Goal: Task Accomplishment & Management: Complete application form

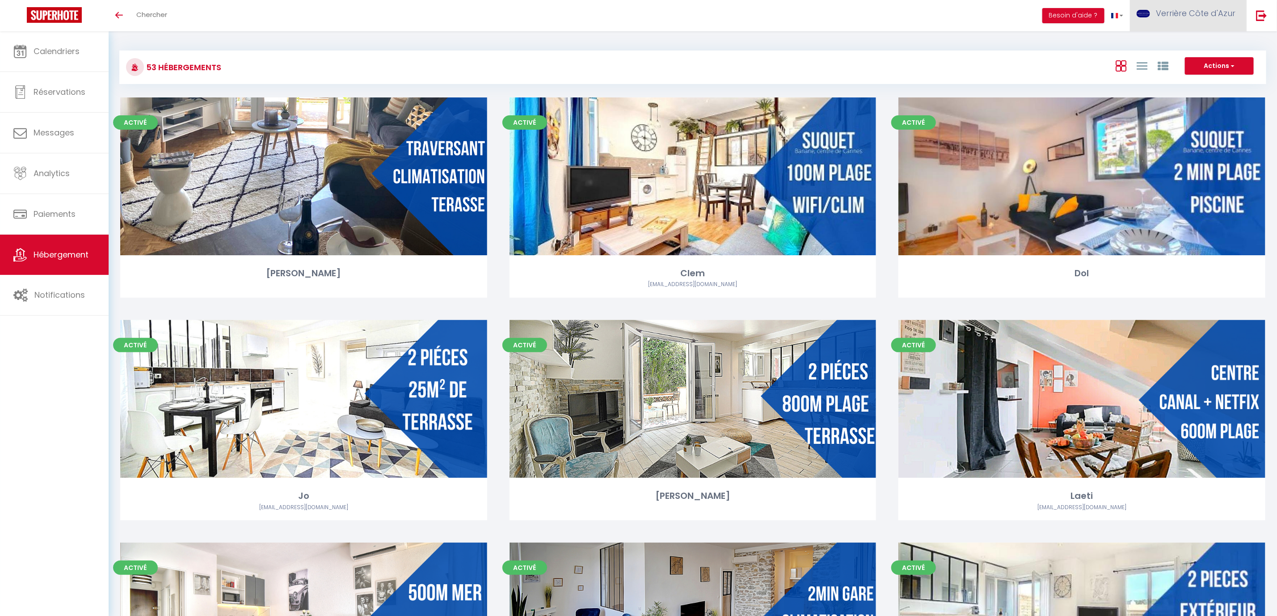
click at [1196, 11] on span "Verrière Côte d'Azur" at bounding box center [1196, 13] width 80 height 11
click at [1201, 58] on link "Équipe" at bounding box center [1211, 60] width 66 height 15
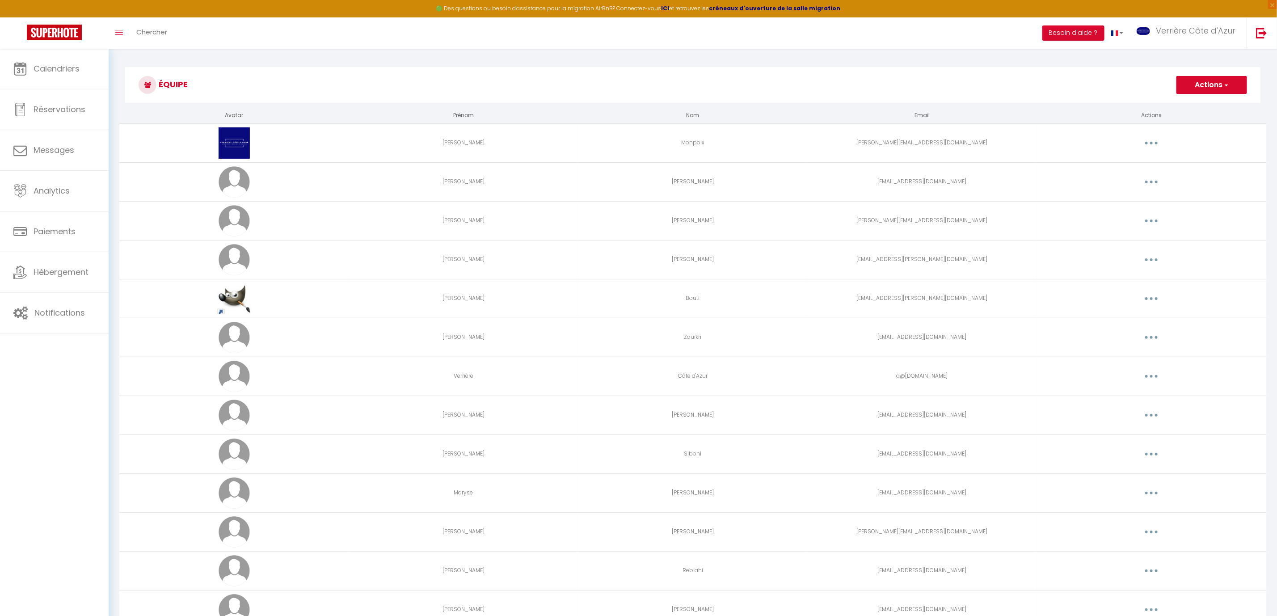
click at [1196, 84] on button "Actions" at bounding box center [1211, 85] width 71 height 18
click at [1195, 105] on link "Ajouter un nouvel utilisateur" at bounding box center [1193, 105] width 105 height 12
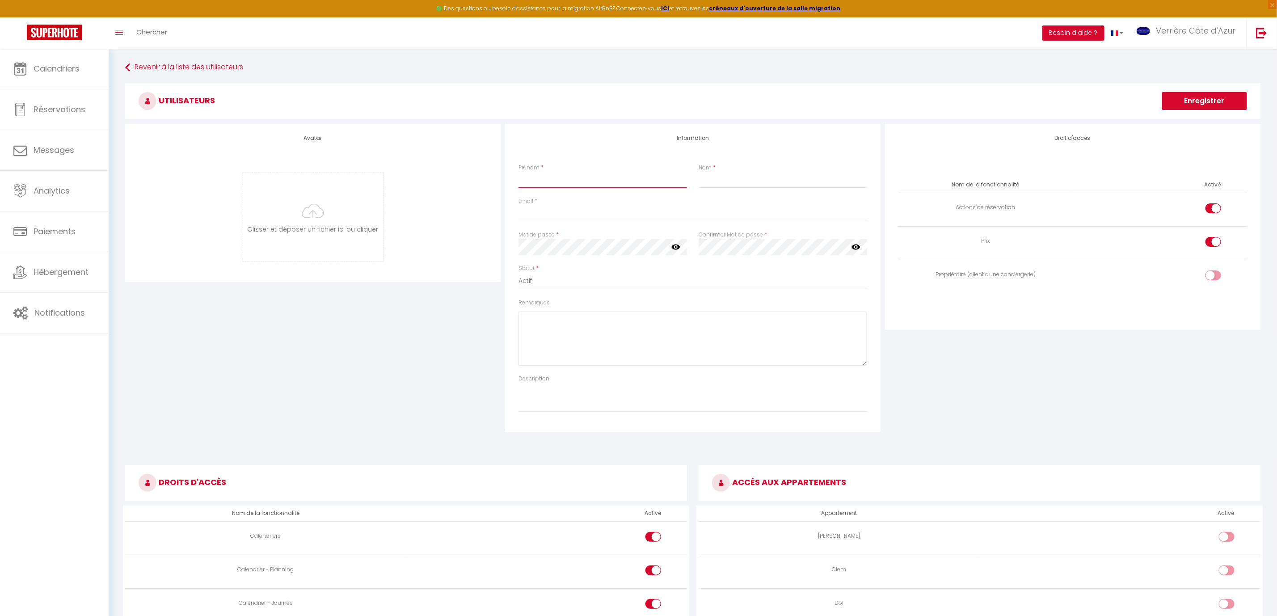
click at [567, 184] on input "Prénom" at bounding box center [602, 180] width 168 height 16
type input "A"
type input "G"
click at [593, 215] on input "Email" at bounding box center [692, 214] width 349 height 16
paste input "adm.menages@gmail.com"
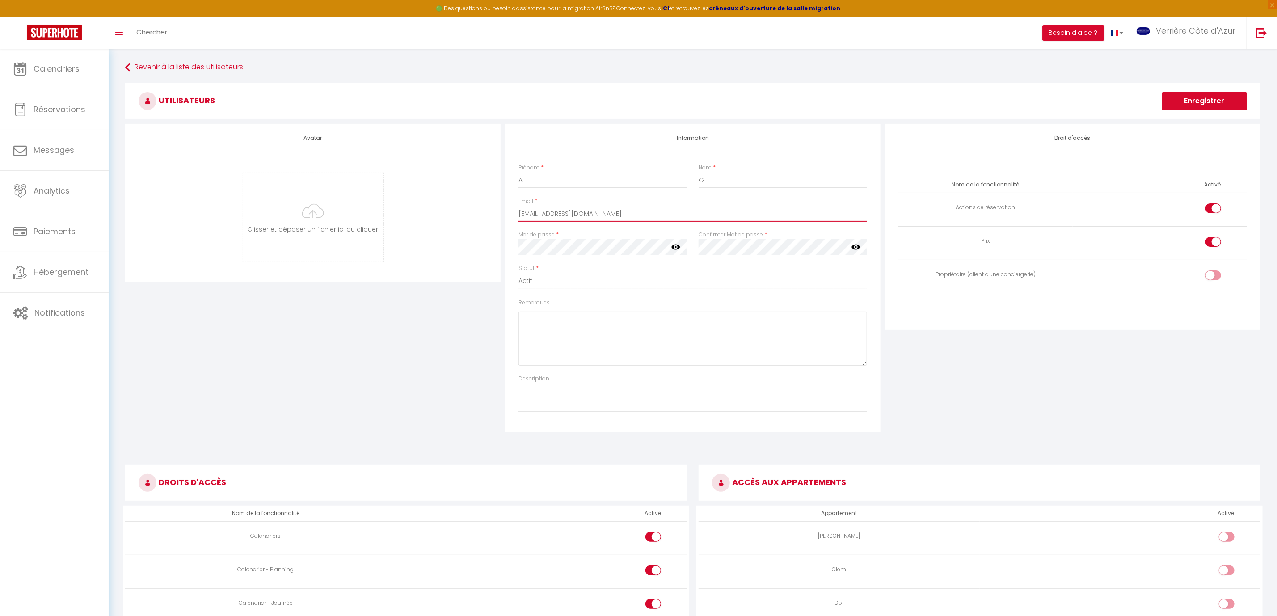
type input "adm.menages@gmail.com"
click at [387, 468] on h3 "DROITS D'ACCÈS" at bounding box center [406, 483] width 562 height 36
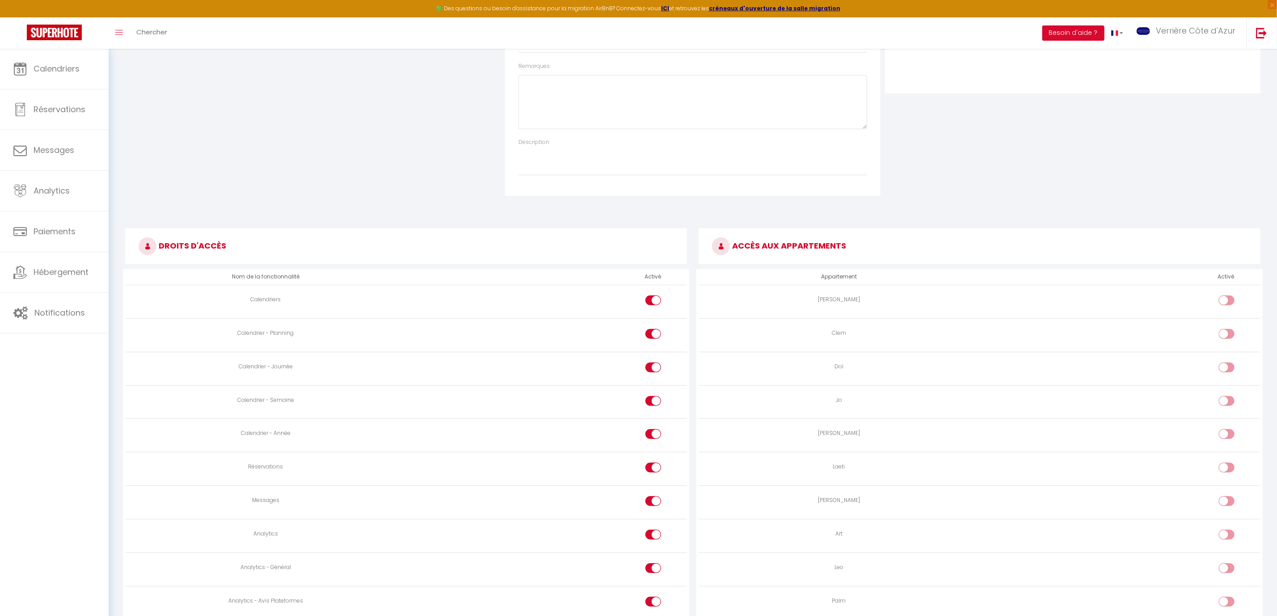
scroll to position [268, 0]
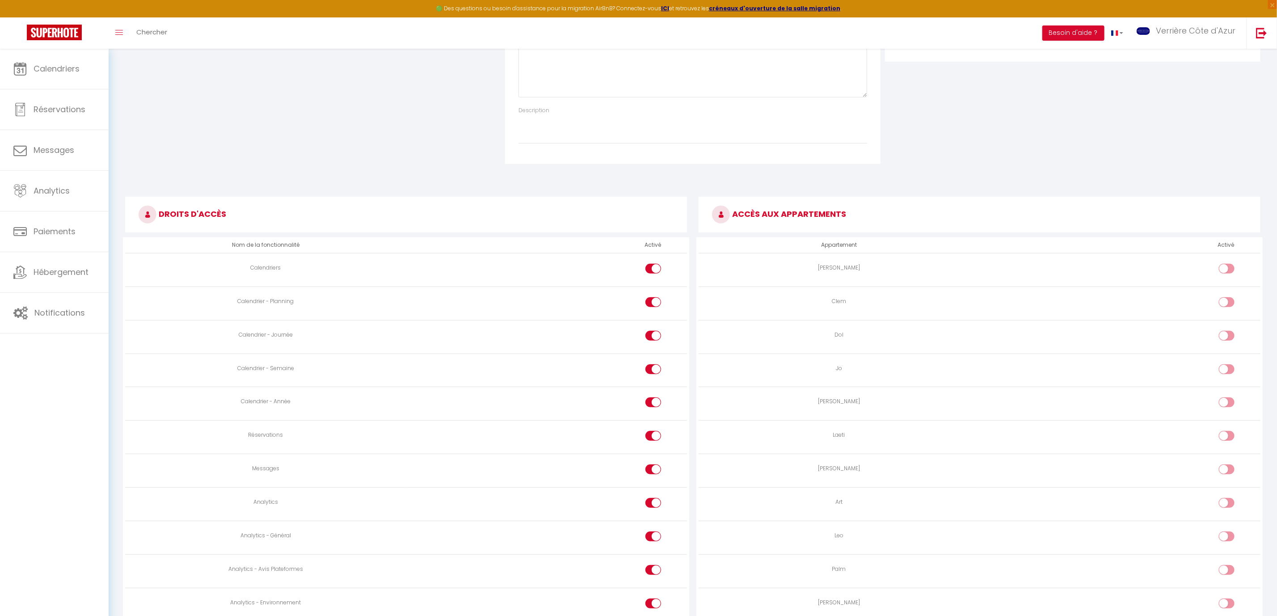
click at [652, 405] on div at bounding box center [653, 402] width 16 height 10
click at [653, 405] on input "checkbox" at bounding box center [661, 403] width 16 height 13
checkbox input "false"
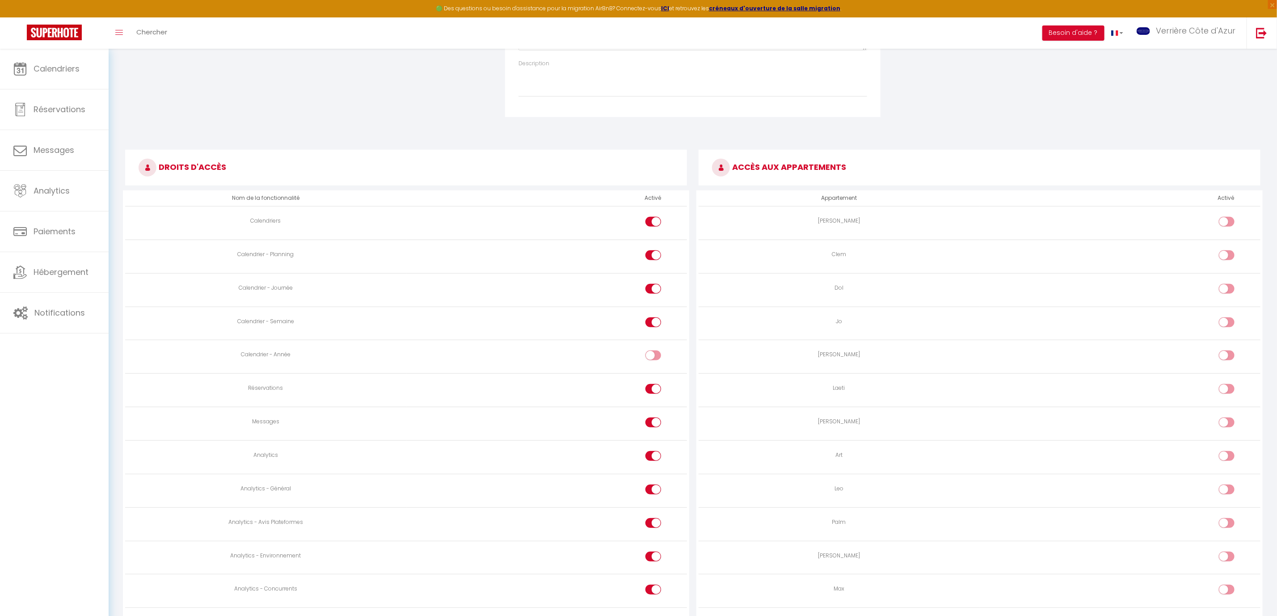
scroll to position [335, 0]
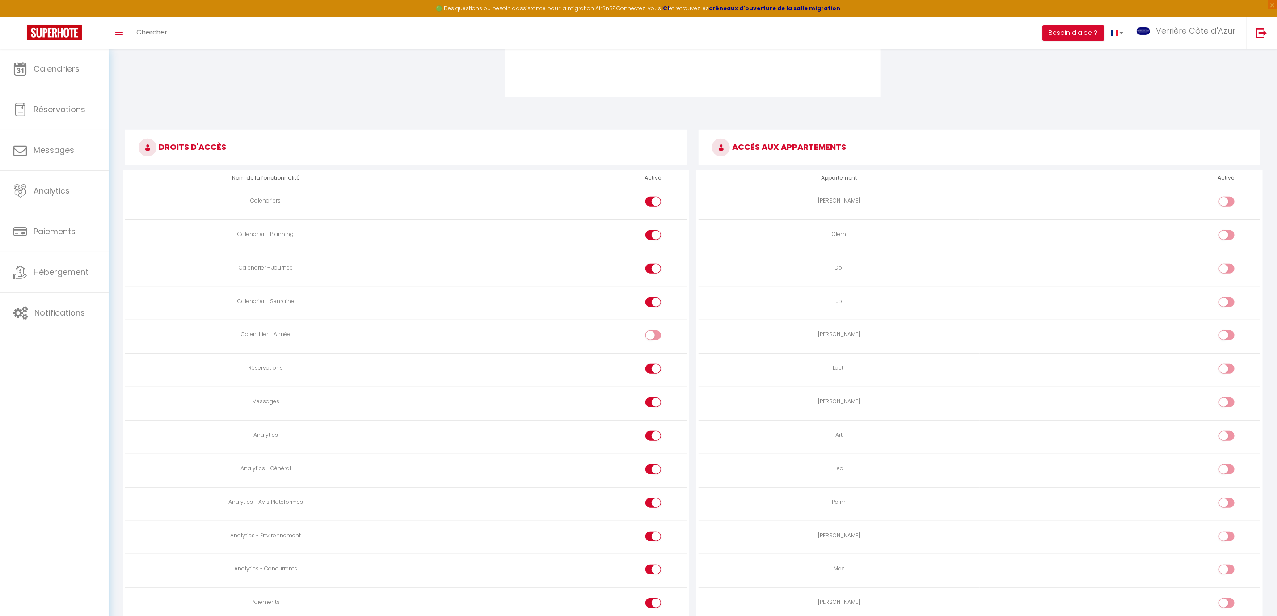
click at [652, 407] on div at bounding box center [653, 402] width 16 height 10
click at [653, 409] on input "checkbox" at bounding box center [661, 403] width 16 height 13
checkbox input "false"
click at [651, 441] on div at bounding box center [653, 436] width 16 height 10
click at [653, 441] on input "checkbox" at bounding box center [661, 437] width 16 height 13
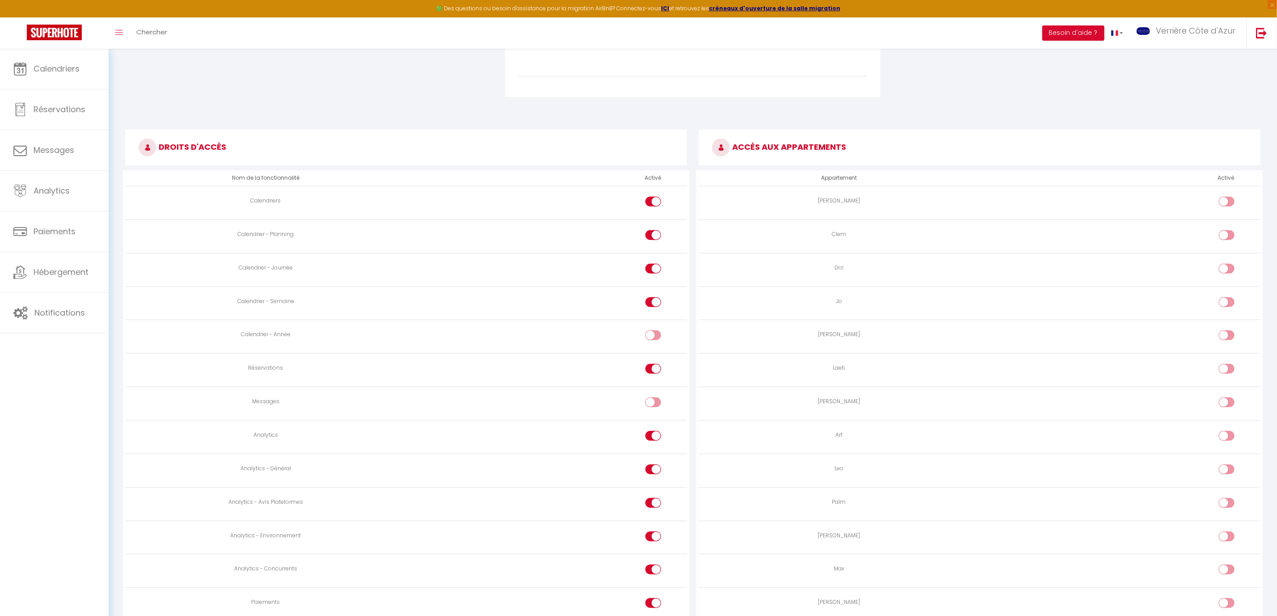
checkbox input "false"
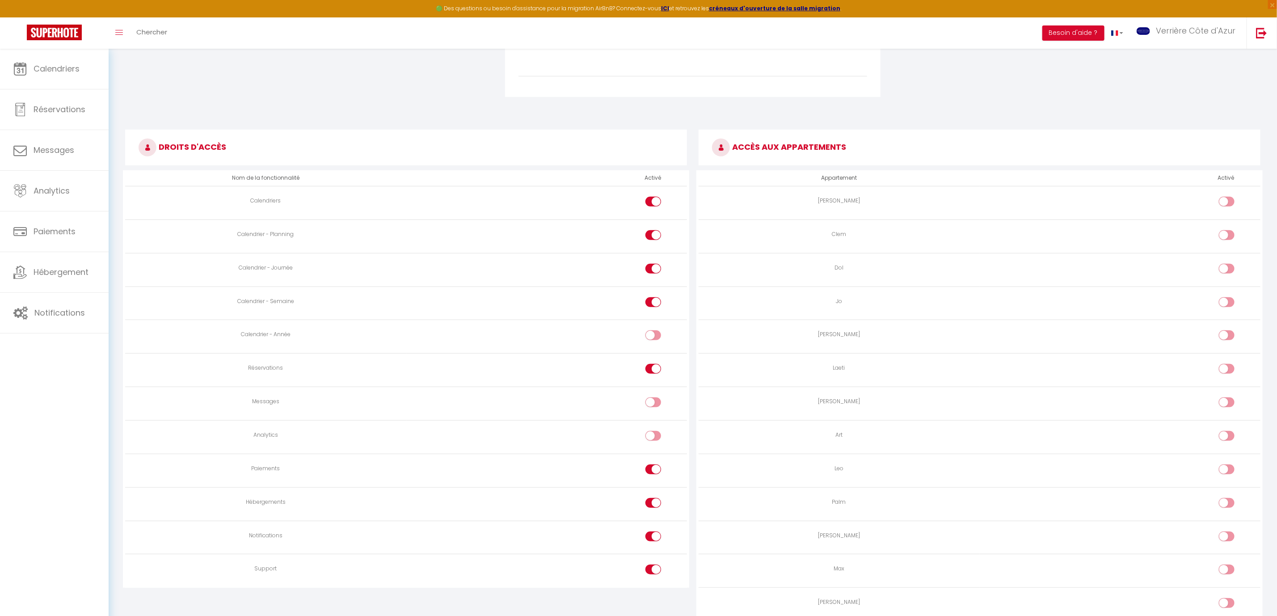
click at [656, 476] on input "checkbox" at bounding box center [661, 470] width 16 height 13
checkbox input "false"
click at [656, 510] on input "checkbox" at bounding box center [661, 504] width 16 height 13
checkbox input "false"
click at [653, 576] on label at bounding box center [653, 570] width 16 height 13
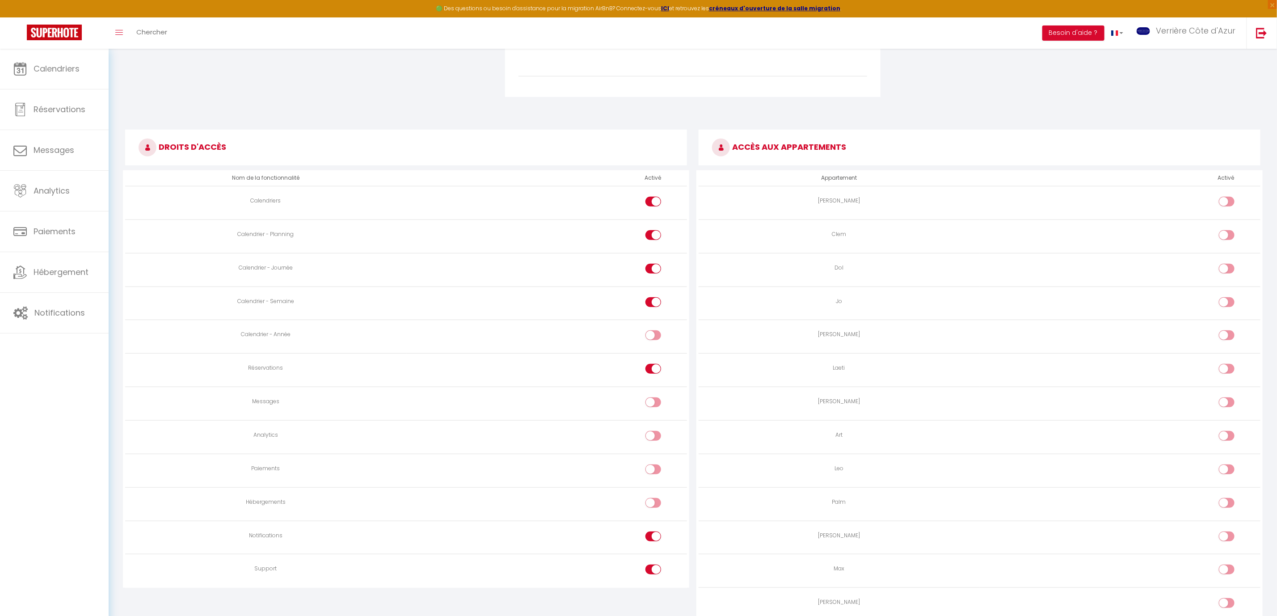
click at [657, 578] on input "checkbox" at bounding box center [661, 570] width 16 height 13
checkbox input "false"
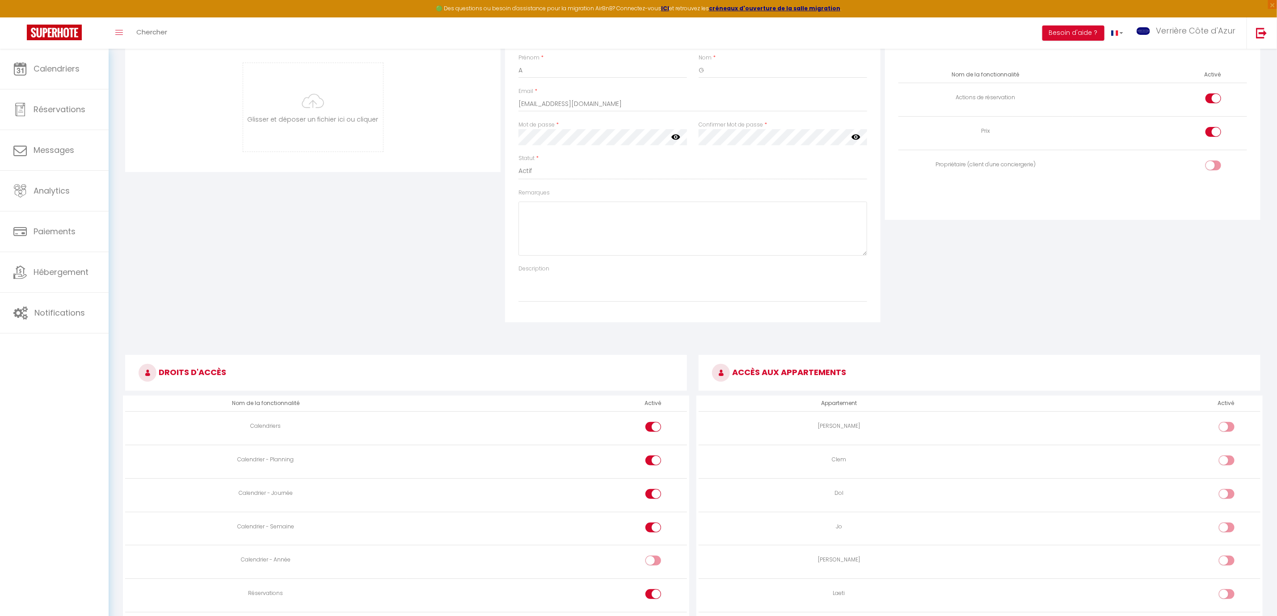
scroll to position [0, 0]
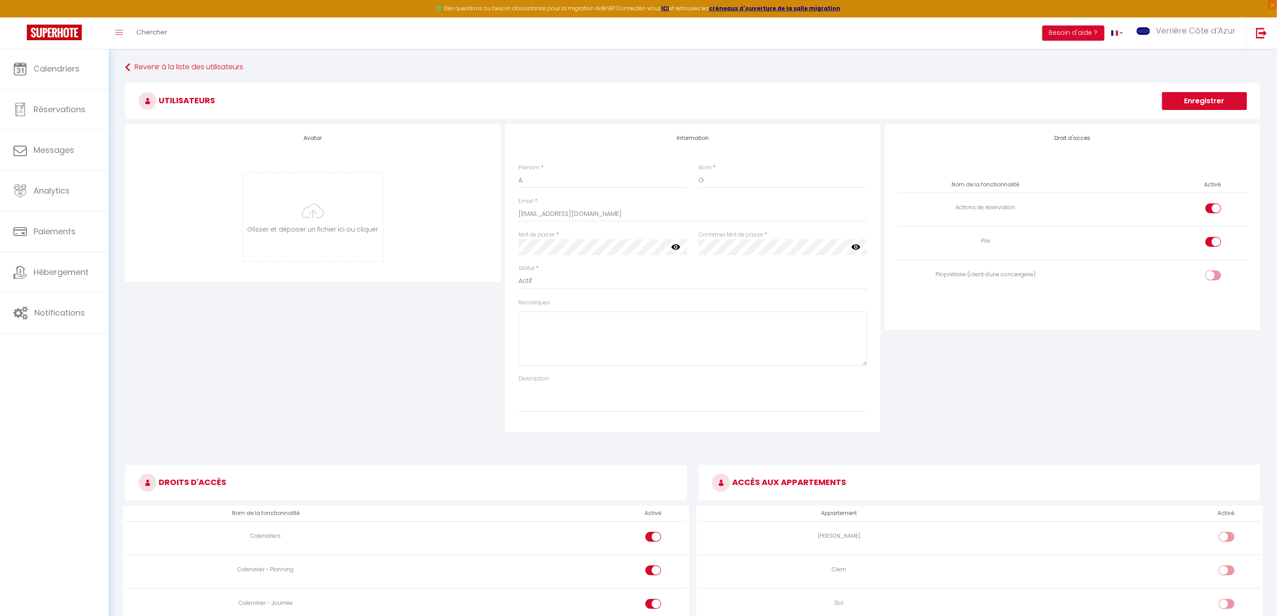
click at [1216, 244] on input "checkbox" at bounding box center [1221, 243] width 16 height 13
checkbox input "false"
click at [1216, 212] on input "checkbox" at bounding box center [1221, 209] width 16 height 13
checkbox input "false"
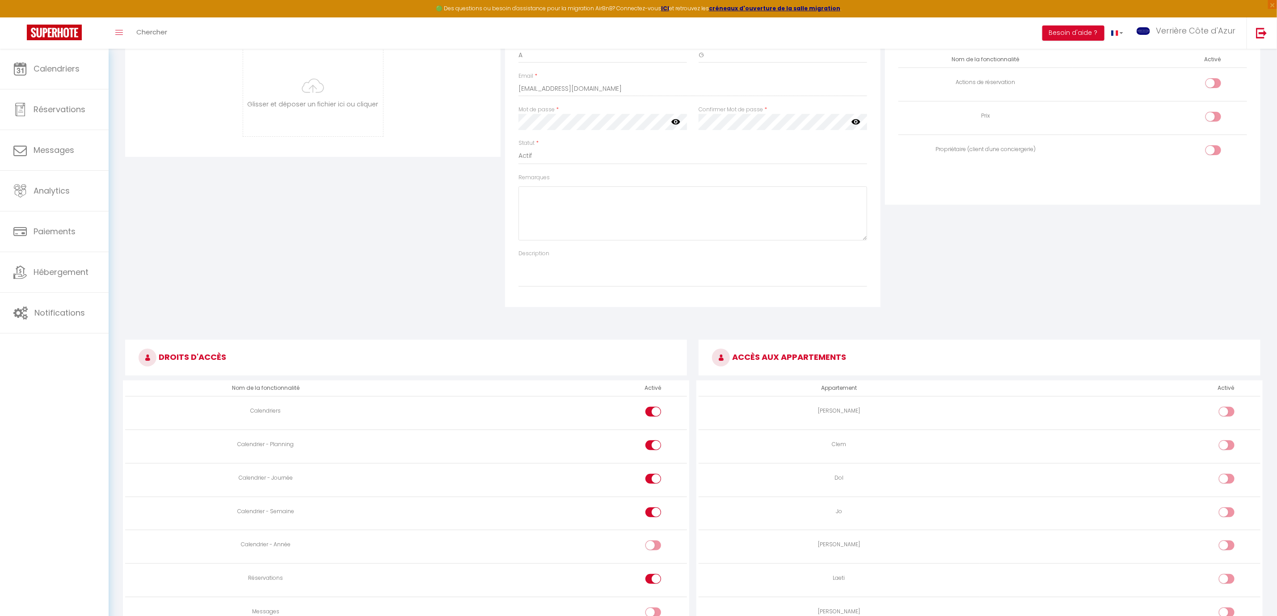
scroll to position [134, 0]
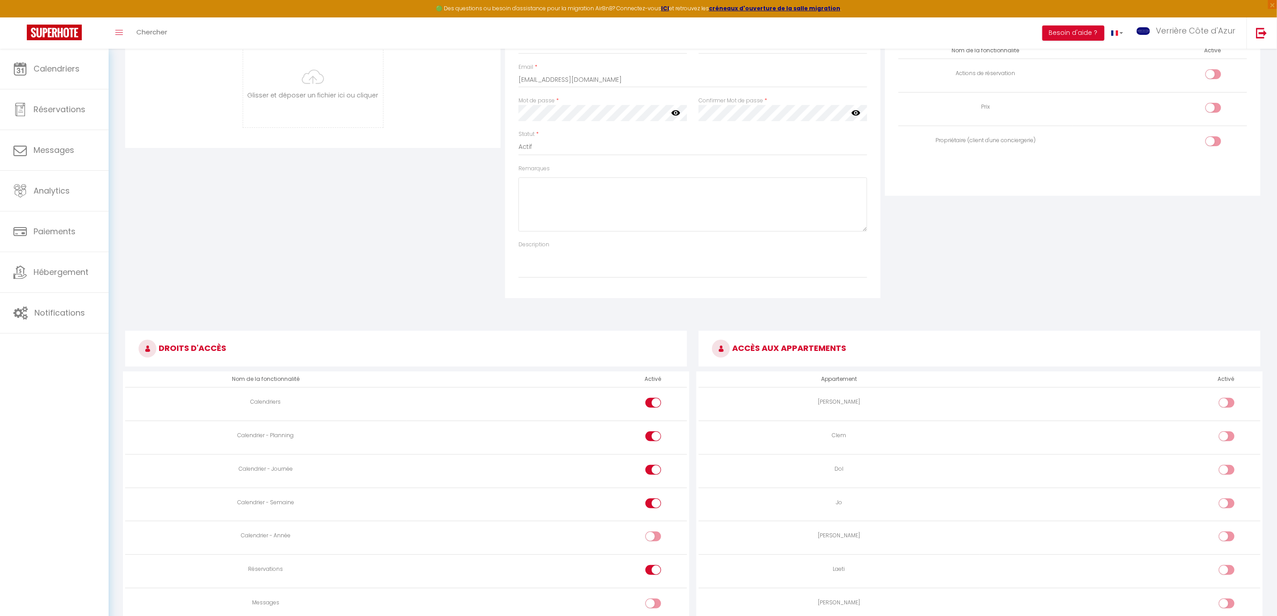
click at [1228, 408] on input "checkbox" at bounding box center [1234, 404] width 16 height 13
checkbox input "true"
click at [1228, 442] on input "checkbox" at bounding box center [1234, 437] width 16 height 13
checkbox input "true"
click at [1223, 478] on label at bounding box center [1227, 471] width 16 height 13
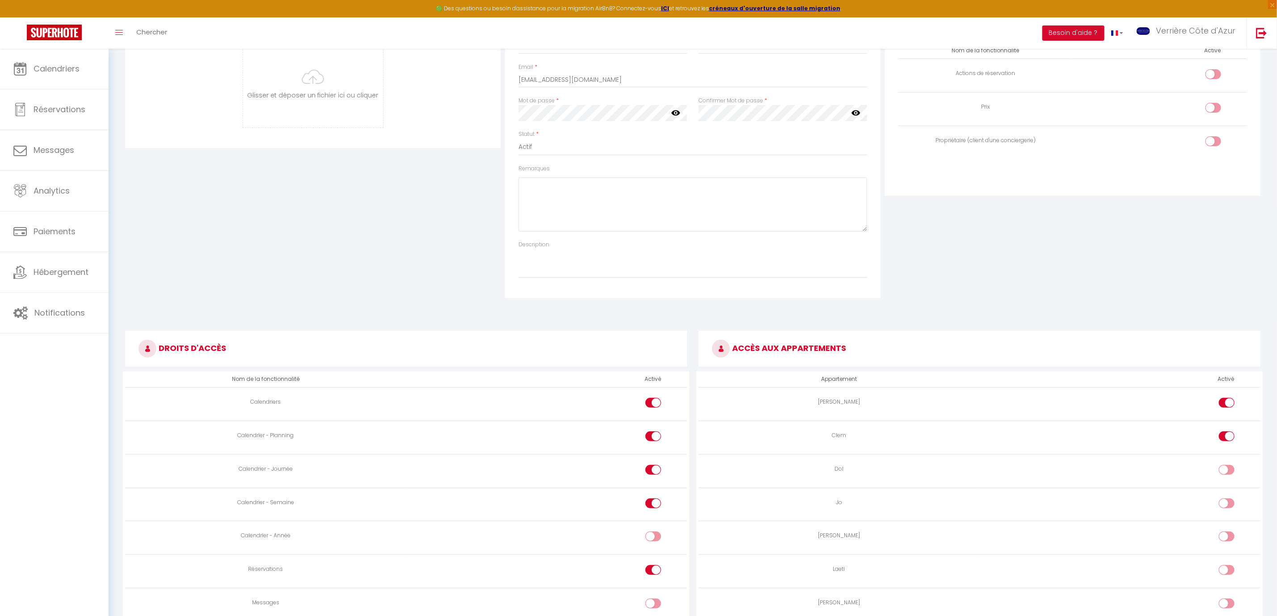
click at [1226, 478] on input "checkbox" at bounding box center [1234, 471] width 16 height 13
checkbox input "true"
click at [1227, 507] on input "checkbox" at bounding box center [1234, 504] width 16 height 13
checkbox input "true"
click at [1229, 538] on input "checkbox" at bounding box center [1234, 537] width 16 height 13
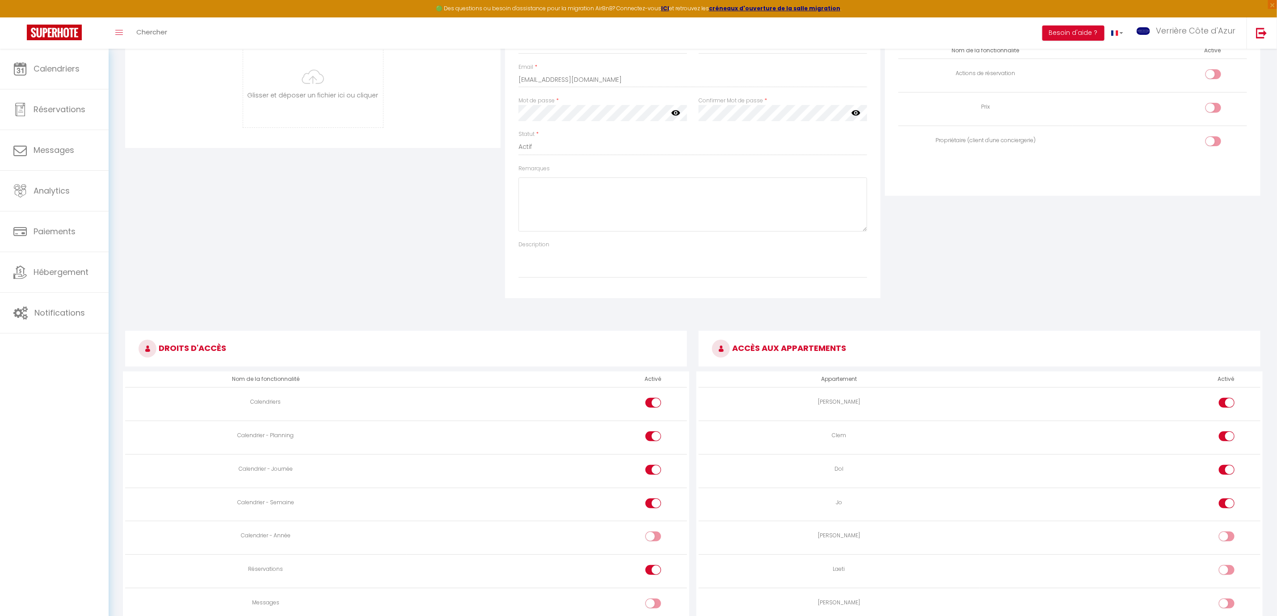
checkbox input "true"
click at [1224, 573] on div at bounding box center [1227, 570] width 16 height 10
click at [1226, 573] on input "checkbox" at bounding box center [1234, 571] width 16 height 13
checkbox input "true"
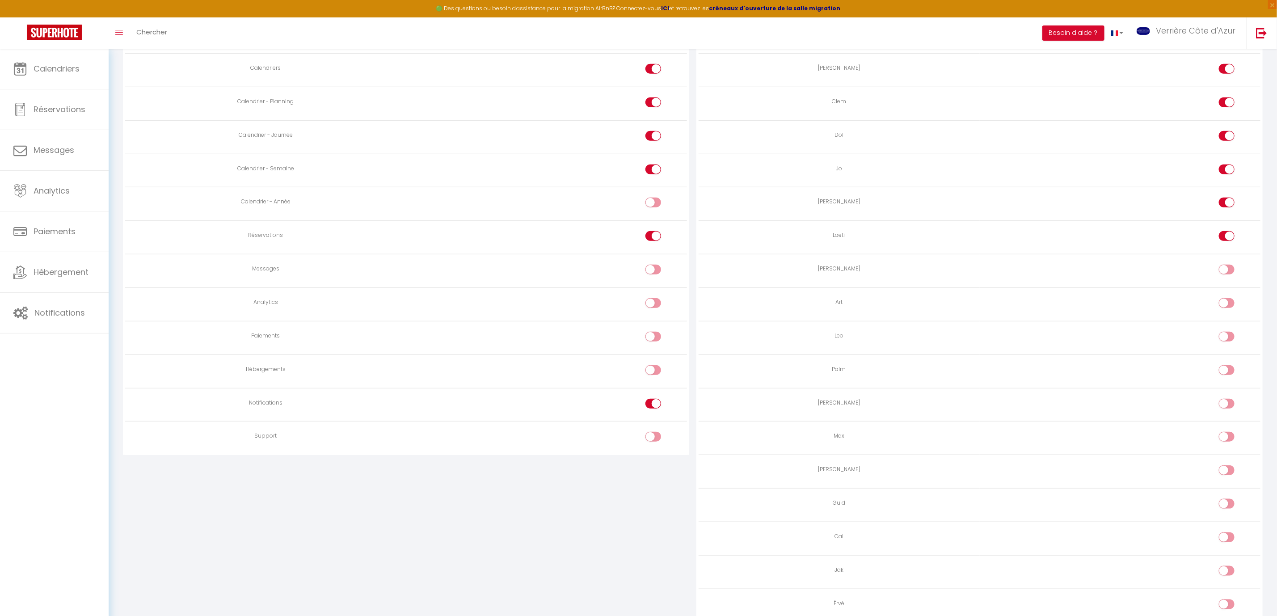
scroll to position [469, 0]
click at [1231, 273] on input "checkbox" at bounding box center [1234, 269] width 16 height 13
checkbox input "true"
click at [1226, 305] on input "checkbox" at bounding box center [1234, 303] width 16 height 13
checkbox input "true"
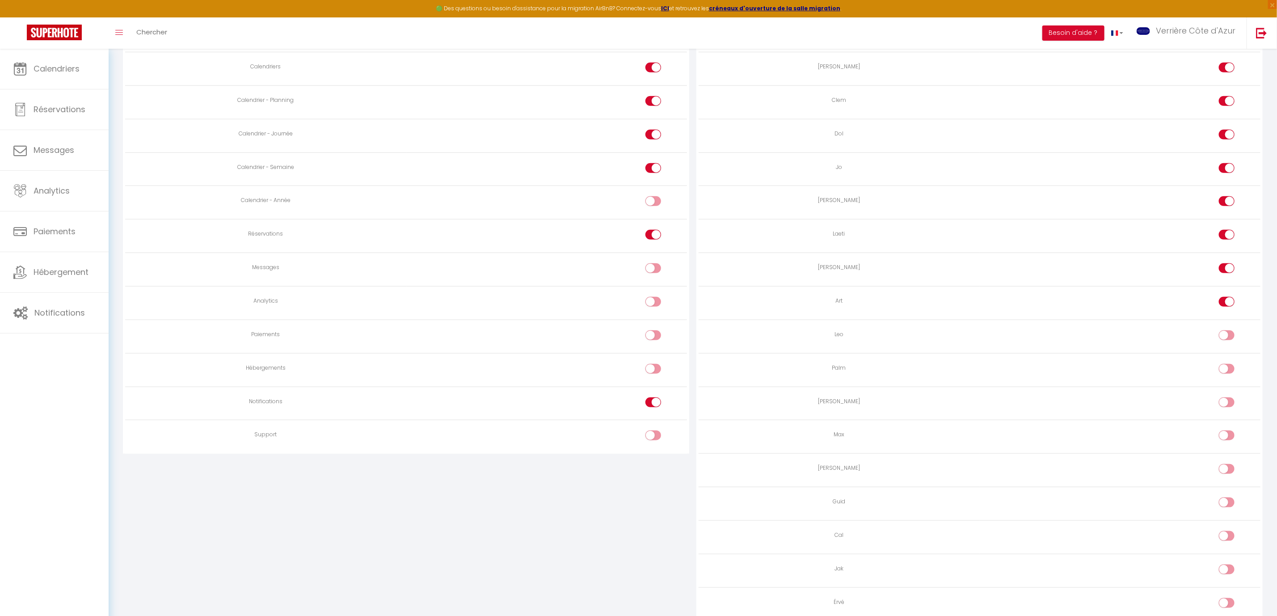
click at [1230, 340] on input "checkbox" at bounding box center [1234, 336] width 16 height 13
checkbox input "true"
drag, startPoint x: 1227, startPoint y: 373, endPoint x: 1227, endPoint y: 389, distance: 15.6
click at [1228, 373] on input "checkbox" at bounding box center [1234, 370] width 16 height 13
checkbox input "true"
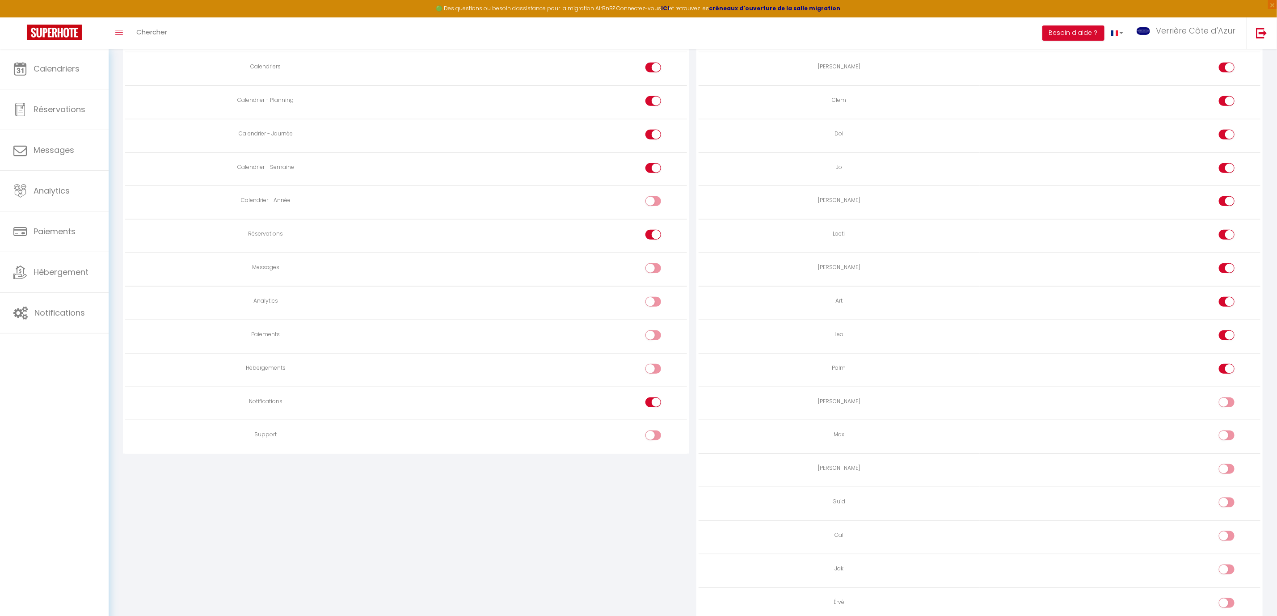
click at [1228, 406] on input "checkbox" at bounding box center [1234, 403] width 16 height 13
checkbox input "true"
drag, startPoint x: 1227, startPoint y: 440, endPoint x: 1223, endPoint y: 448, distance: 8.8
click at [1227, 441] on input "checkbox" at bounding box center [1234, 436] width 16 height 13
checkbox input "true"
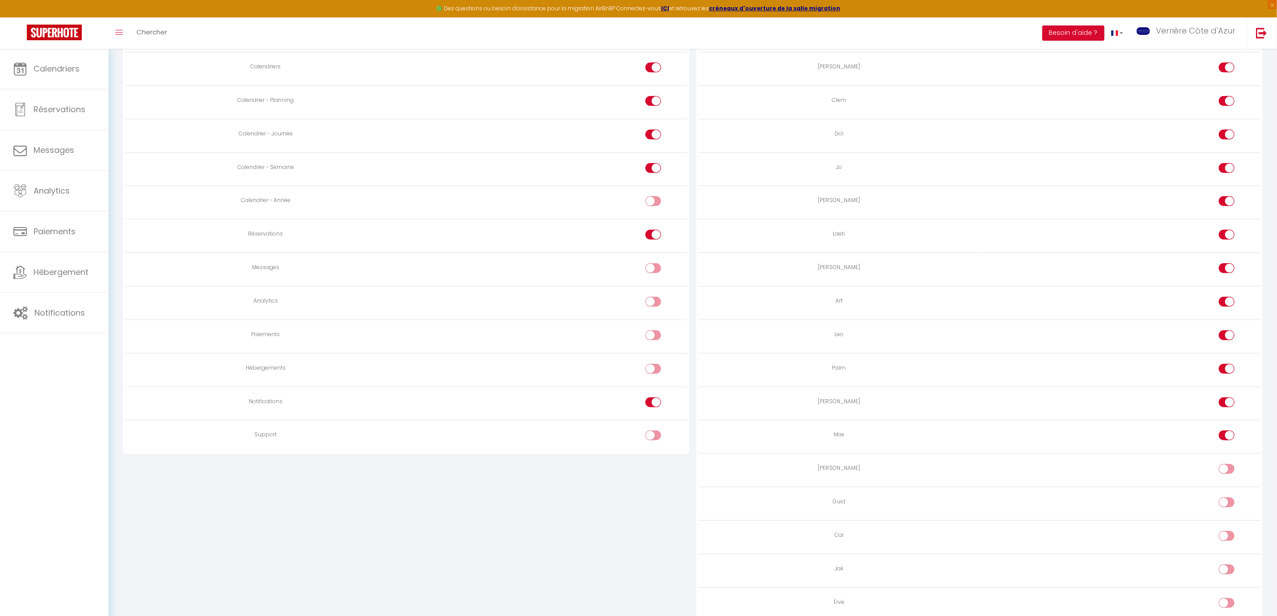
drag, startPoint x: 1223, startPoint y: 479, endPoint x: 1224, endPoint y: 496, distance: 17.0
click at [1223, 474] on div at bounding box center [1227, 469] width 16 height 10
click at [1226, 477] on input "checkbox" at bounding box center [1234, 470] width 16 height 13
checkbox input "true"
click at [1222, 505] on td at bounding box center [1120, 504] width 281 height 34
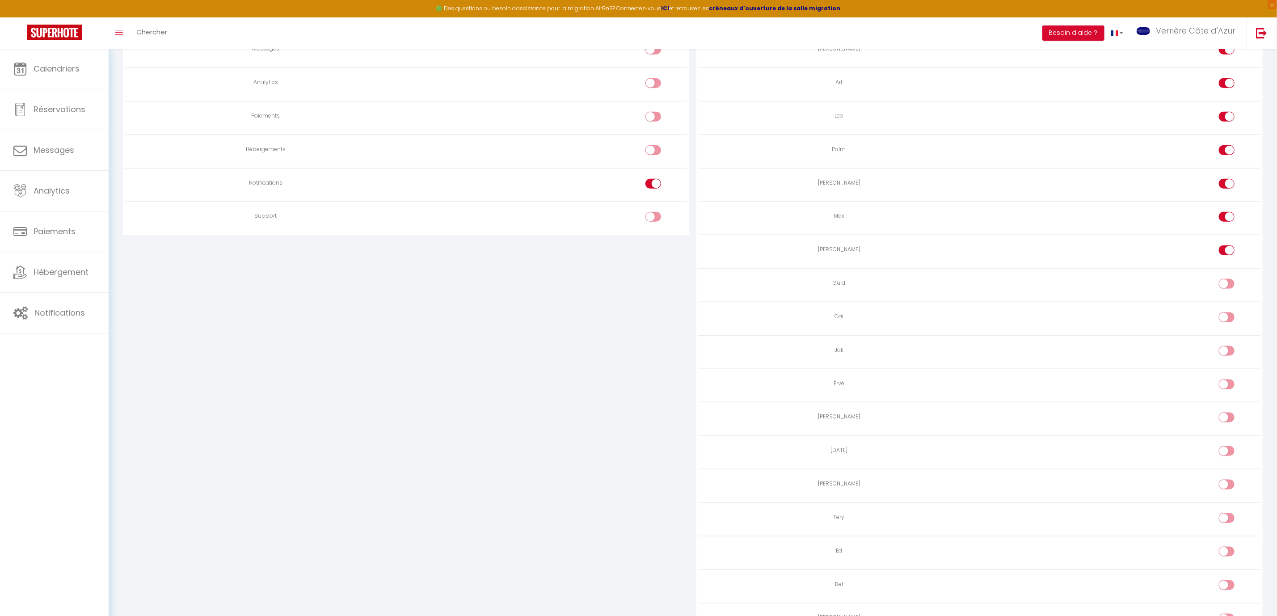
scroll to position [804, 0]
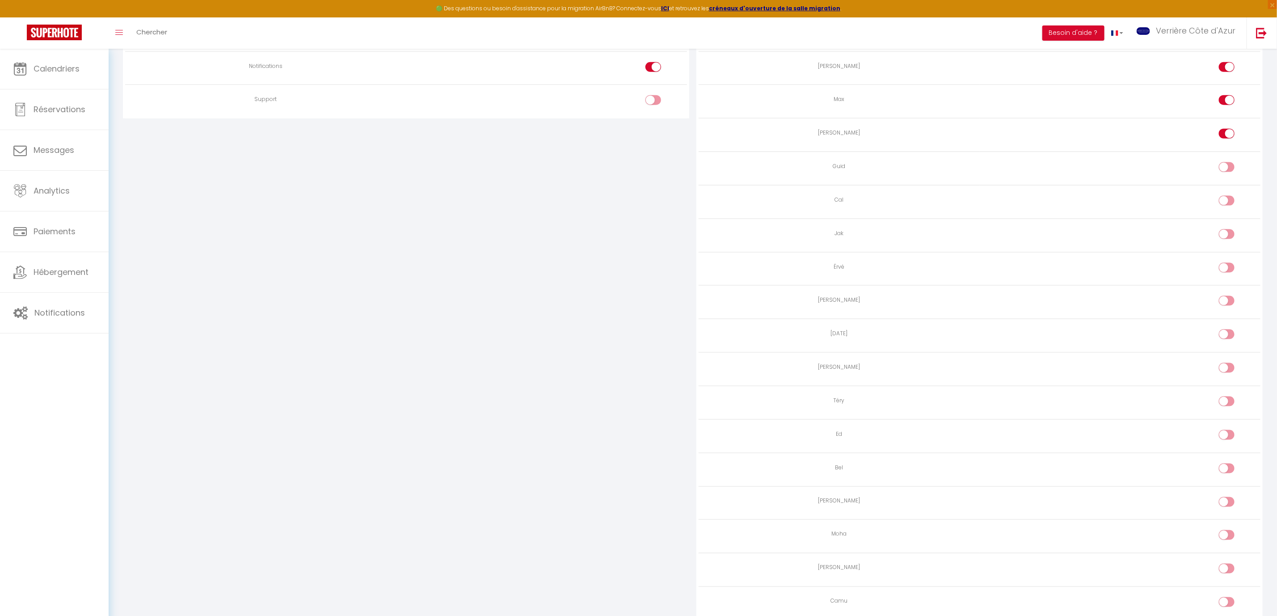
click at [1223, 172] on div at bounding box center [1227, 167] width 16 height 10
click at [1226, 176] on input "checkbox" at bounding box center [1234, 168] width 16 height 13
checkbox input "true"
click at [1227, 208] on input "checkbox" at bounding box center [1234, 202] width 16 height 13
checkbox input "true"
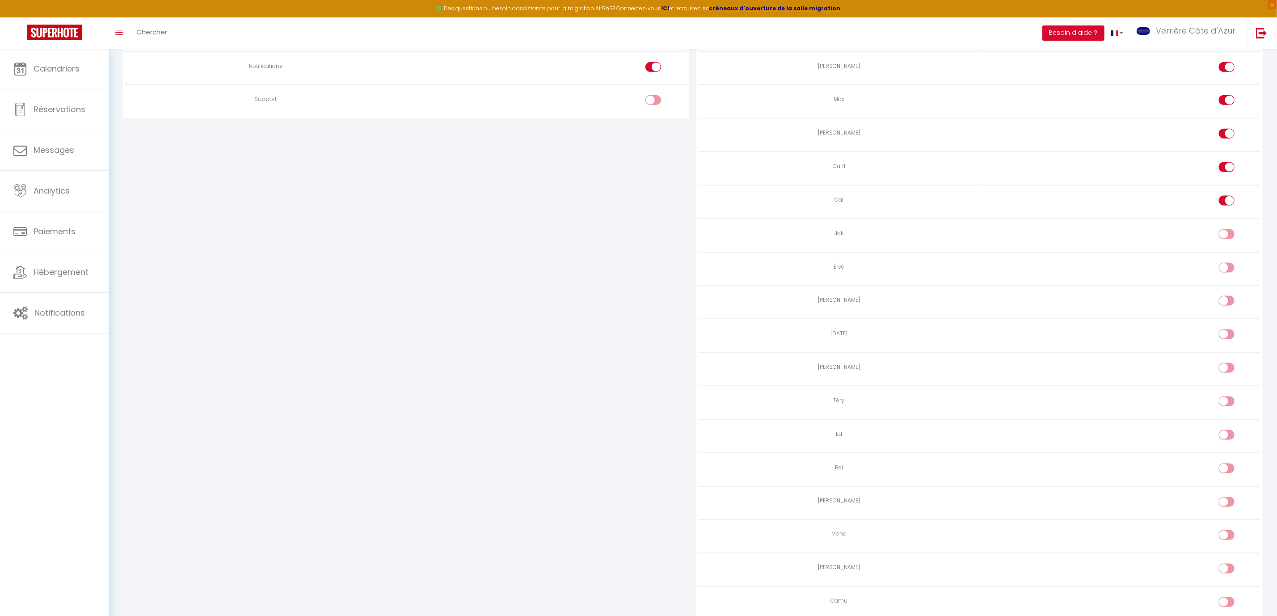
click at [1228, 243] on input "checkbox" at bounding box center [1234, 235] width 16 height 13
checkbox input "true"
drag, startPoint x: 1233, startPoint y: 278, endPoint x: 1228, endPoint y: 298, distance: 21.0
click at [1232, 276] on input "checkbox" at bounding box center [1234, 269] width 16 height 13
checkbox input "true"
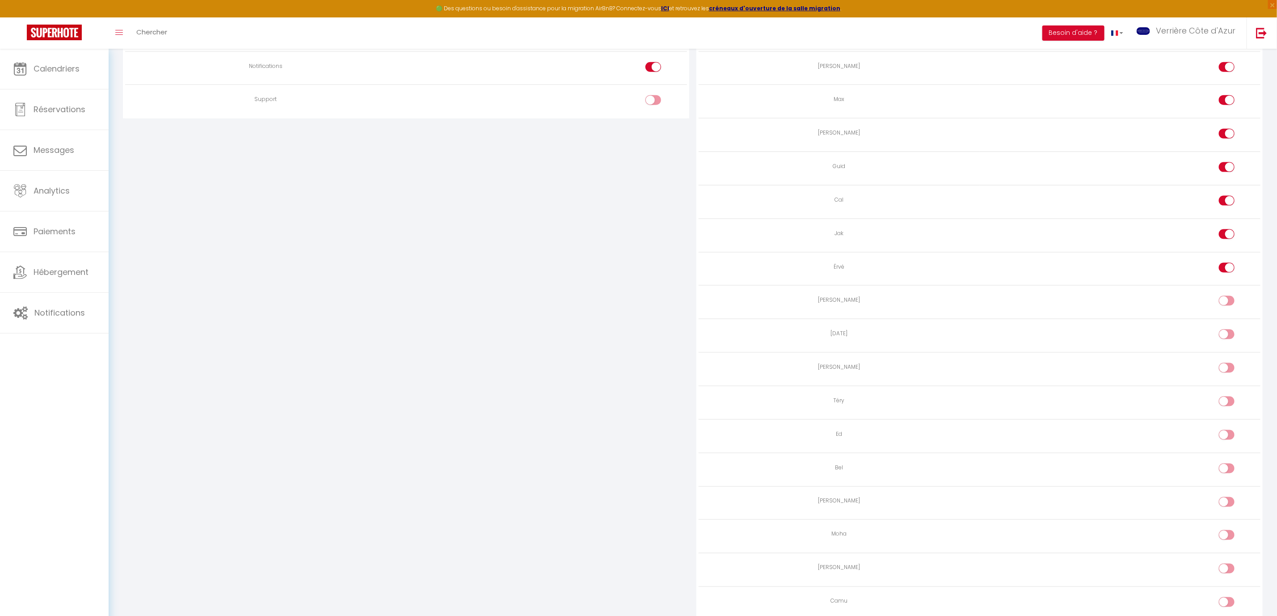
click at [1224, 306] on div at bounding box center [1227, 301] width 16 height 10
click at [1226, 309] on input "checkbox" at bounding box center [1234, 302] width 16 height 13
checkbox input "true"
click at [1227, 343] on input "checkbox" at bounding box center [1234, 335] width 16 height 13
checkbox input "true"
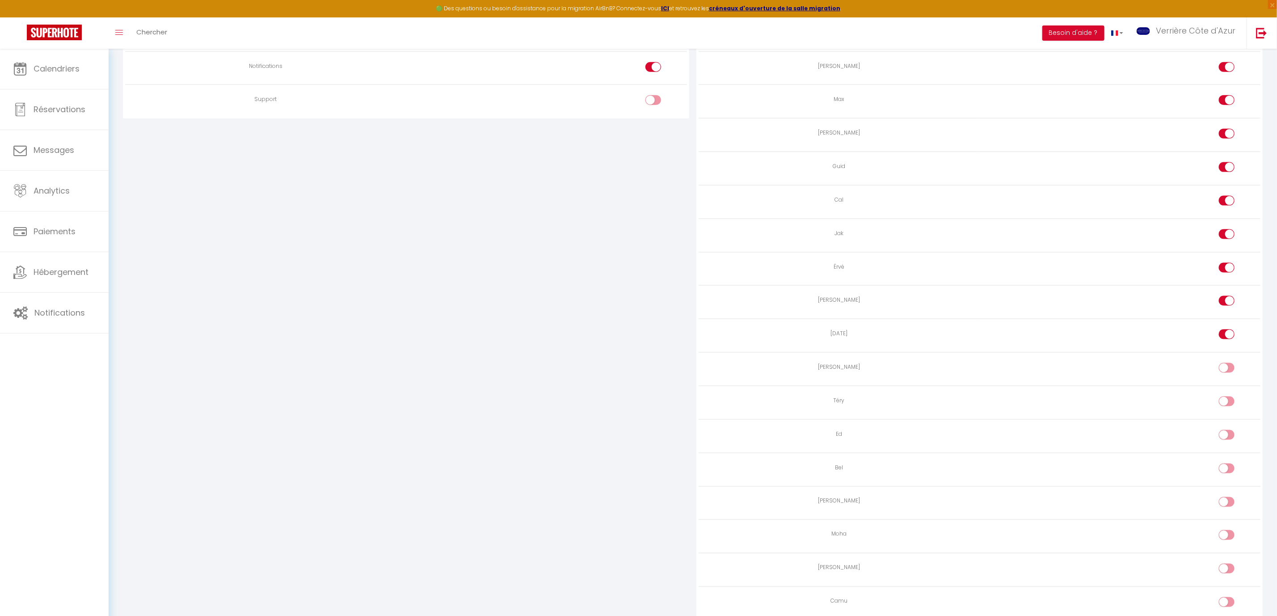
click at [1228, 376] on input "checkbox" at bounding box center [1234, 369] width 16 height 13
checkbox input "true"
click at [1229, 410] on input "checkbox" at bounding box center [1234, 402] width 16 height 13
checkbox input "true"
click at [1230, 443] on input "checkbox" at bounding box center [1234, 436] width 16 height 13
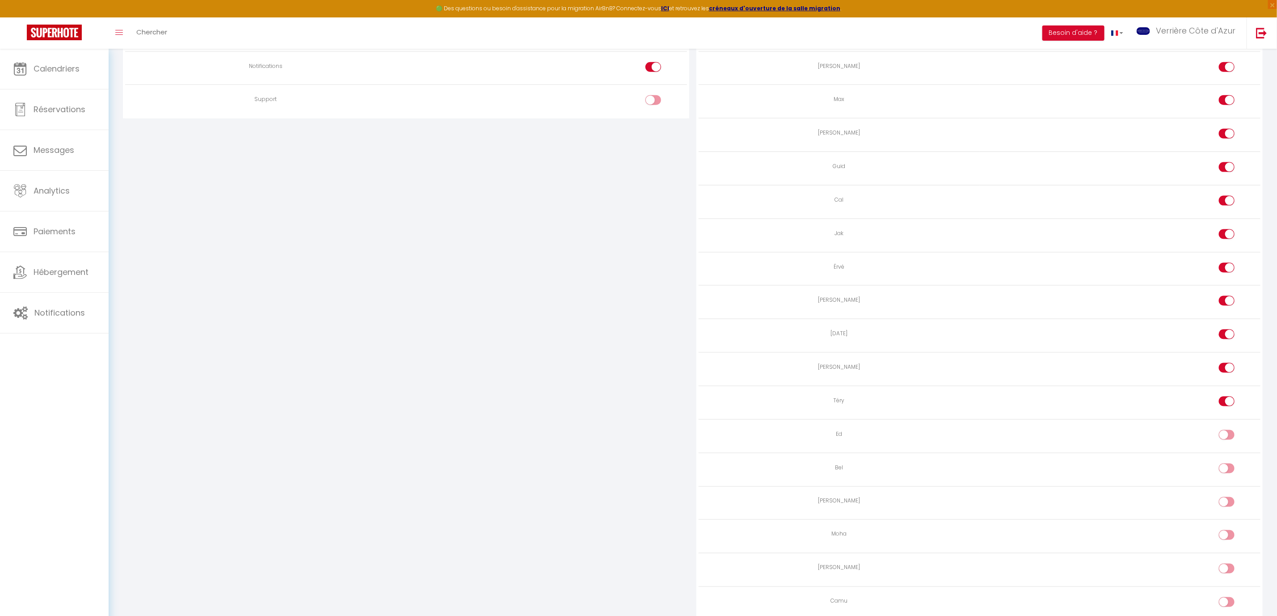
checkbox input "true"
click at [1223, 473] on div at bounding box center [1227, 468] width 16 height 10
click at [1226, 477] on input "checkbox" at bounding box center [1234, 469] width 16 height 13
checkbox input "true"
click at [1227, 510] on input "checkbox" at bounding box center [1234, 503] width 16 height 13
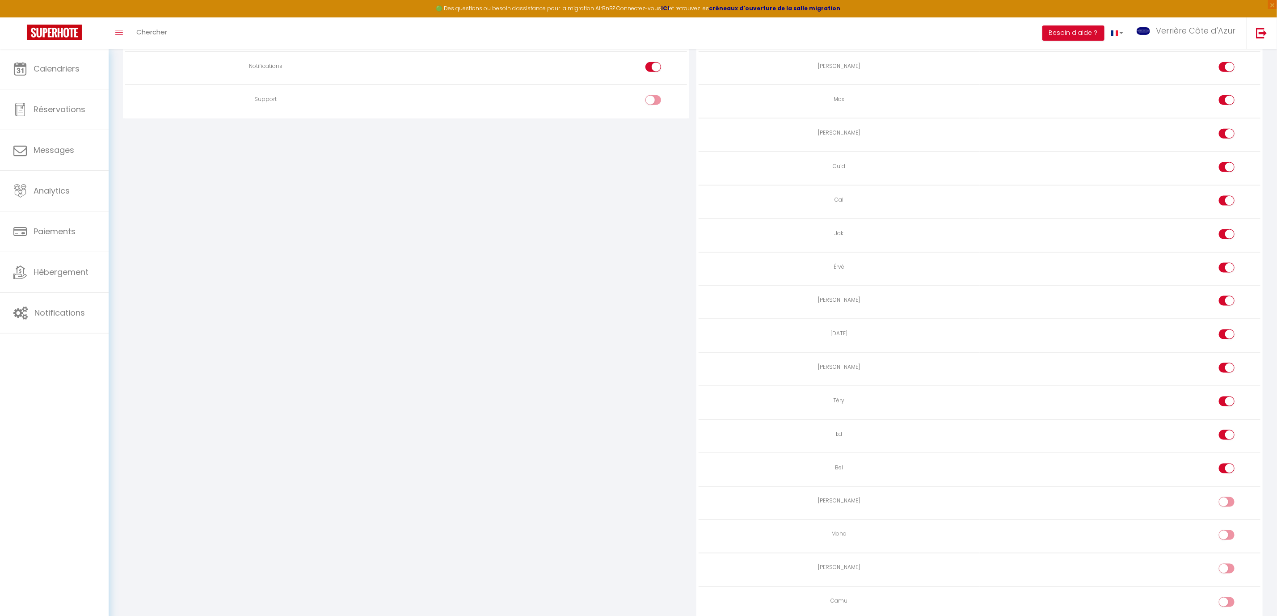
checkbox input "true"
click at [1230, 543] on input "checkbox" at bounding box center [1234, 536] width 16 height 13
checkbox input "true"
click at [1228, 577] on input "checkbox" at bounding box center [1234, 570] width 16 height 13
checkbox input "true"
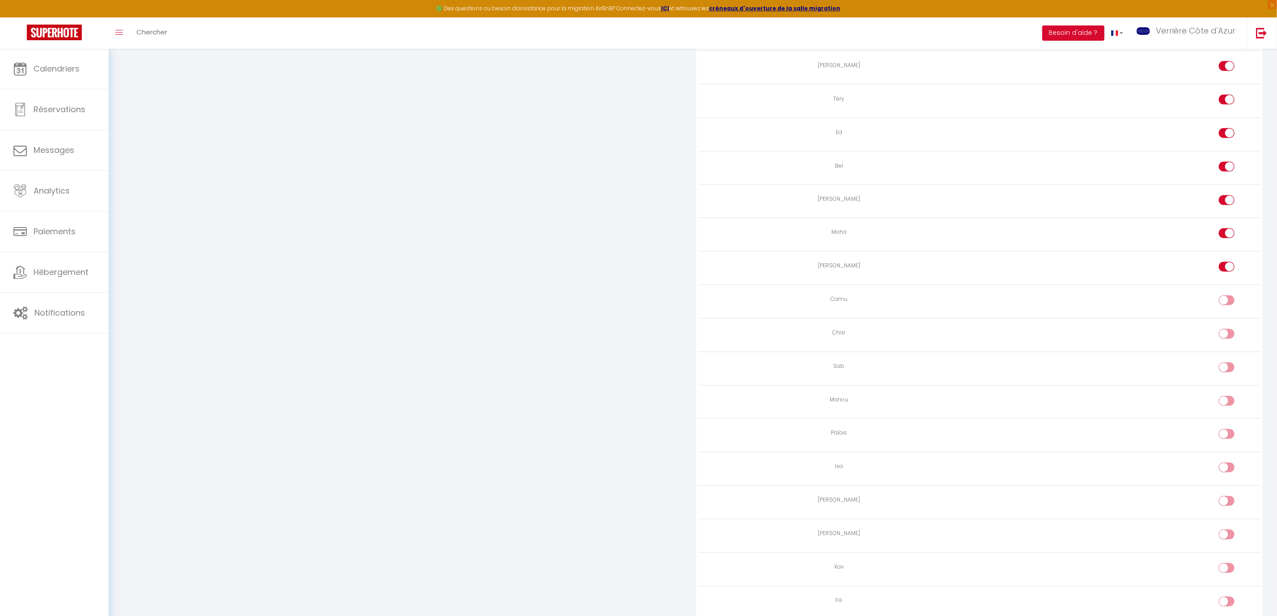
scroll to position [1140, 0]
click at [1225, 272] on div at bounding box center [1227, 267] width 16 height 10
click at [1226, 275] on input "checkbox" at bounding box center [1234, 268] width 16 height 13
checkbox input "true"
click at [1226, 309] on input "checkbox" at bounding box center [1234, 301] width 16 height 13
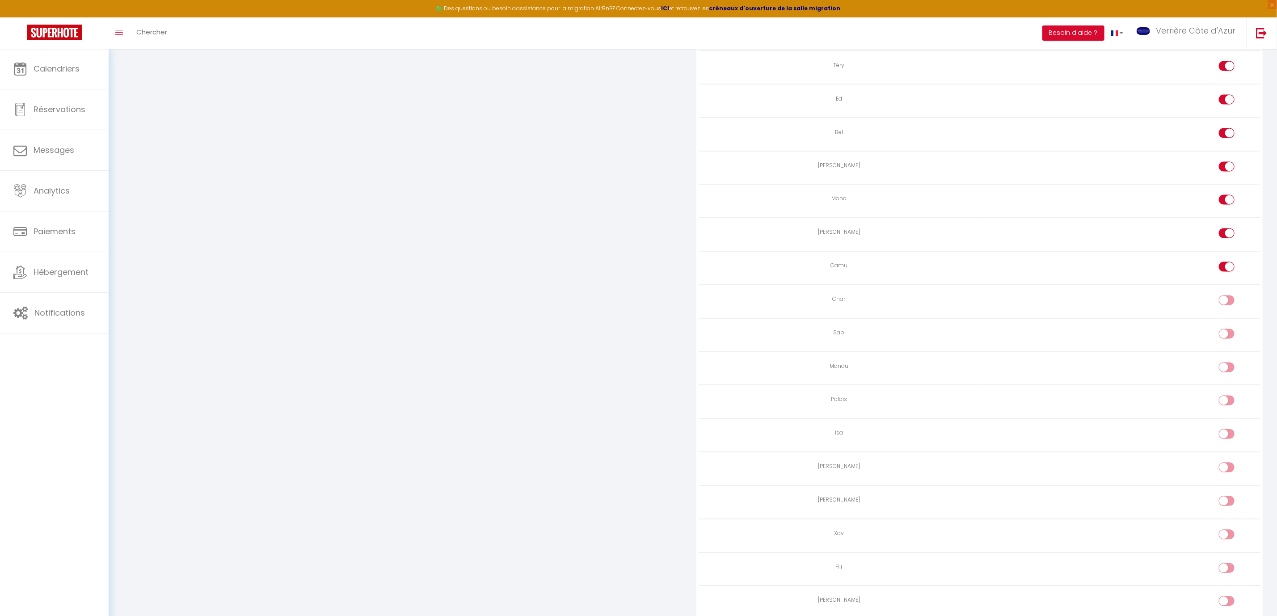
checkbox input "true"
click at [1235, 342] on input "checkbox" at bounding box center [1234, 335] width 16 height 13
checkbox input "true"
click at [1229, 376] on input "checkbox" at bounding box center [1234, 368] width 16 height 13
checkbox input "true"
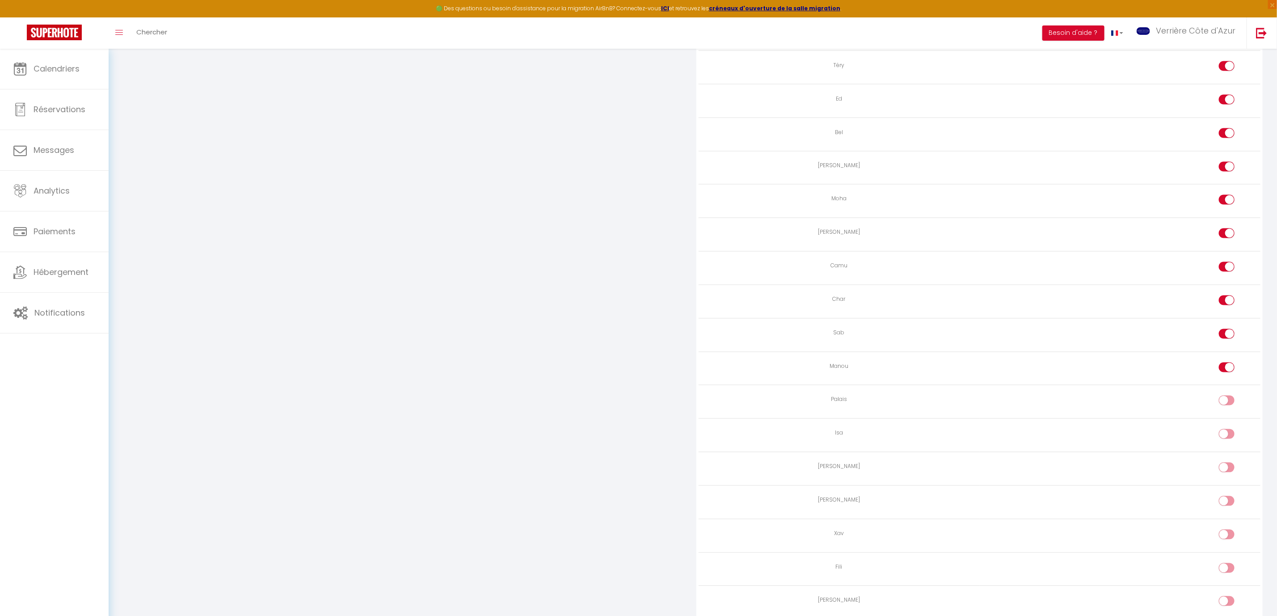
click at [1225, 405] on div at bounding box center [1227, 400] width 16 height 10
click at [1226, 409] on input "checkbox" at bounding box center [1234, 401] width 16 height 13
checkbox input "true"
click at [1230, 442] on input "checkbox" at bounding box center [1234, 435] width 16 height 13
checkbox input "true"
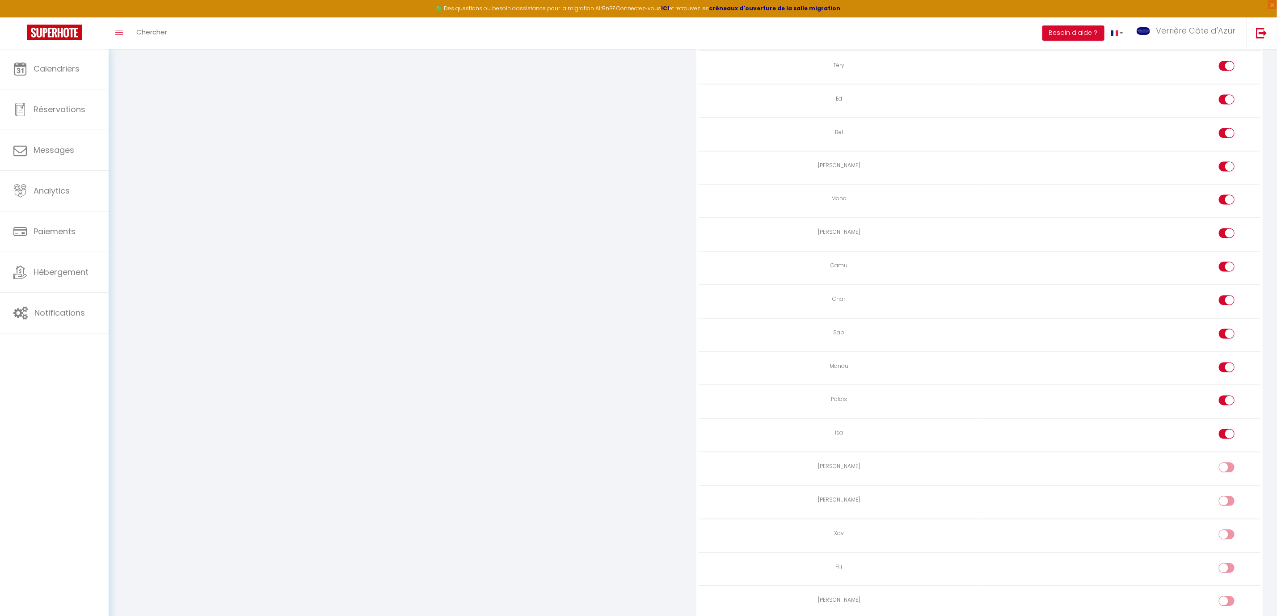
click at [1229, 476] on input "checkbox" at bounding box center [1234, 469] width 16 height 13
checkbox input "true"
click at [1228, 509] on input "checkbox" at bounding box center [1234, 502] width 16 height 13
checkbox input "true"
click at [1231, 543] on input "checkbox" at bounding box center [1234, 536] width 16 height 13
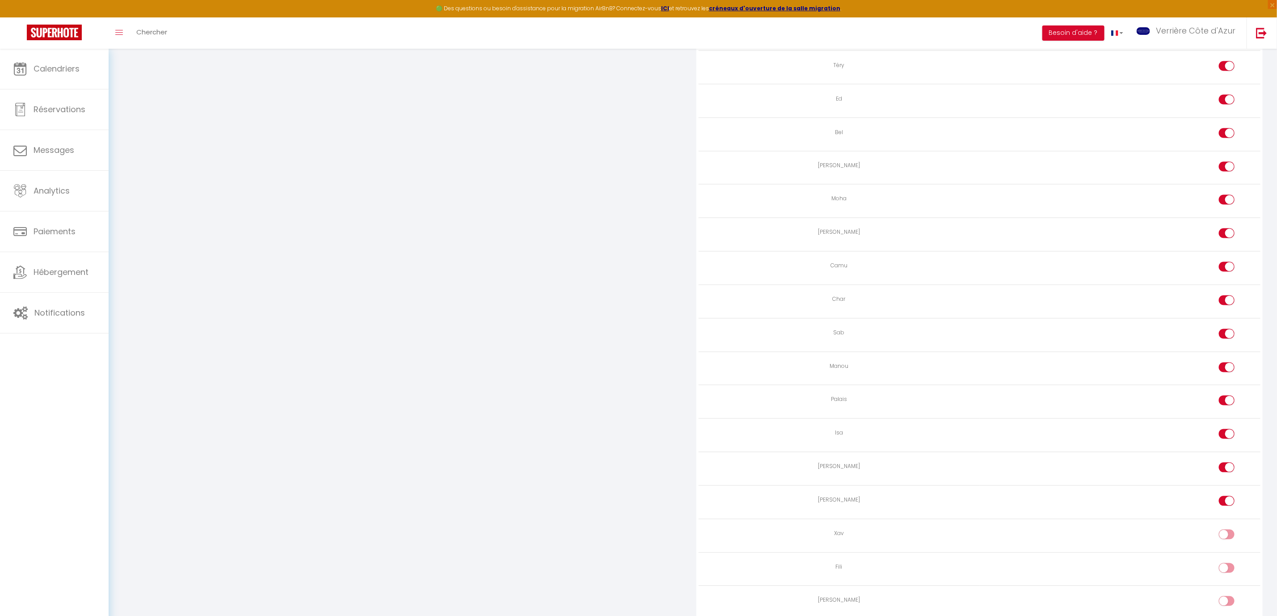
checkbox input "true"
click at [1229, 576] on input "checkbox" at bounding box center [1234, 569] width 16 height 13
checkbox input "true"
click at [1220, 204] on div at bounding box center [1227, 199] width 16 height 10
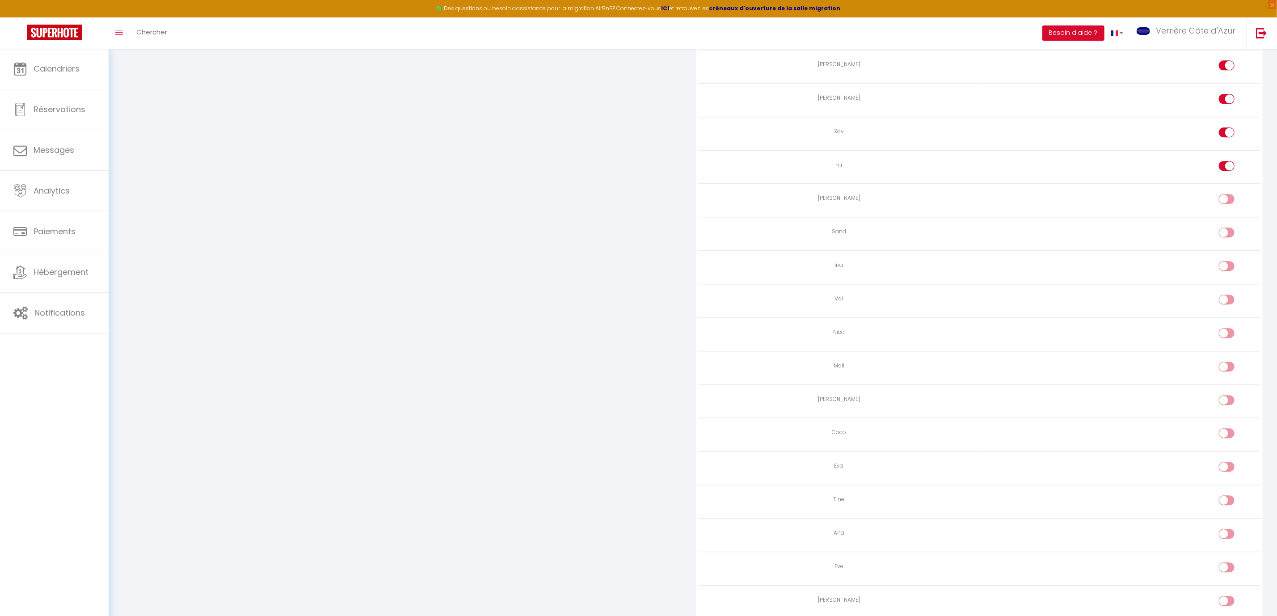
click at [1226, 207] on input "checkbox" at bounding box center [1234, 200] width 16 height 13
checkbox input "true"
drag, startPoint x: 1225, startPoint y: 251, endPoint x: 1227, endPoint y: 262, distance: 11.3
click at [1226, 251] on td at bounding box center [1120, 234] width 281 height 34
click at [1227, 241] on input "checkbox" at bounding box center [1234, 233] width 16 height 13
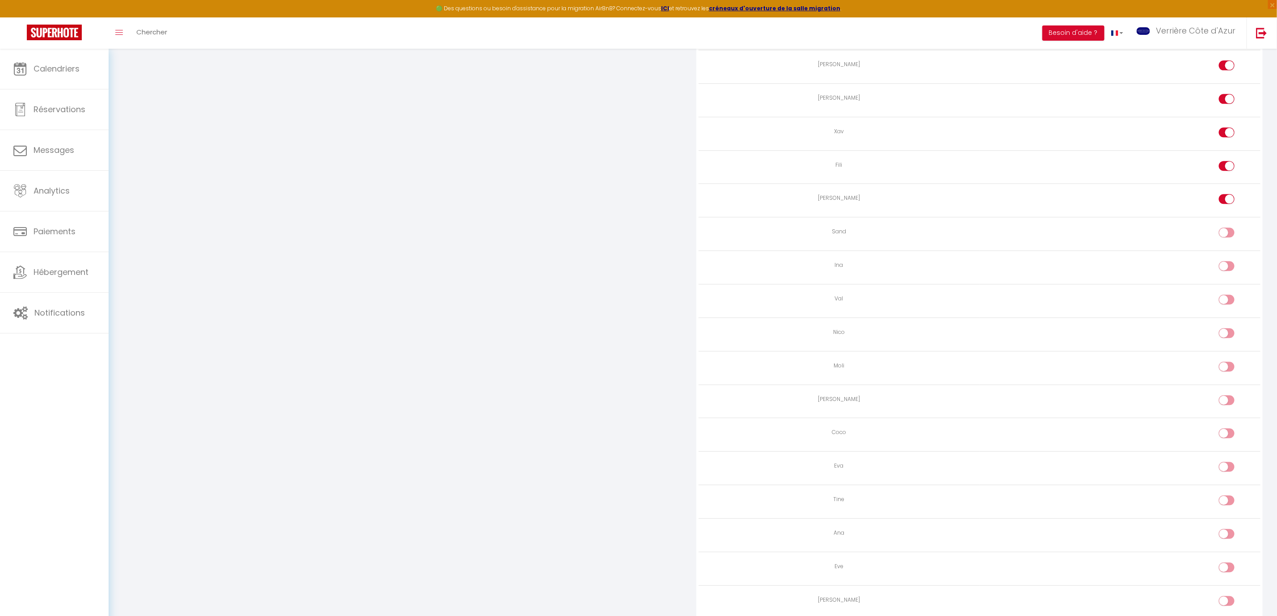
checkbox input "true"
click at [1224, 271] on div at bounding box center [1227, 266] width 16 height 10
click at [1226, 274] on input "checkbox" at bounding box center [1234, 267] width 16 height 13
checkbox input "true"
click at [1228, 308] on input "checkbox" at bounding box center [1234, 300] width 16 height 13
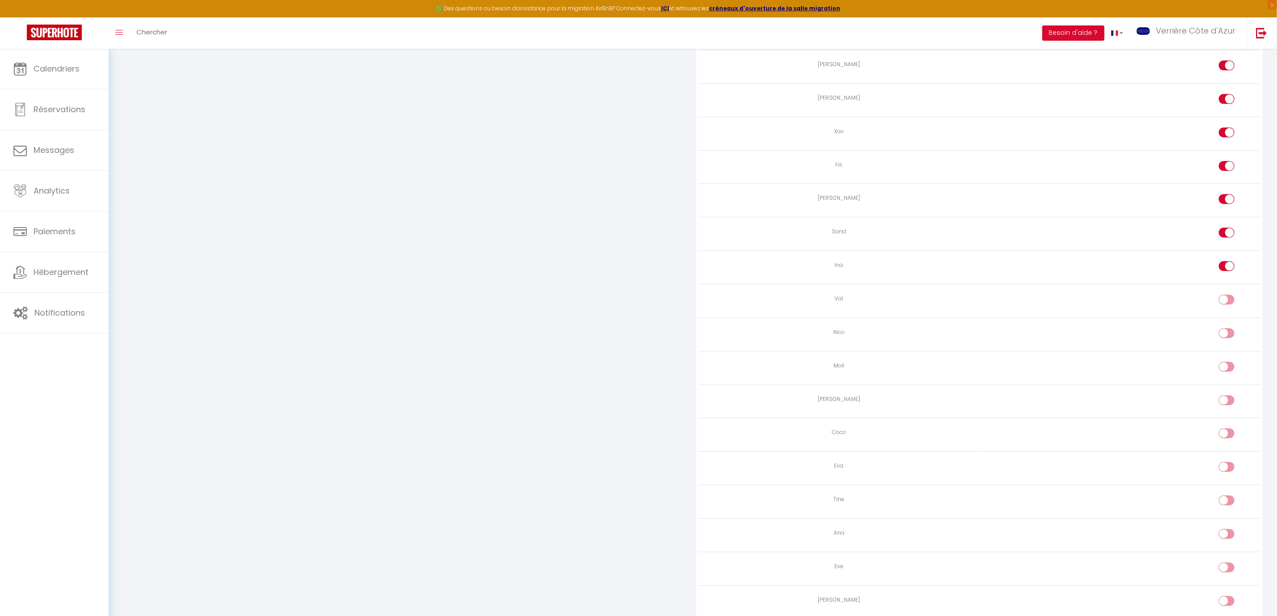
checkbox input "true"
click at [1231, 341] on input "checkbox" at bounding box center [1234, 334] width 16 height 13
checkbox input "true"
click at [1223, 371] on div at bounding box center [1227, 367] width 16 height 10
click at [1226, 375] on input "checkbox" at bounding box center [1234, 368] width 16 height 13
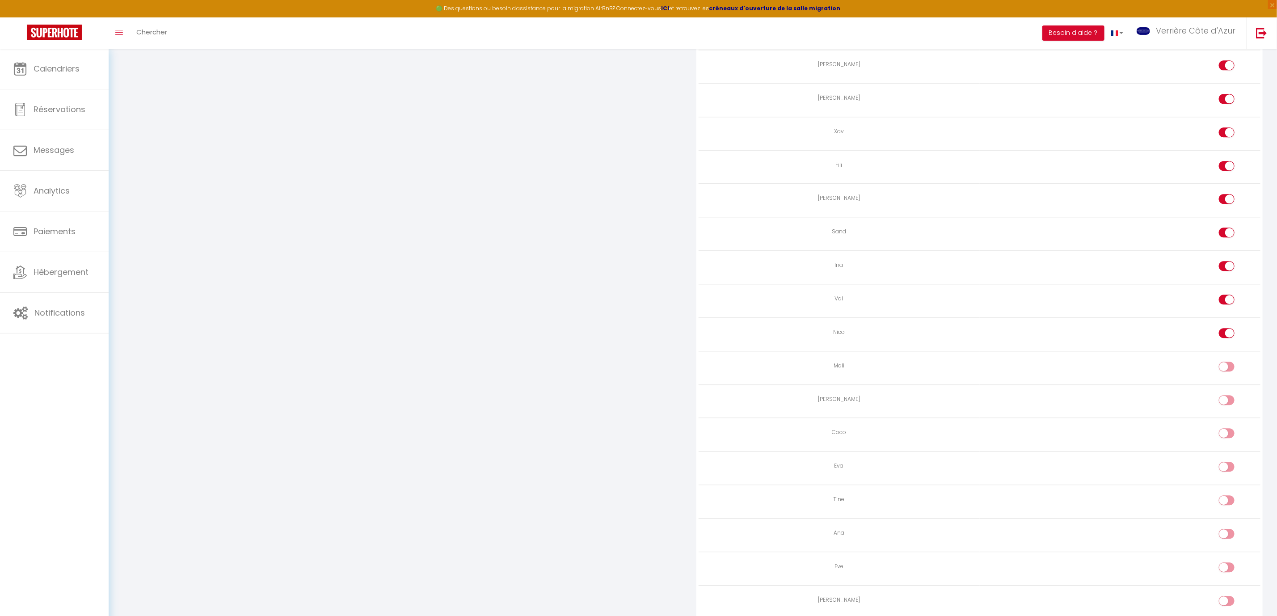
checkbox input "true"
click at [1235, 408] on input "checkbox" at bounding box center [1234, 401] width 16 height 13
checkbox input "true"
click at [1230, 442] on input "checkbox" at bounding box center [1234, 434] width 16 height 13
checkbox input "true"
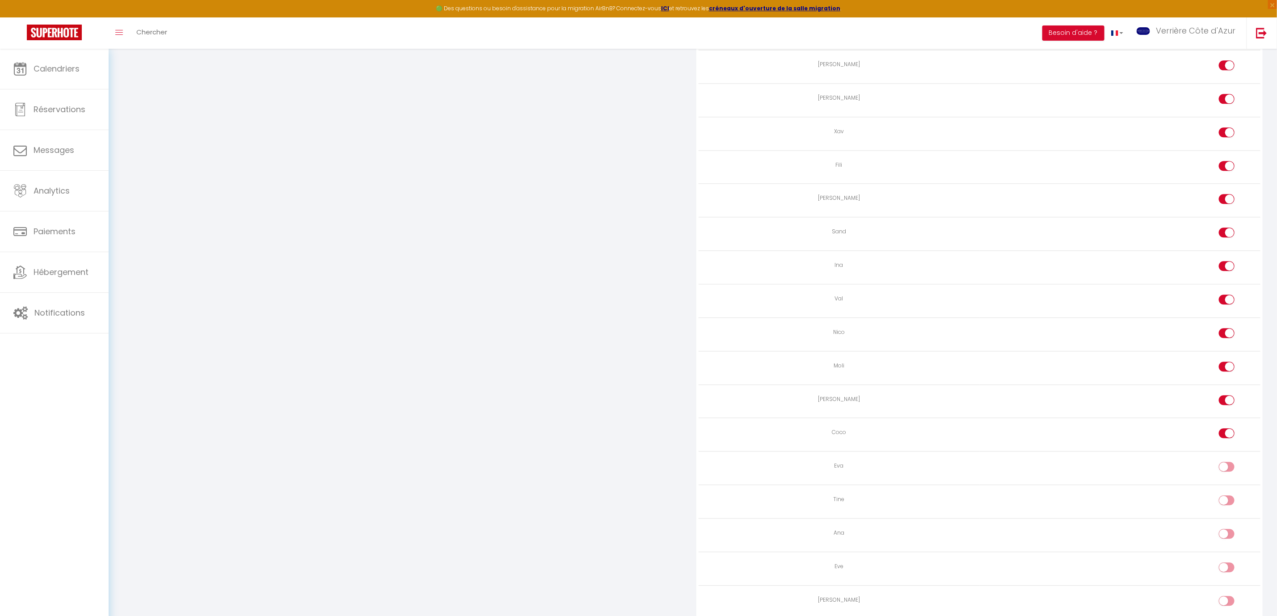
click at [1220, 471] on div at bounding box center [1227, 467] width 16 height 10
click at [1226, 475] on input "checkbox" at bounding box center [1234, 468] width 16 height 13
checkbox input "true"
click at [1226, 509] on input "checkbox" at bounding box center [1234, 501] width 16 height 13
checkbox input "true"
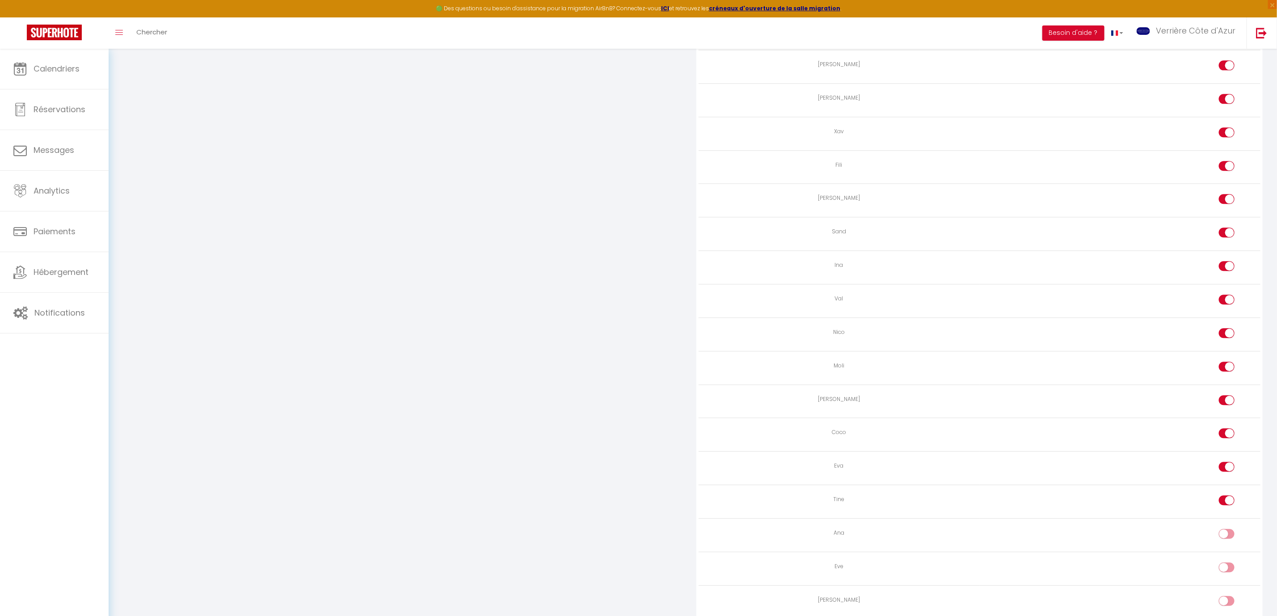
click at [1225, 538] on div at bounding box center [1227, 534] width 16 height 10
click at [1226, 542] on input "checkbox" at bounding box center [1234, 535] width 16 height 13
checkbox input "true"
click at [1231, 576] on input "checkbox" at bounding box center [1234, 568] width 16 height 13
checkbox input "true"
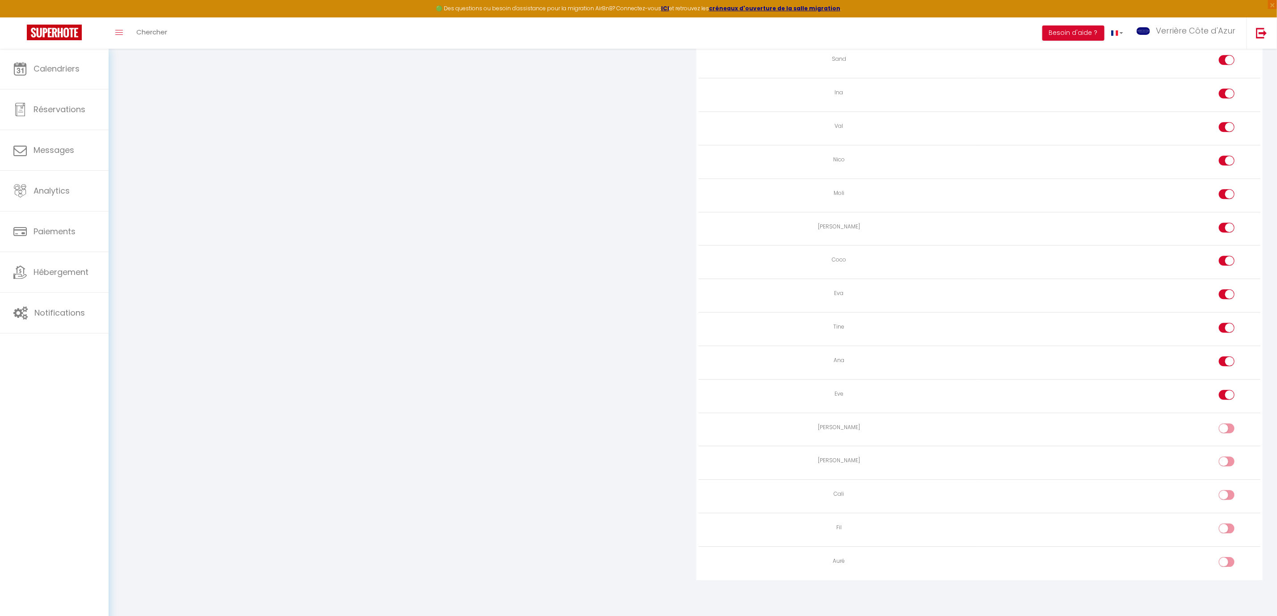
scroll to position [1749, 0]
click at [1231, 423] on input "checkbox" at bounding box center [1234, 429] width 16 height 13
checkbox input "true"
click at [1231, 458] on input "checkbox" at bounding box center [1234, 462] width 16 height 13
checkbox input "true"
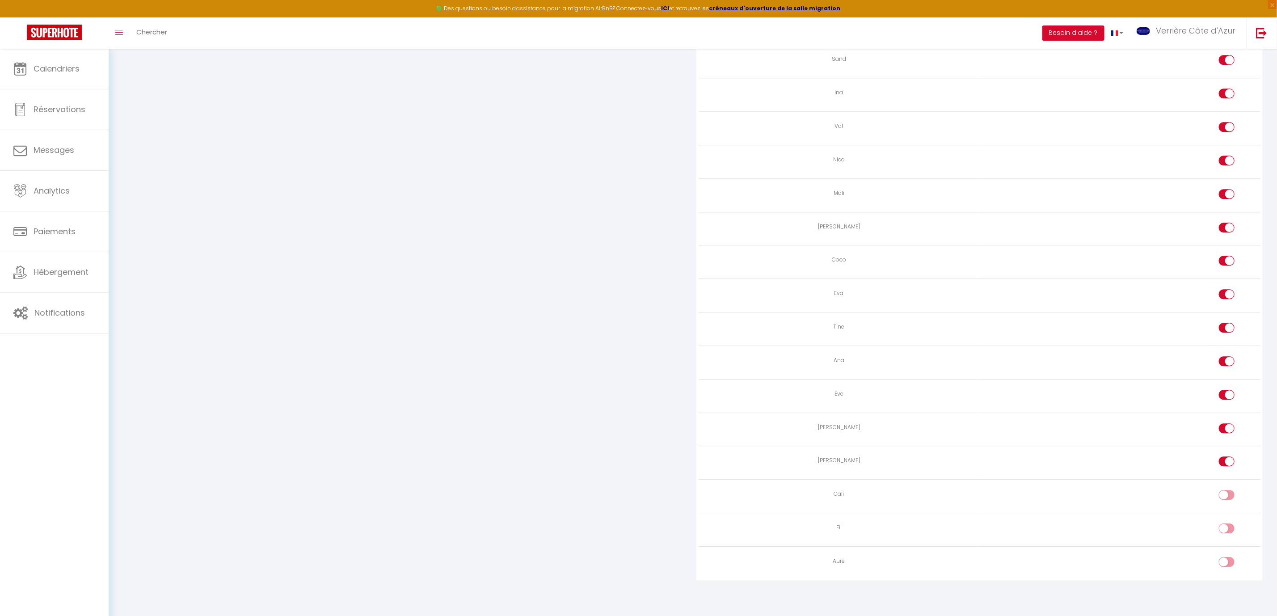
click at [1226, 495] on input "checkbox" at bounding box center [1234, 496] width 16 height 13
checkbox input "true"
click at [1226, 532] on input "checkbox" at bounding box center [1234, 529] width 16 height 13
checkbox input "true"
click at [1227, 564] on input "checkbox" at bounding box center [1234, 563] width 16 height 13
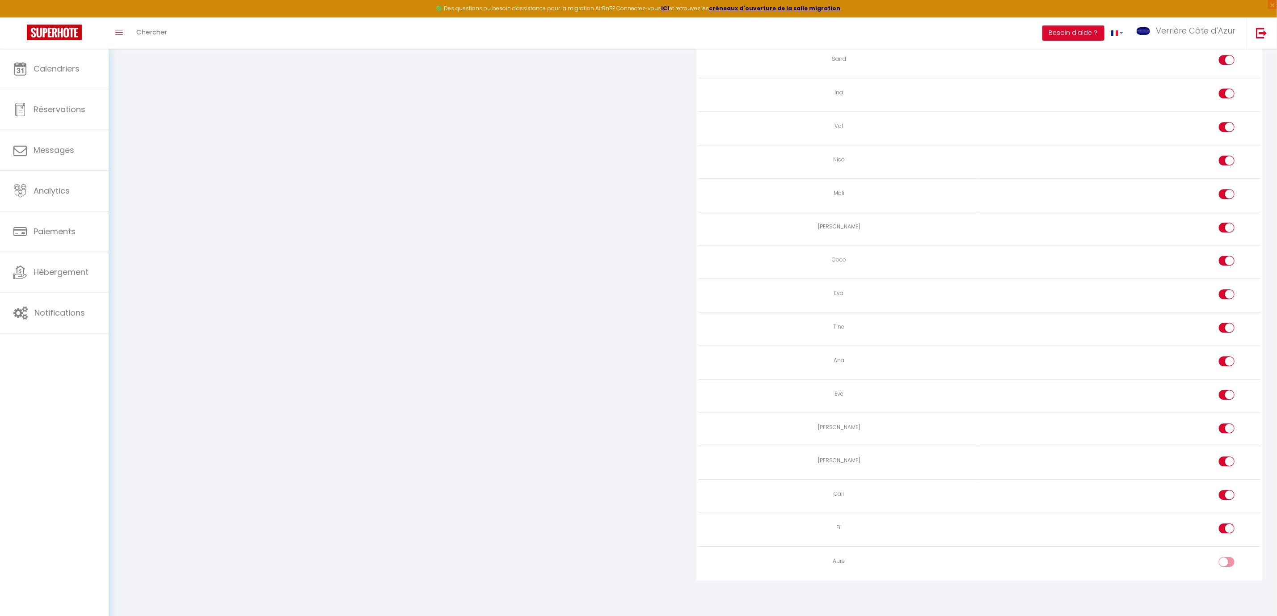
checkbox input "true"
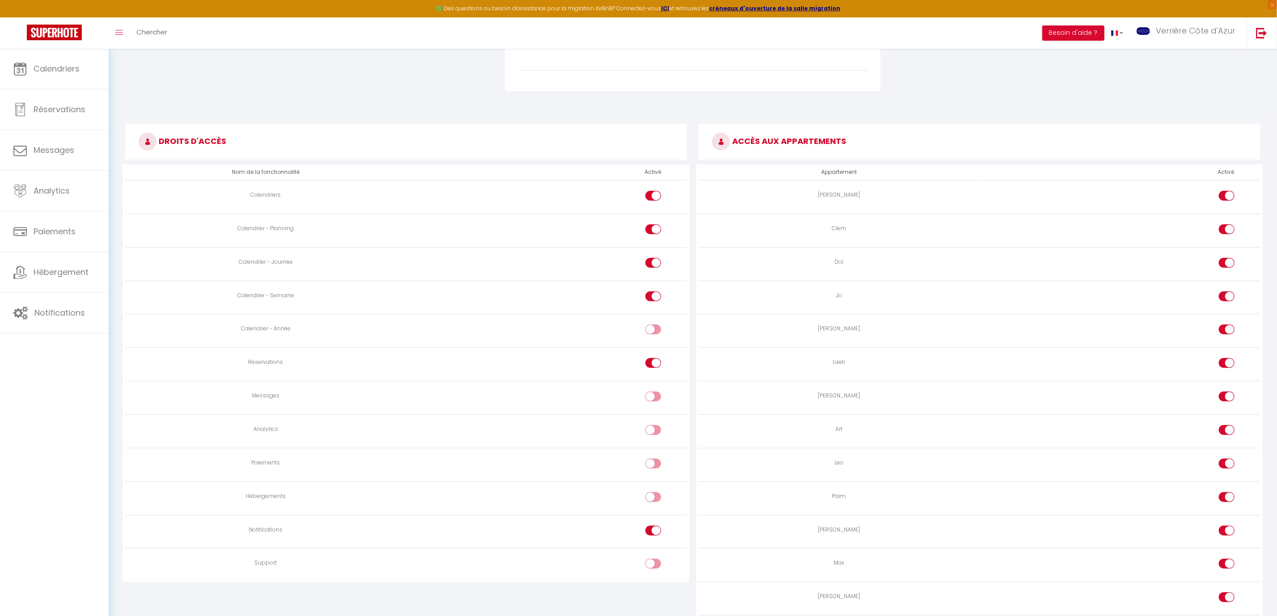
scroll to position [0, 0]
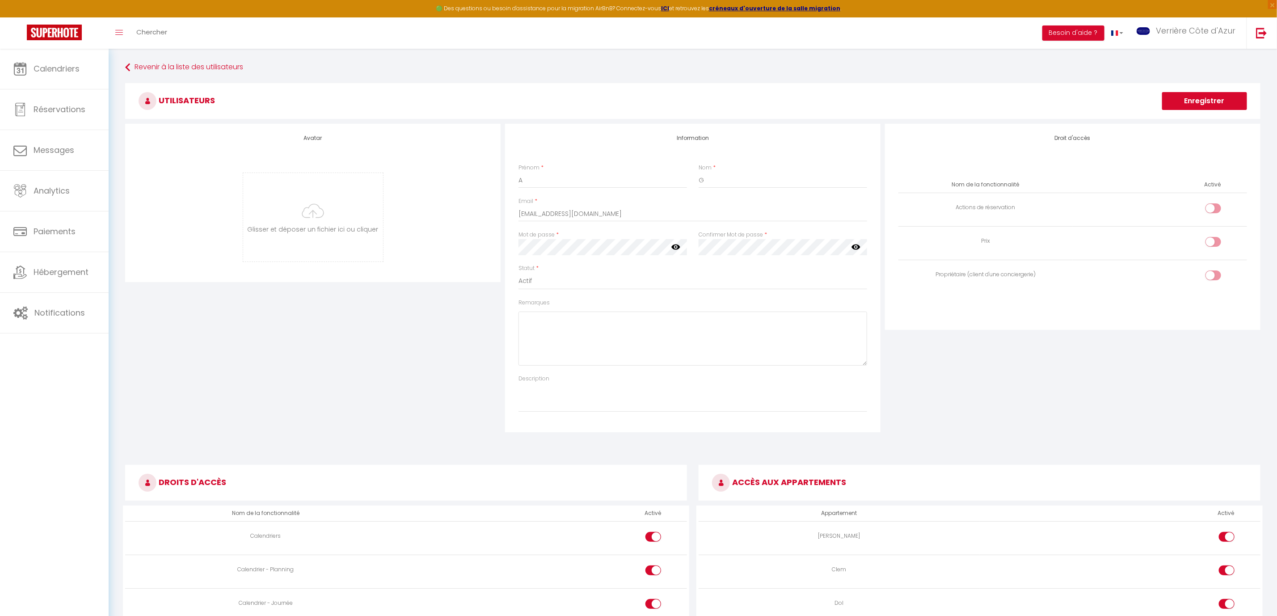
click at [677, 248] on icon at bounding box center [675, 246] width 9 height 5
click at [487, 243] on div "Avatar Glisser et déposer un fichier ici ou cliquer Ooops, something wrong happ…" at bounding box center [693, 278] width 1140 height 308
click at [1200, 98] on button "Enregistrer" at bounding box center [1204, 101] width 85 height 18
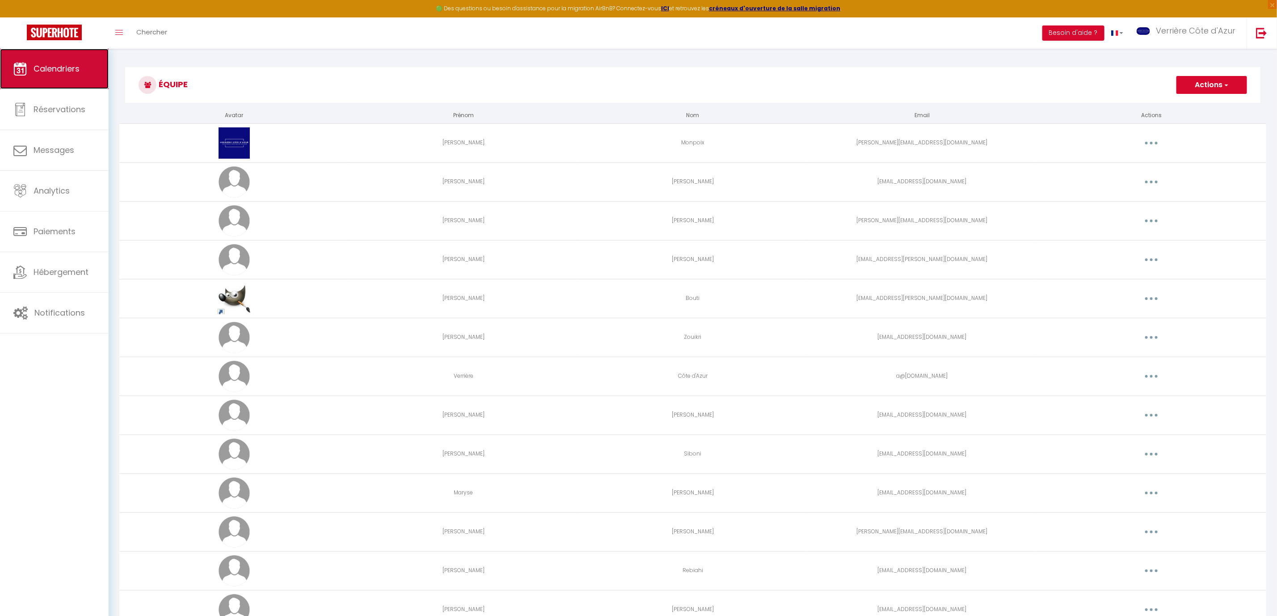
click at [51, 72] on span "Calendriers" at bounding box center [57, 68] width 46 height 11
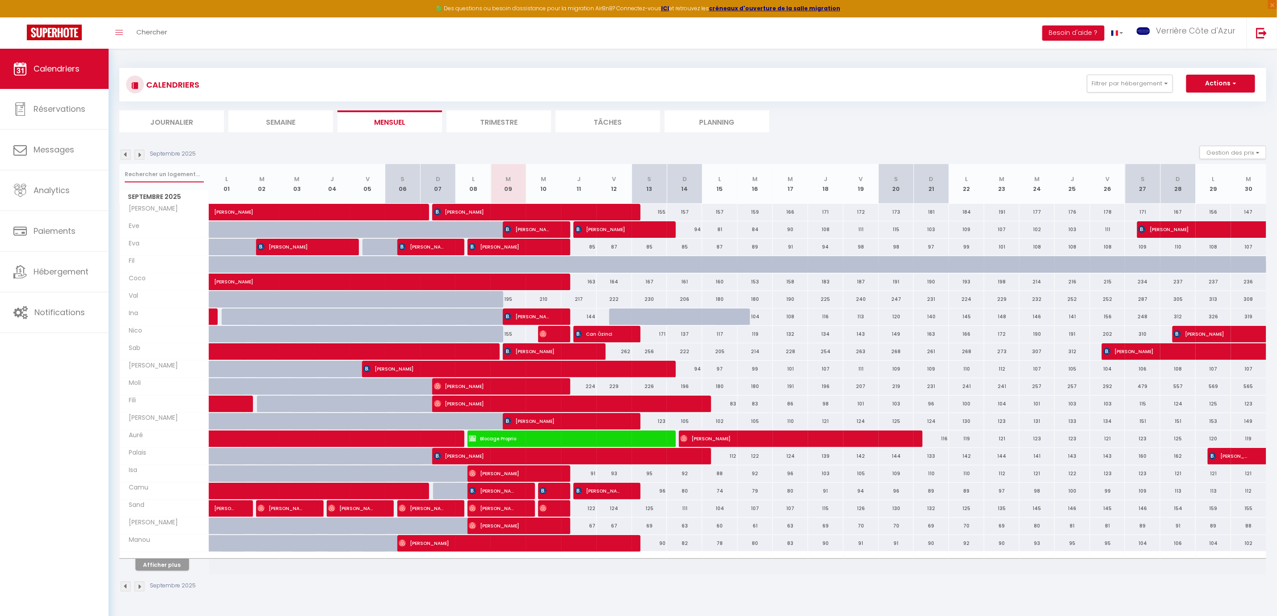
click at [149, 169] on input "text" at bounding box center [164, 174] width 79 height 16
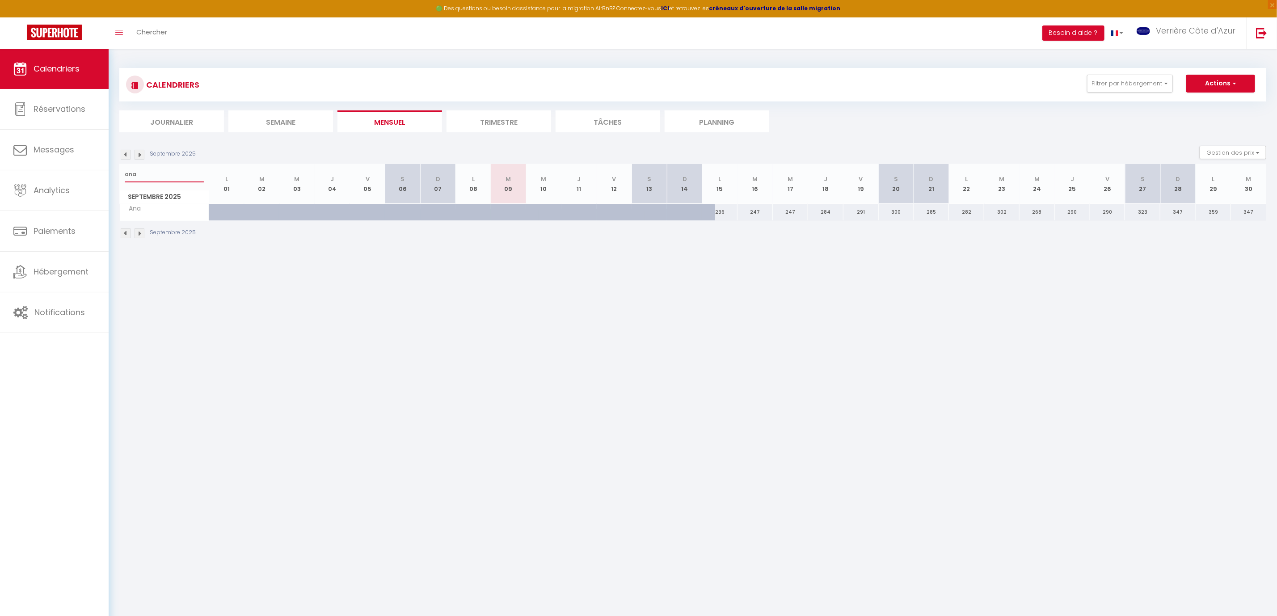
type input "ana"
click at [723, 215] on div "236" at bounding box center [719, 212] width 35 height 17
type input "236"
type input "Lun 15 Septembre 2025"
type input "Mar 16 Septembre 2025"
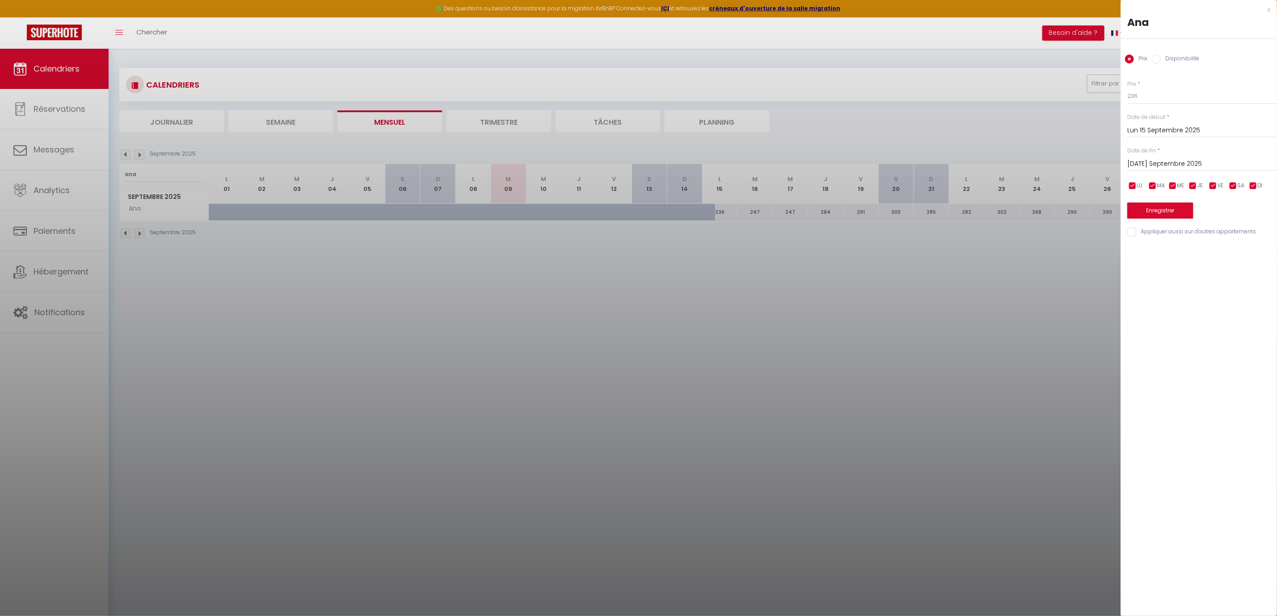
click at [724, 228] on div at bounding box center [638, 308] width 1277 height 616
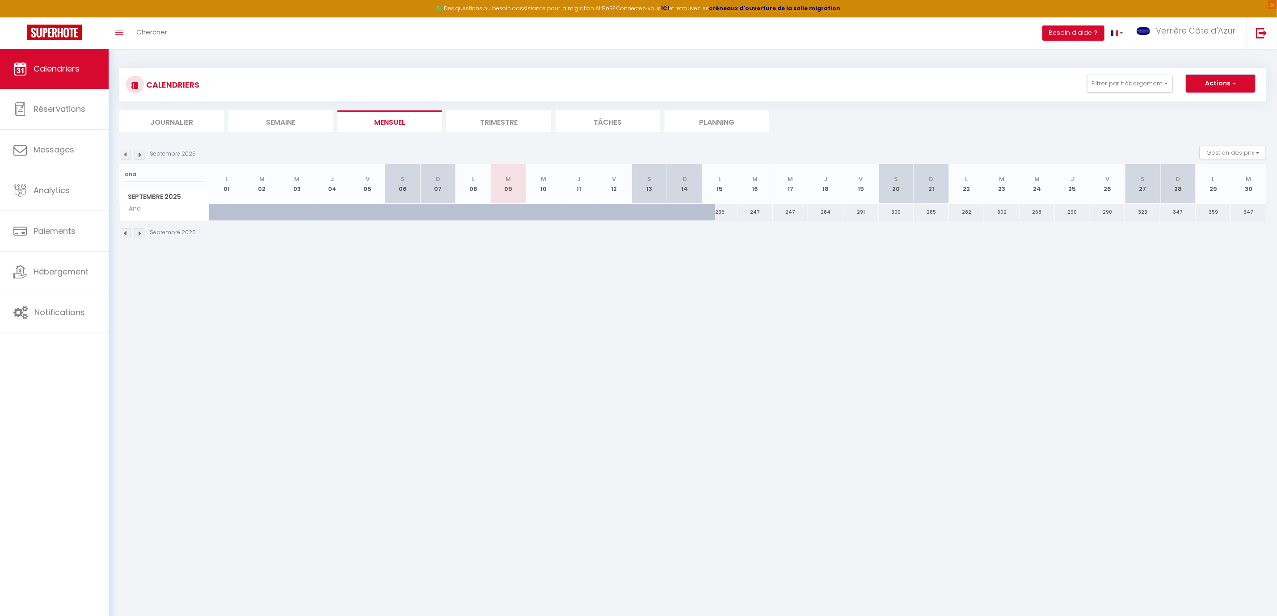
click at [1231, 85] on span "button" at bounding box center [1232, 83] width 5 height 9
click at [1206, 102] on link "Nouvelle réservation" at bounding box center [1211, 103] width 78 height 13
select select
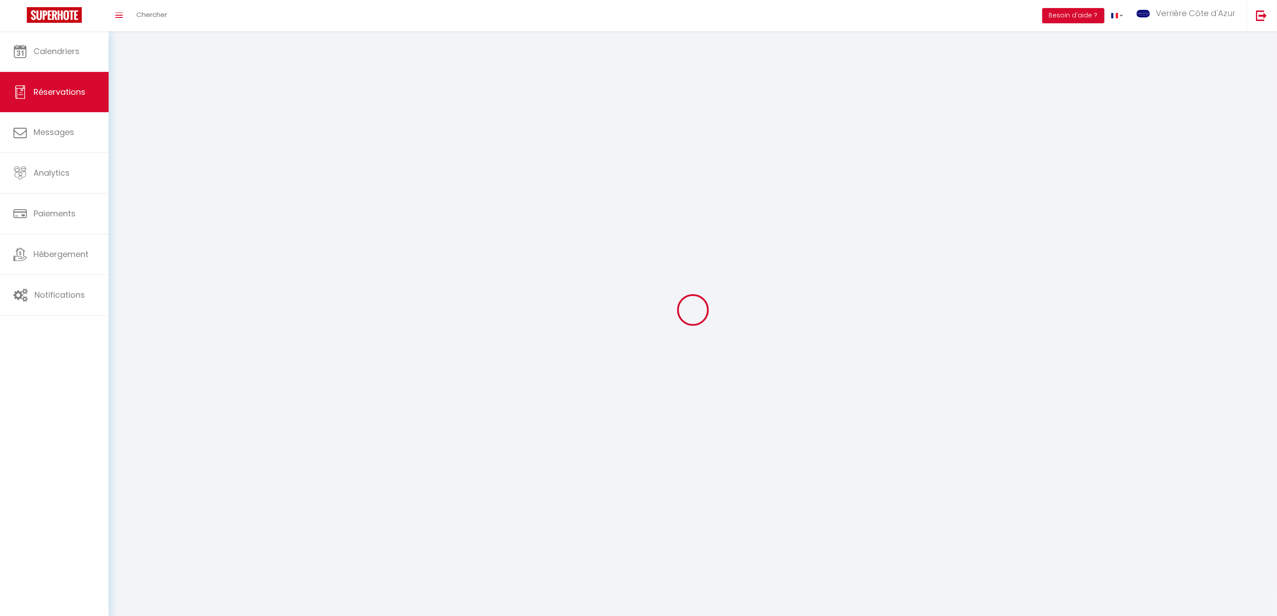
select select
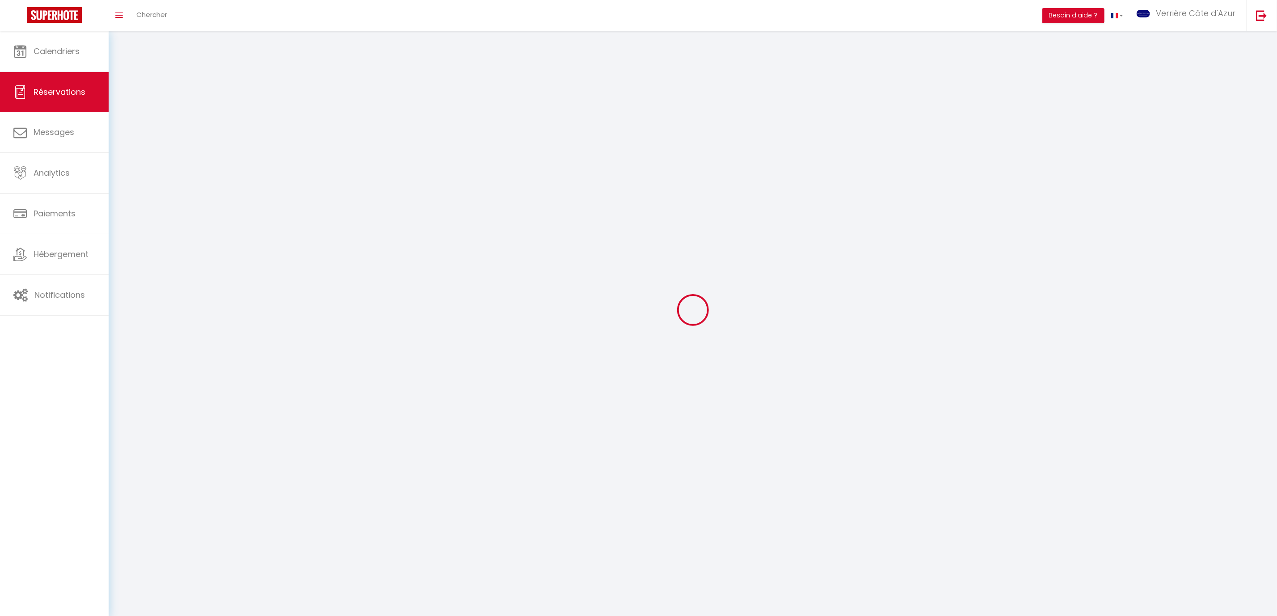
select select
checkbox input "false"
select select
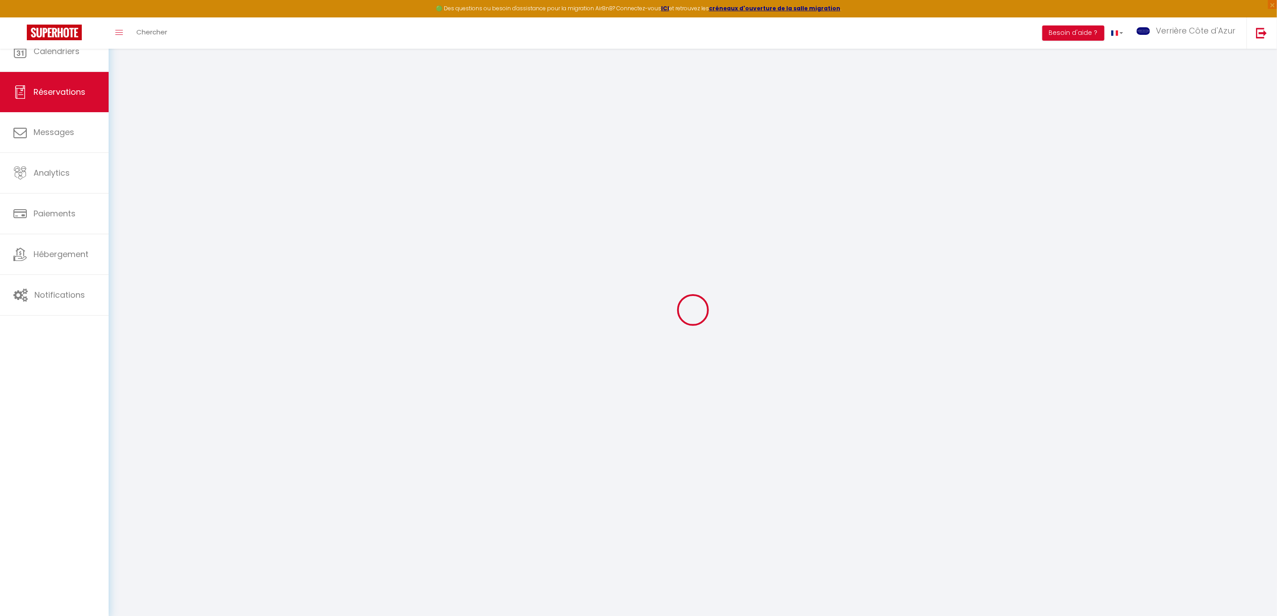
select select
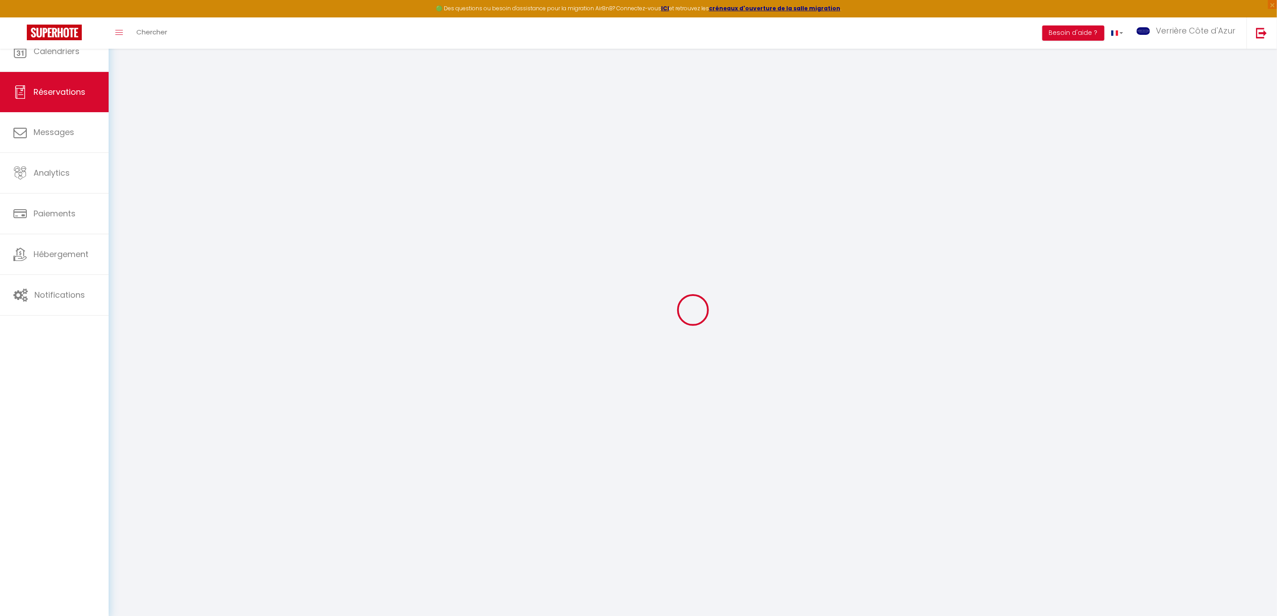
select select
checkbox input "false"
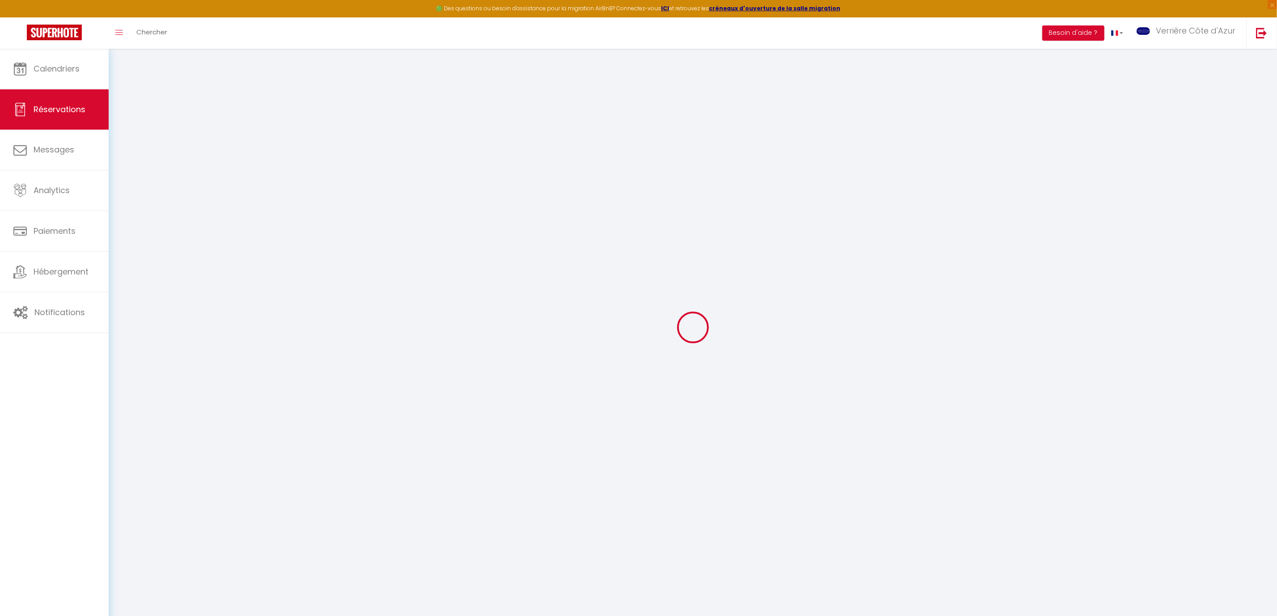
select select
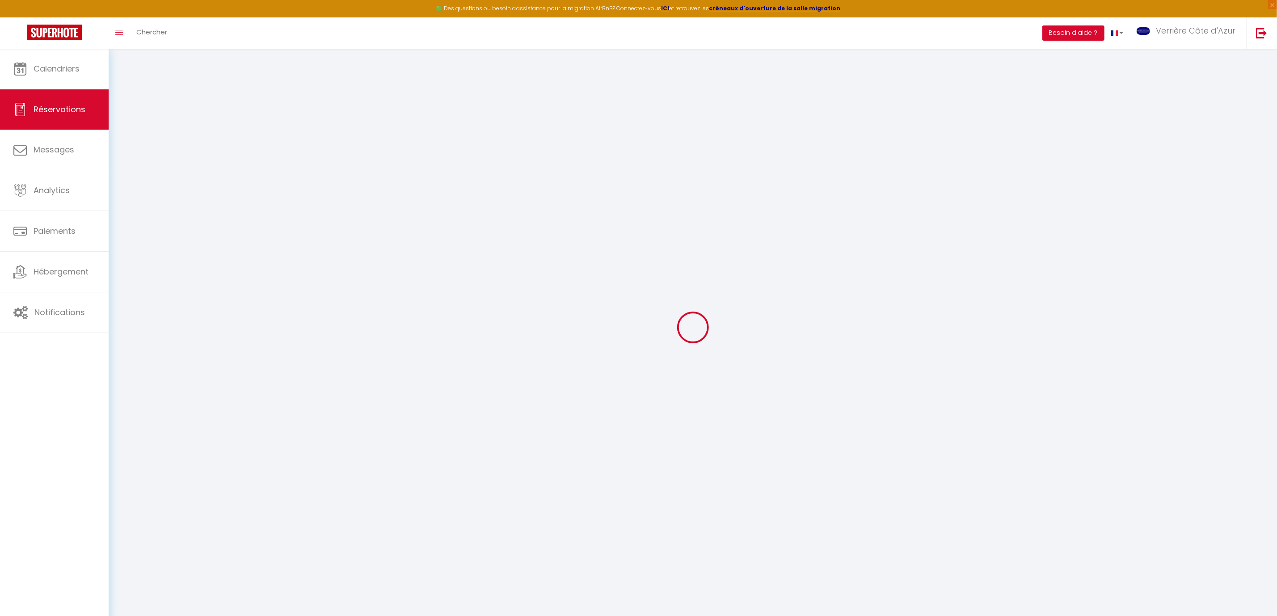
select select
checkbox input "false"
select select
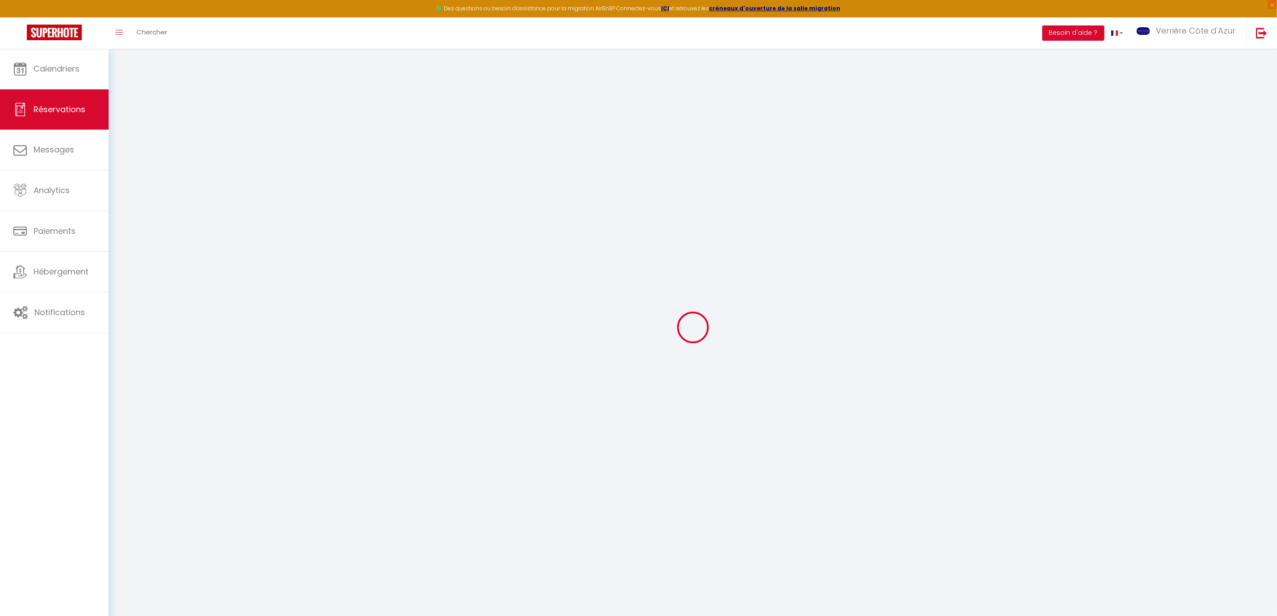
select select
checkbox input "false"
select select
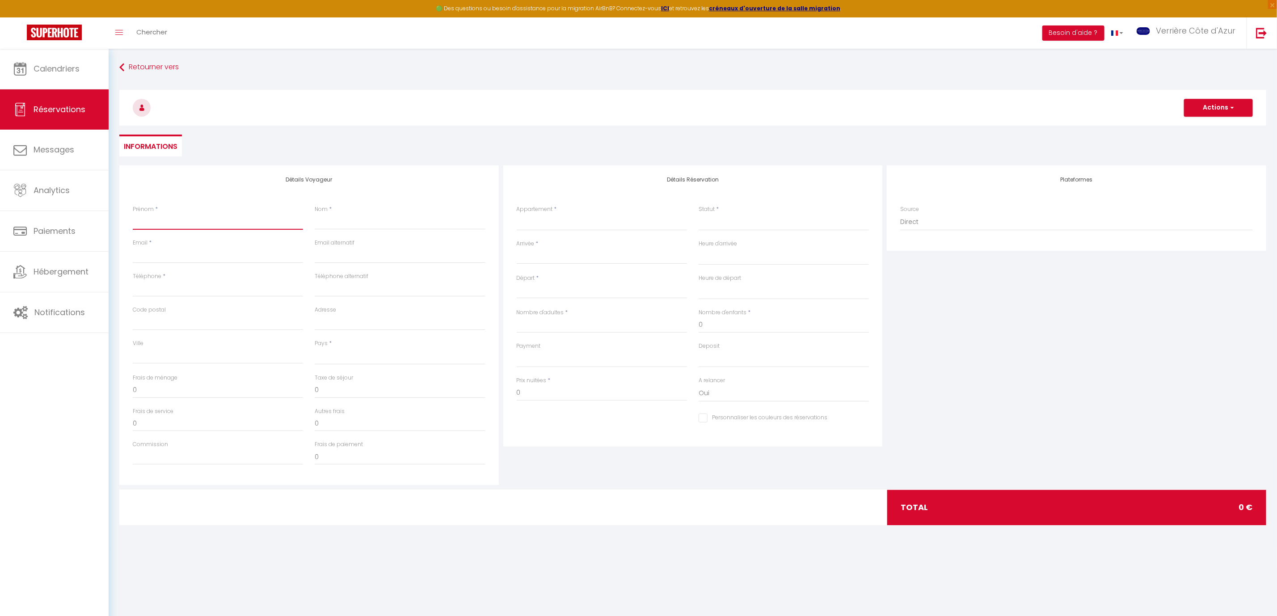
click at [177, 224] on input "Prénom" at bounding box center [218, 222] width 170 height 16
type input "B"
select select
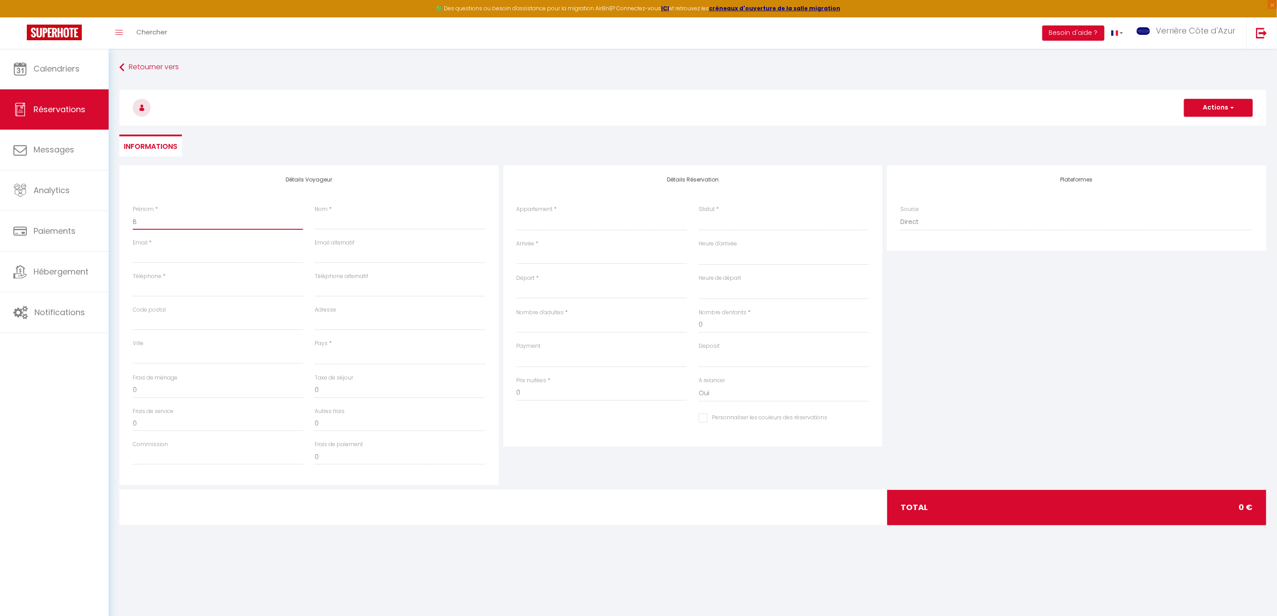
select select
checkbox input "false"
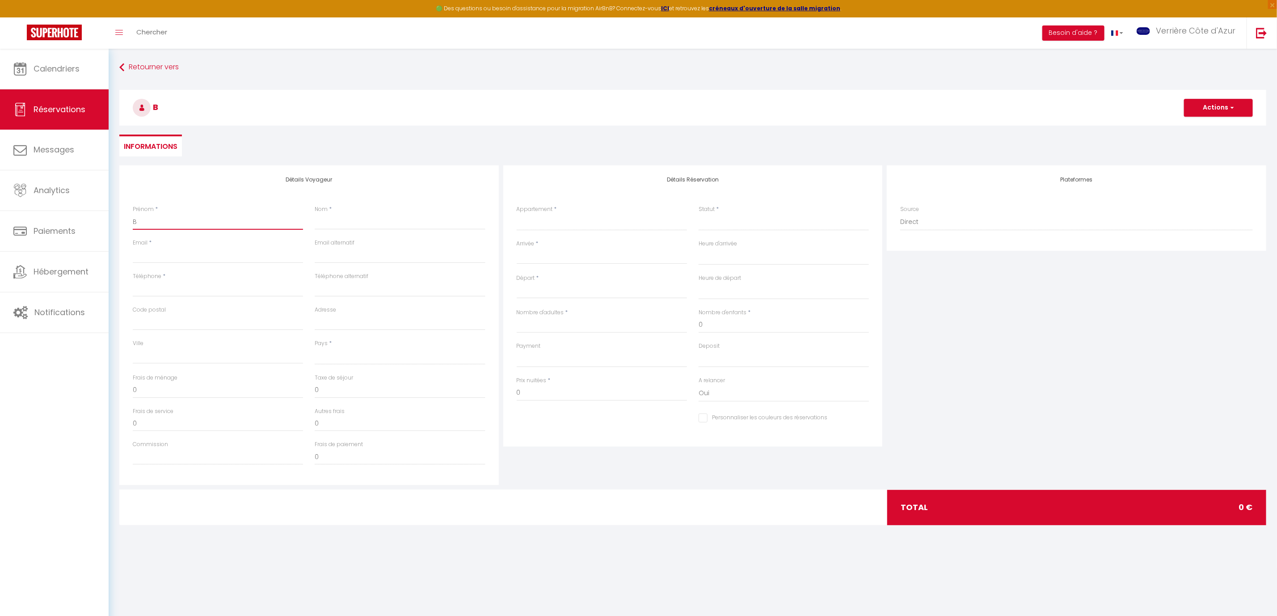
type input "Bl"
select select
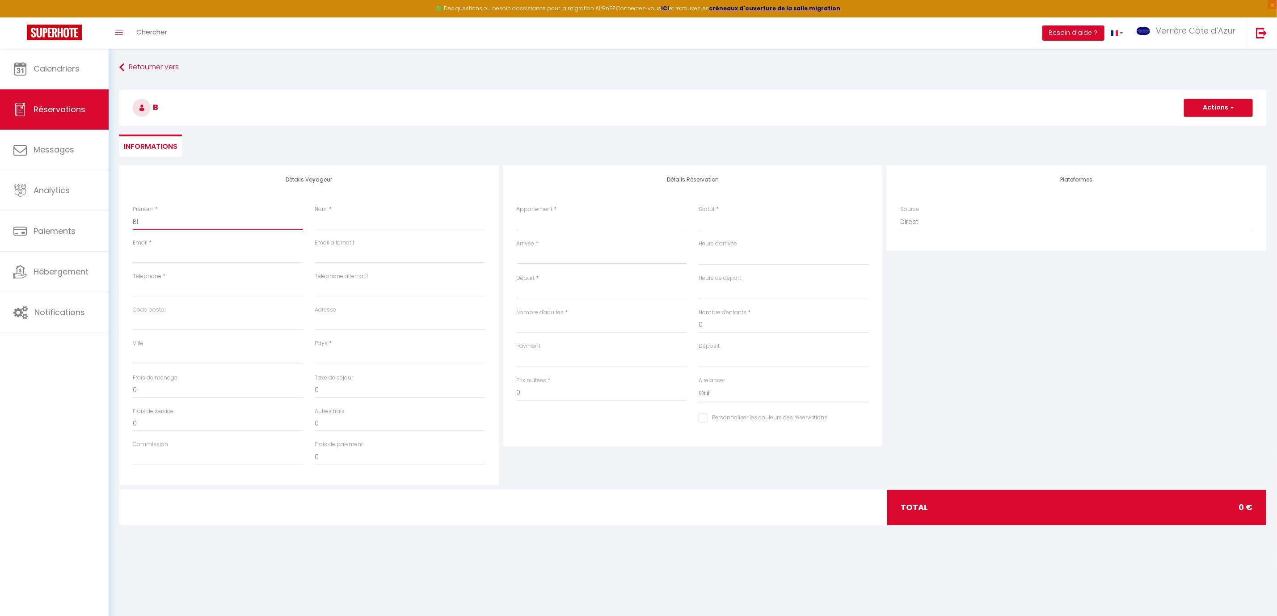
select select
checkbox input "false"
type input "Blo"
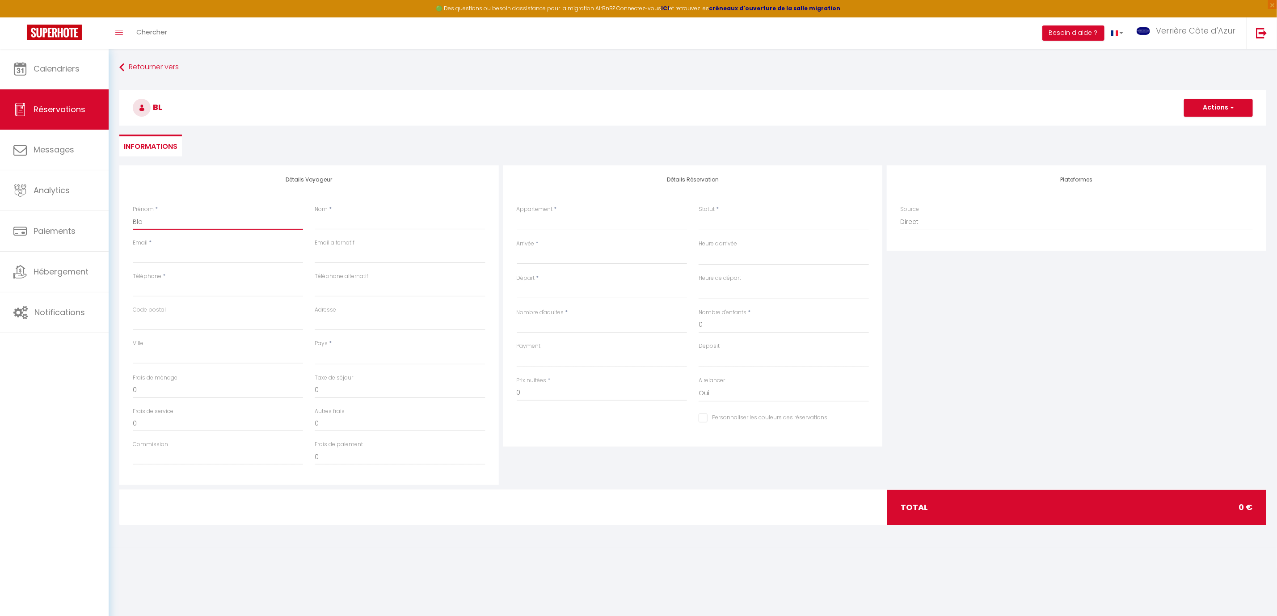
select select
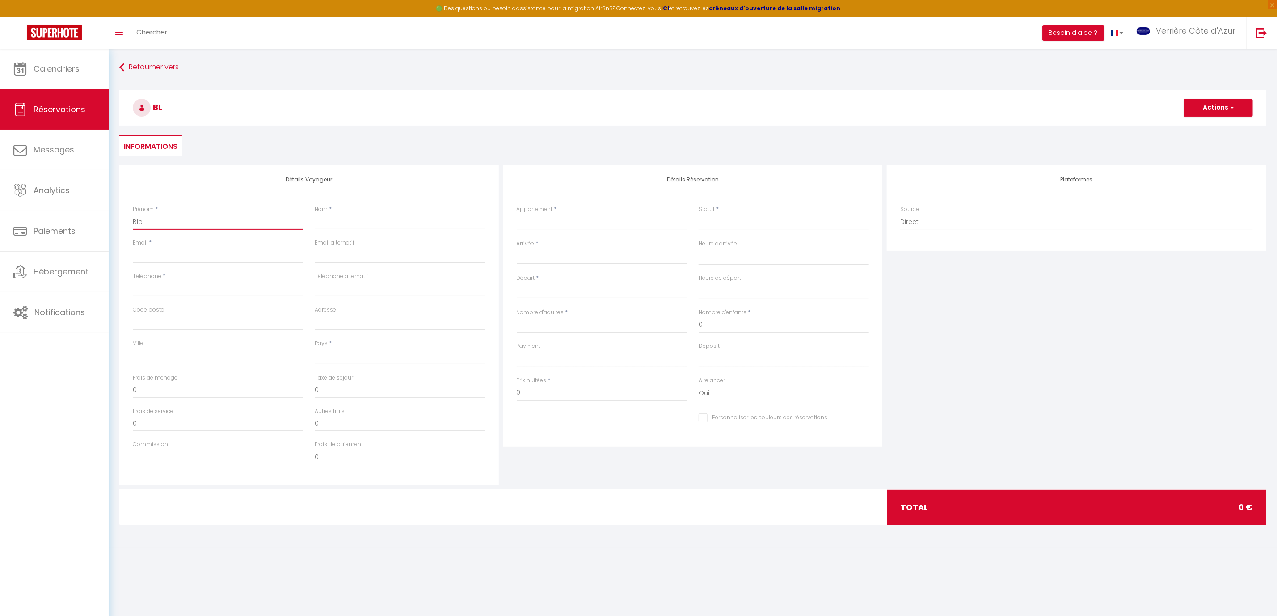
select select
checkbox input "false"
type input "Bloq"
select select
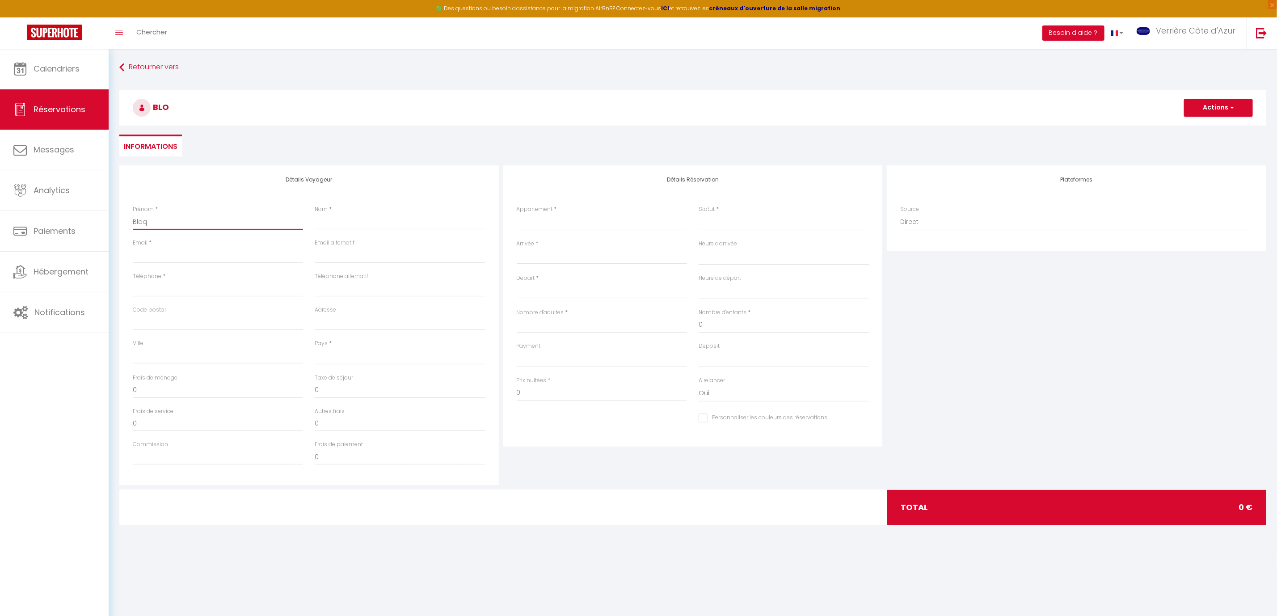
select select
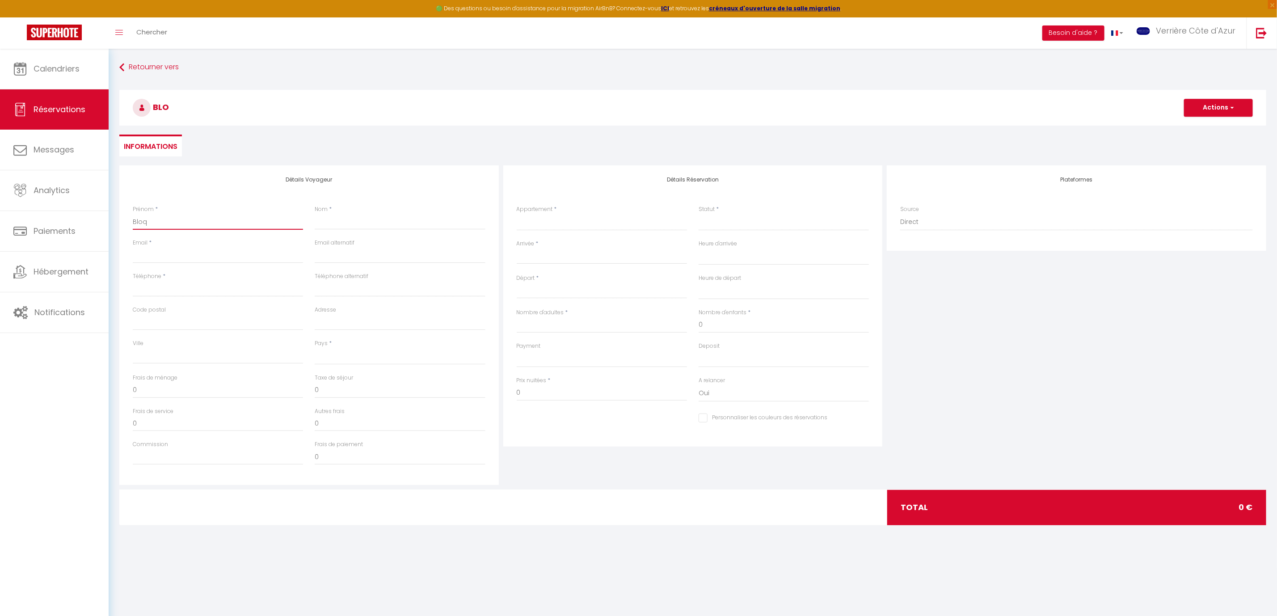
select select
checkbox input "false"
type input "Bloqu"
select select
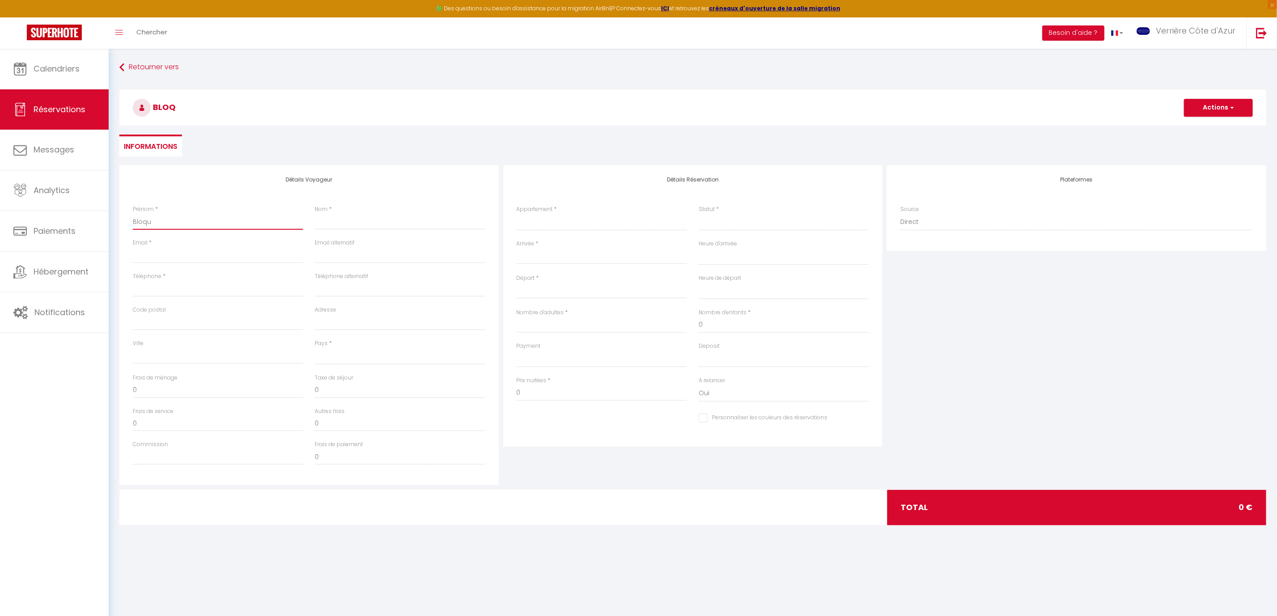
select select
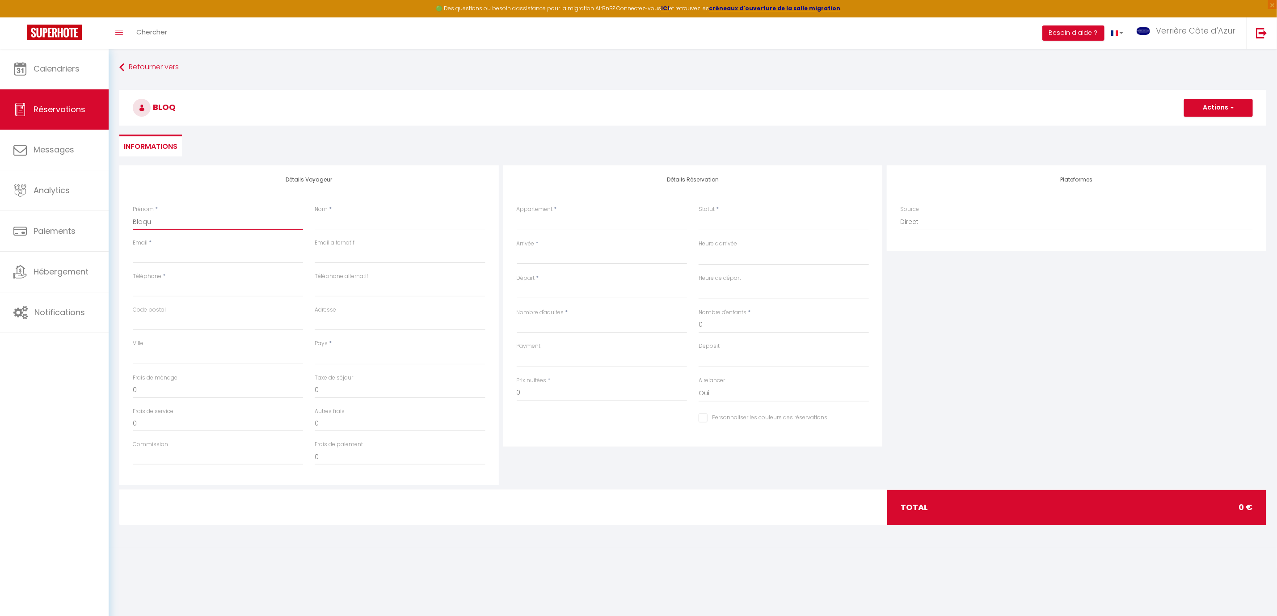
checkbox input "false"
type input "Bloqua"
select select
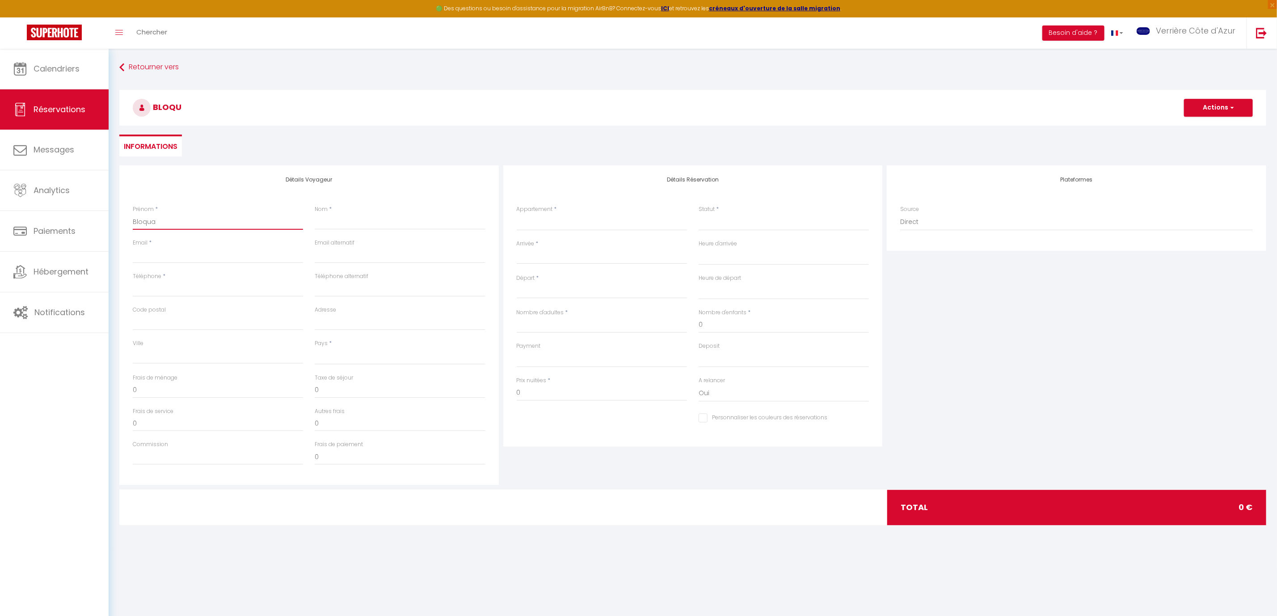
select select
checkbox input "false"
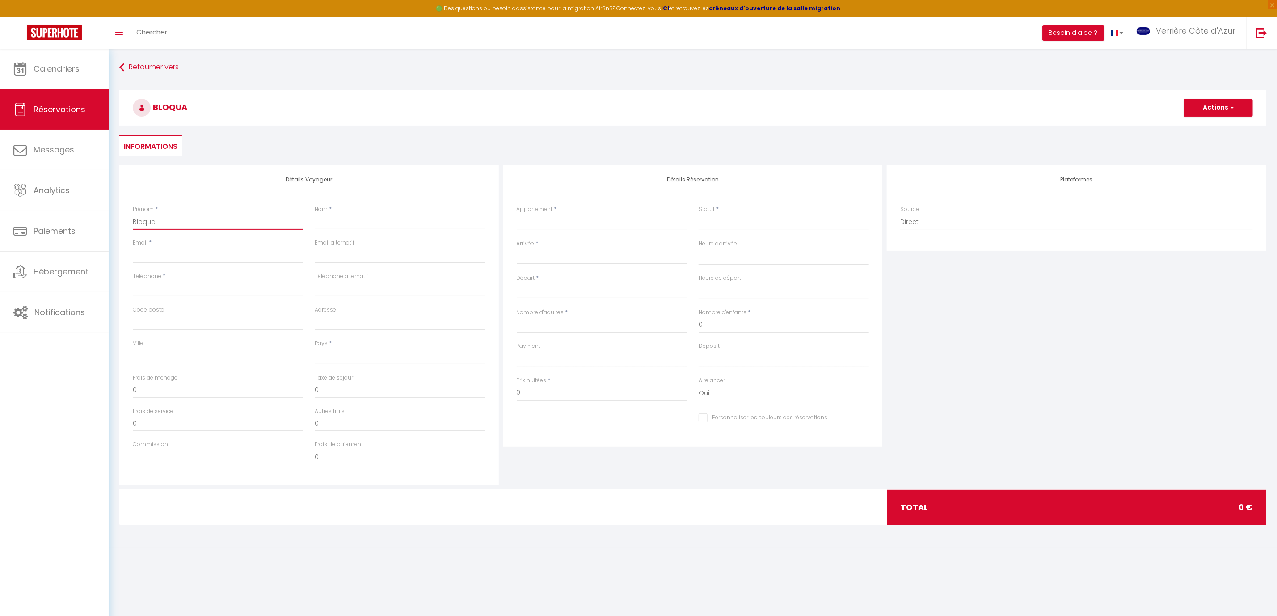
type input "Bloquag"
select select
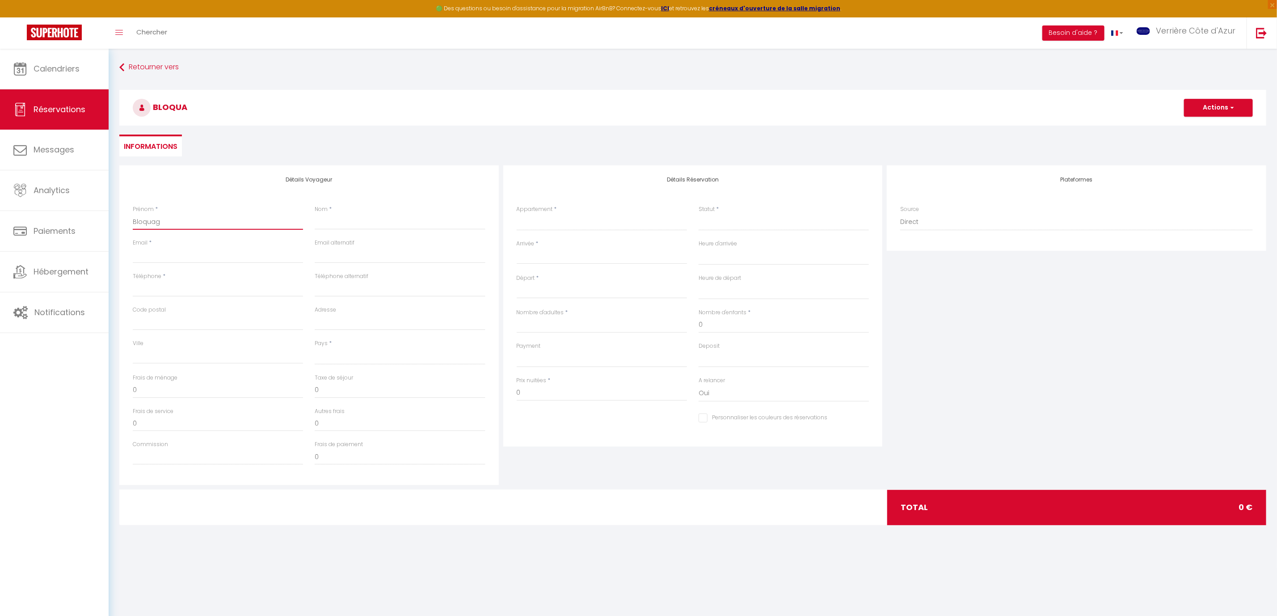
select select
checkbox input "false"
type input "Bloquage"
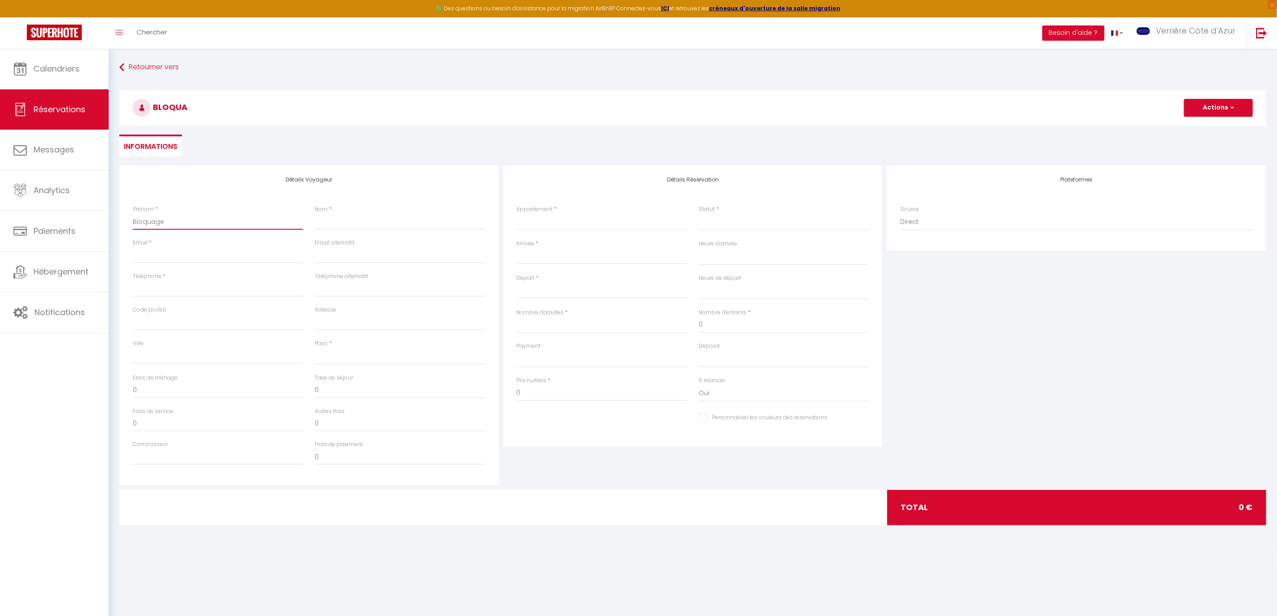
select select
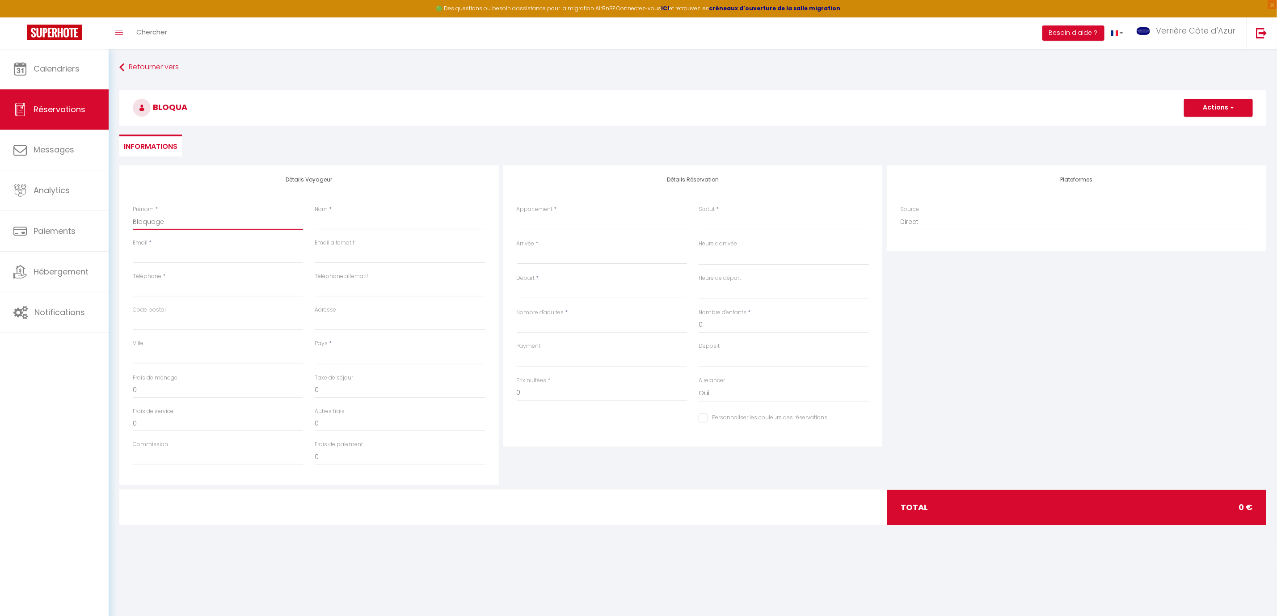
select select
checkbox input "false"
type input "Bloquage"
type input "P"
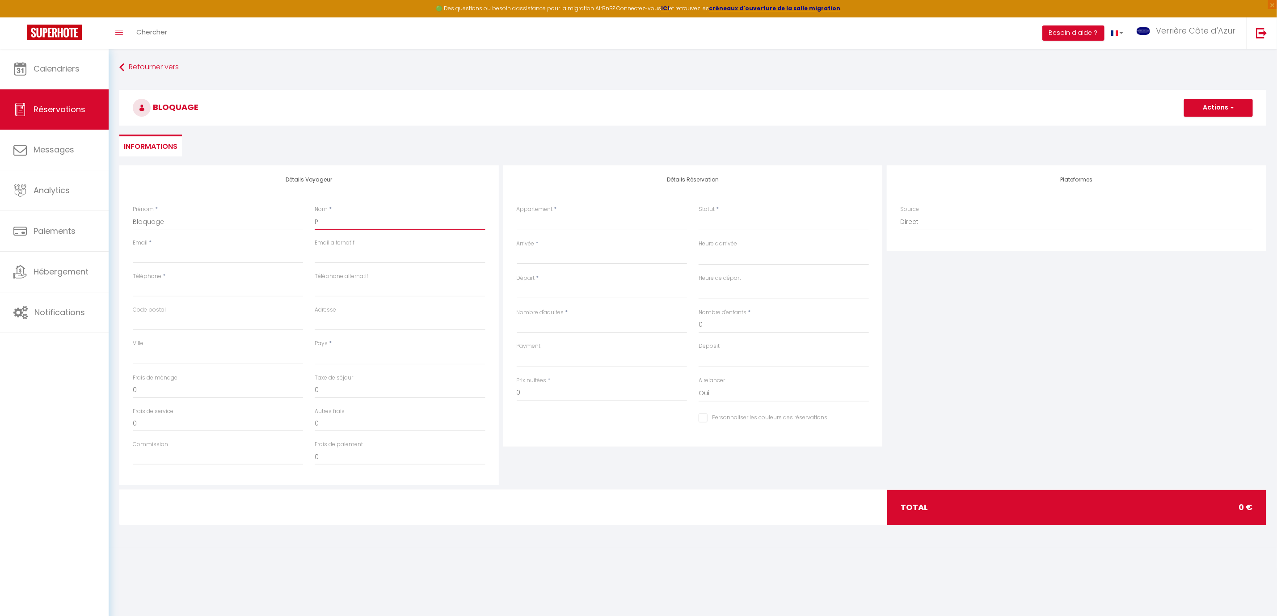
select select
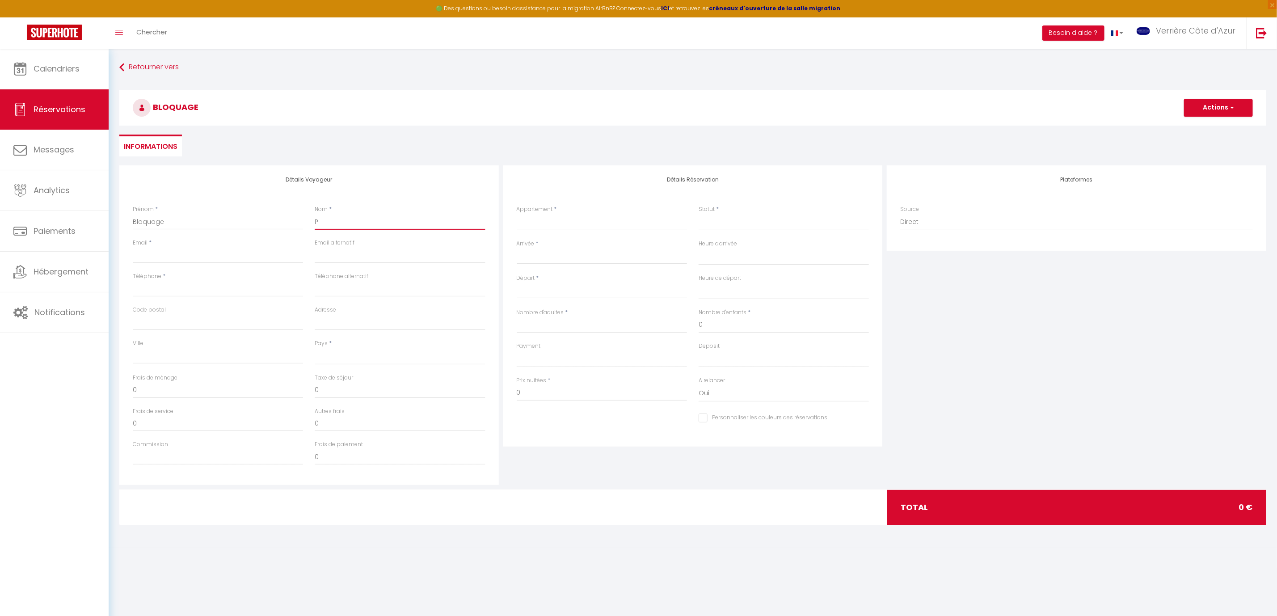
select select
checkbox input "false"
type input "Pr"
select select
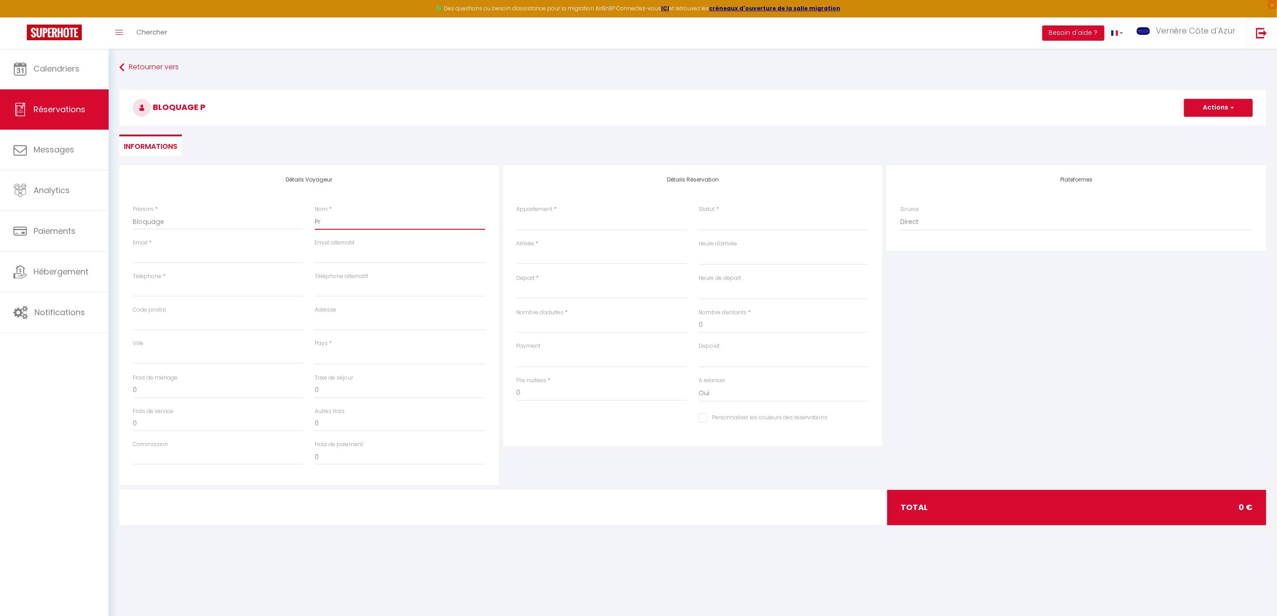
select select
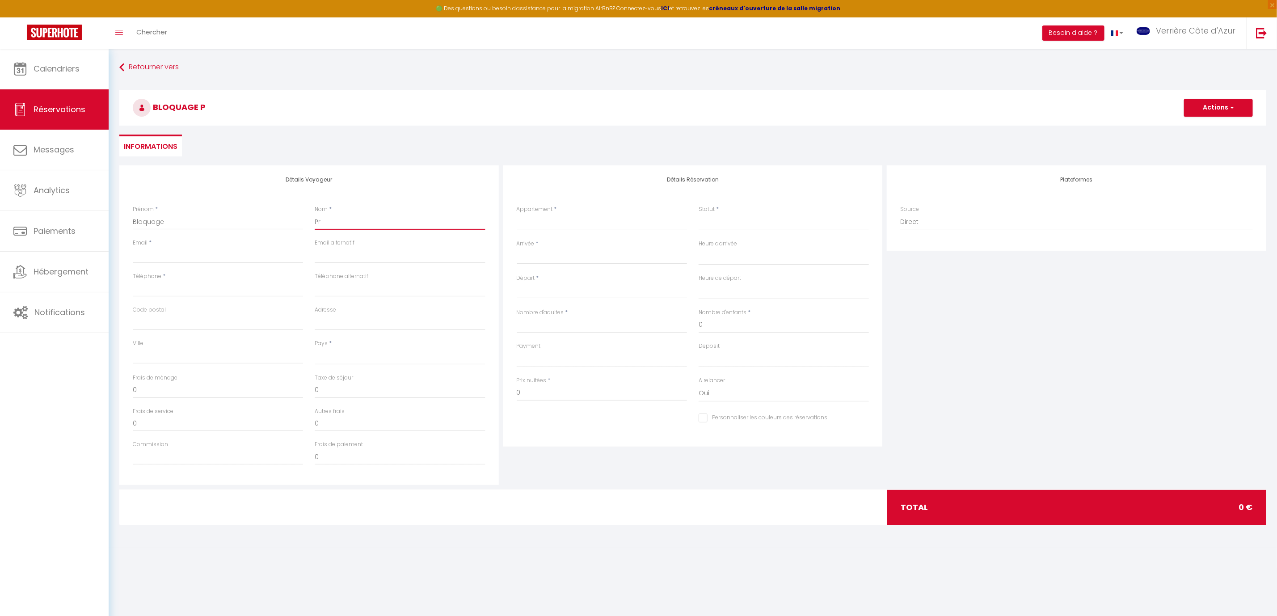
select select
checkbox input "false"
type input "Pro"
select select
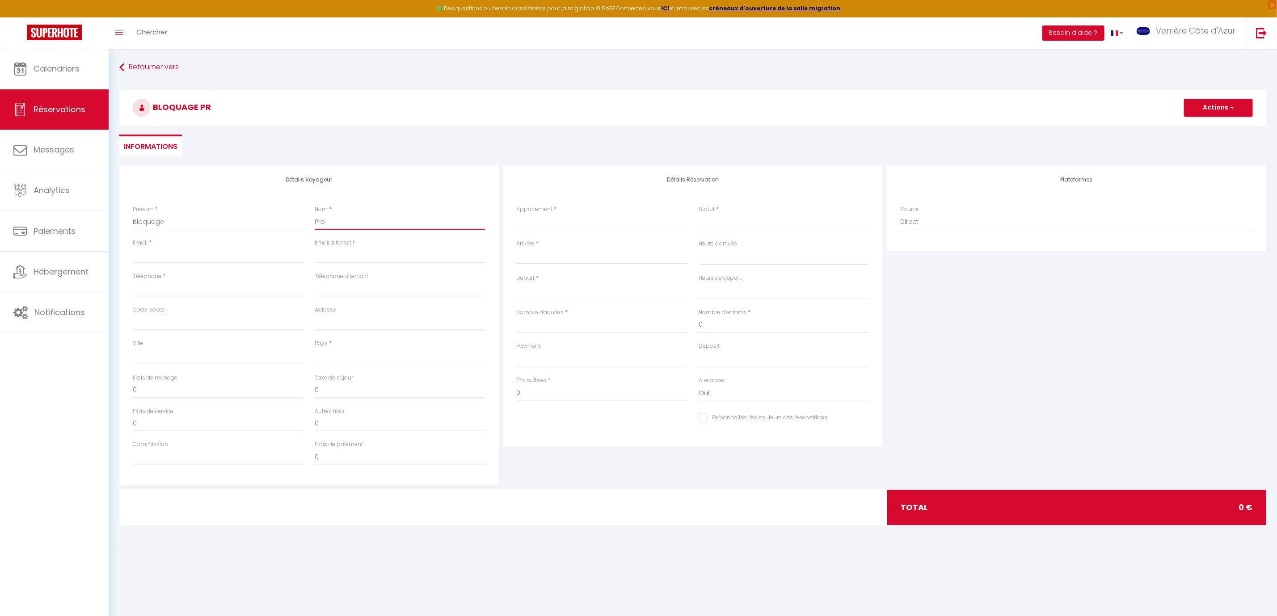
select select
click at [538, 226] on select "Elisa Clem Dol Jo Alex Laeti Kate Art Leo Palm Paco Max Edmond Guid Cal Jak Érv…" at bounding box center [602, 222] width 170 height 17
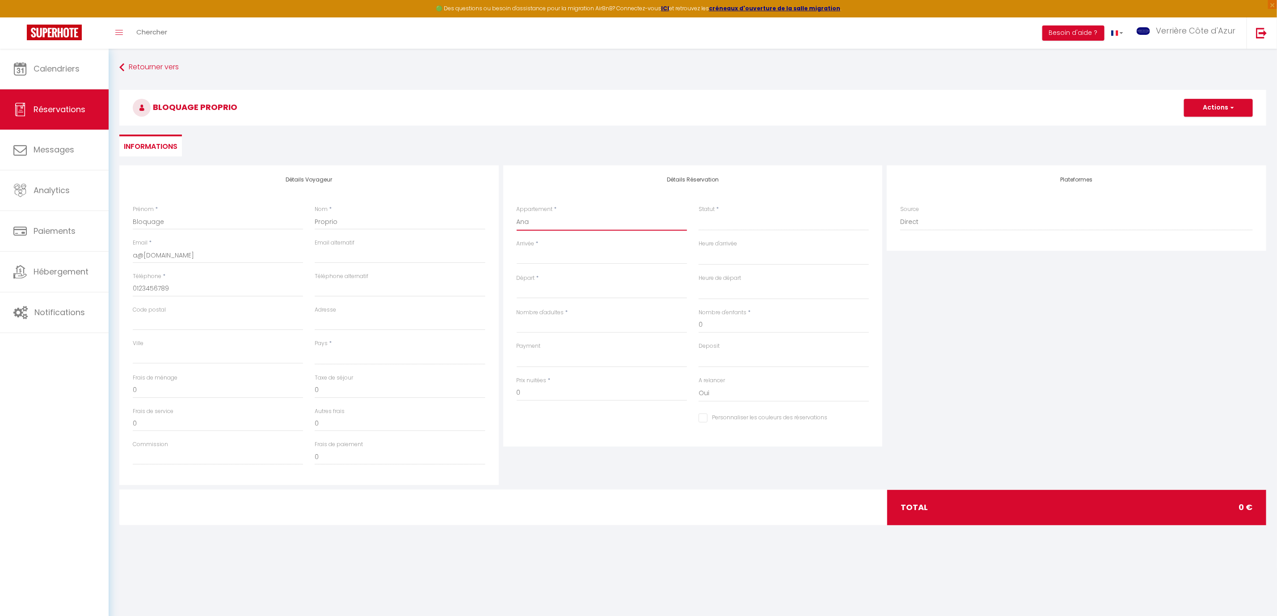
click at [517, 214] on select "Elisa Clem Dol Jo Alex Laeti Kate Art Leo Palm Paco Max Edmond Guid Cal Jak Érv…" at bounding box center [602, 222] width 170 height 17
click at [708, 227] on select "Confirmé Non Confirmé Annulé Annulé par le voyageur No Show Request" at bounding box center [783, 222] width 170 height 17
click at [698, 214] on select "Confirmé Non Confirmé Annulé Annulé par le voyageur No Show Request" at bounding box center [783, 222] width 170 height 17
click at [554, 261] on input "Arrivée" at bounding box center [602, 257] width 170 height 12
click at [546, 345] on span "15" at bounding box center [545, 344] width 19 height 18
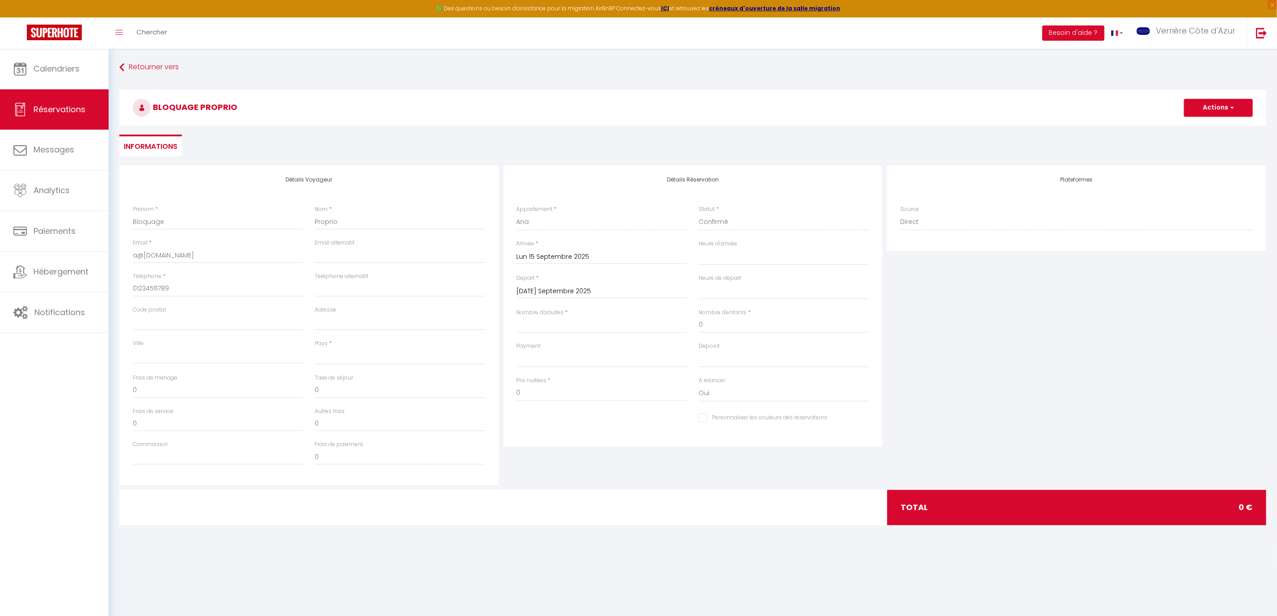
click at [555, 291] on input "Mar 16 Septembre 2025" at bounding box center [602, 292] width 170 height 12
click at [643, 307] on span ">" at bounding box center [640, 306] width 19 height 18
click at [638, 308] on span ">" at bounding box center [640, 306] width 19 height 18
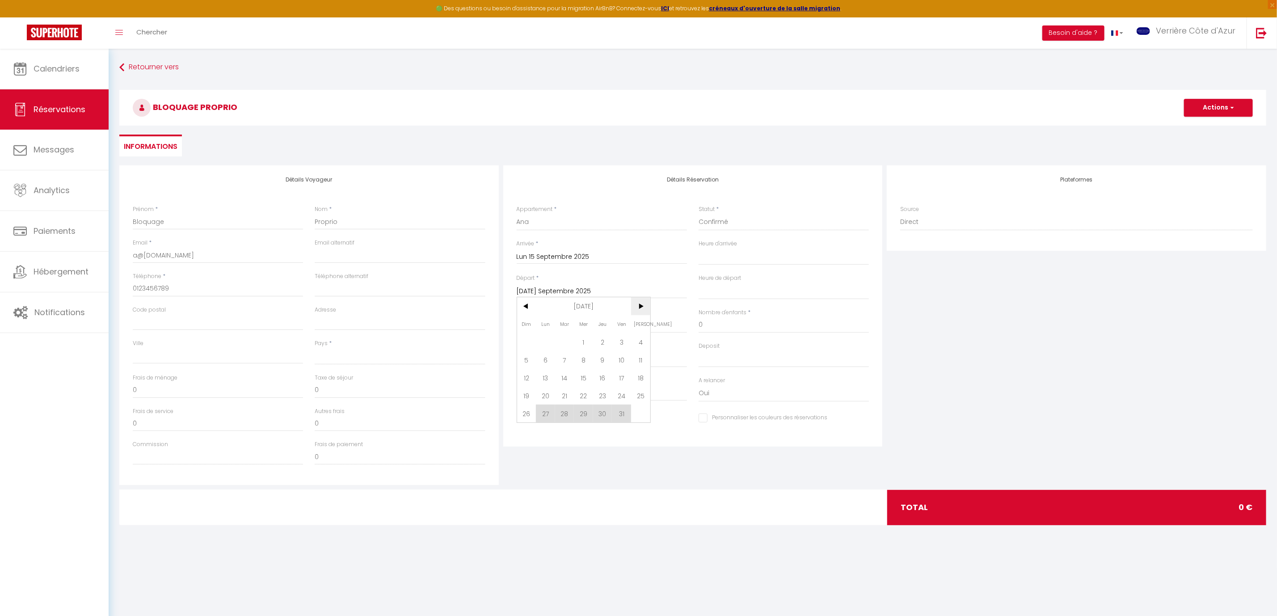
click at [638, 308] on span ">" at bounding box center [640, 306] width 19 height 18
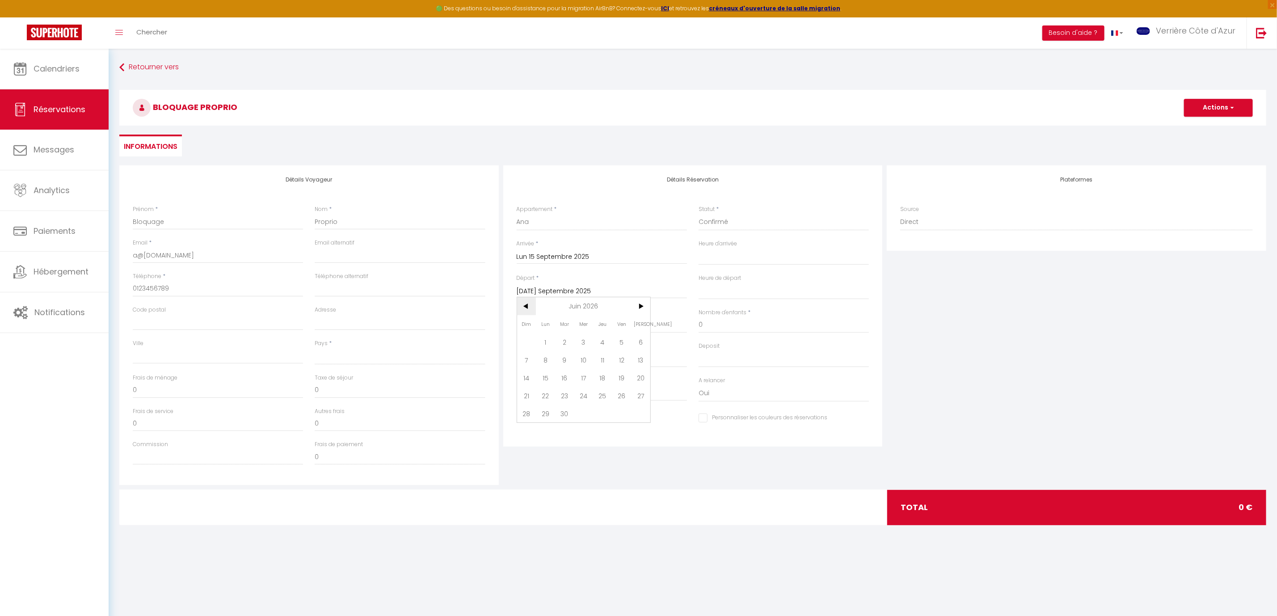
click at [523, 304] on span "<" at bounding box center [526, 306] width 19 height 18
click at [602, 343] on span "5" at bounding box center [602, 342] width 19 height 18
click at [558, 324] on input "Nombre d'adultes" at bounding box center [602, 325] width 170 height 16
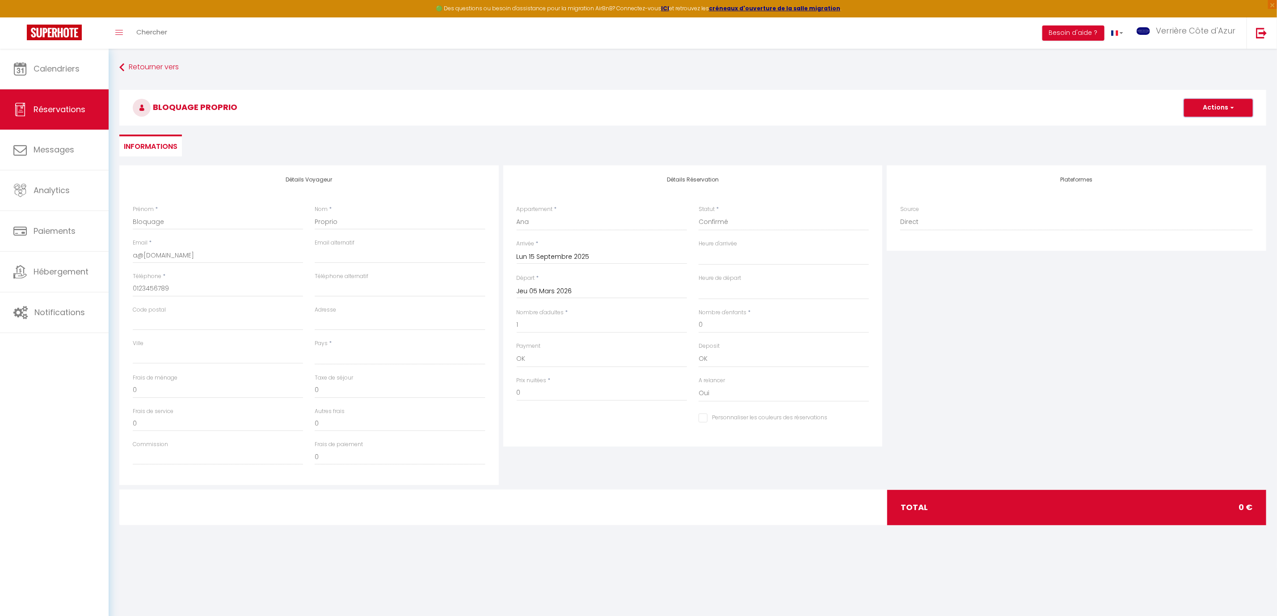
click at [1206, 110] on button "Actions" at bounding box center [1218, 108] width 69 height 18
click at [1201, 125] on link "Enregistrer" at bounding box center [1209, 128] width 71 height 12
click at [377, 358] on select "France Portugal Afghanistan Albania Algeria American Samoa Andorra Angola Angui…" at bounding box center [400, 356] width 170 height 17
click at [315, 348] on select "France Portugal Afghanistan Albania Algeria American Samoa Andorra Angola Angui…" at bounding box center [400, 356] width 170 height 17
click at [1211, 102] on button "Actions" at bounding box center [1218, 108] width 69 height 18
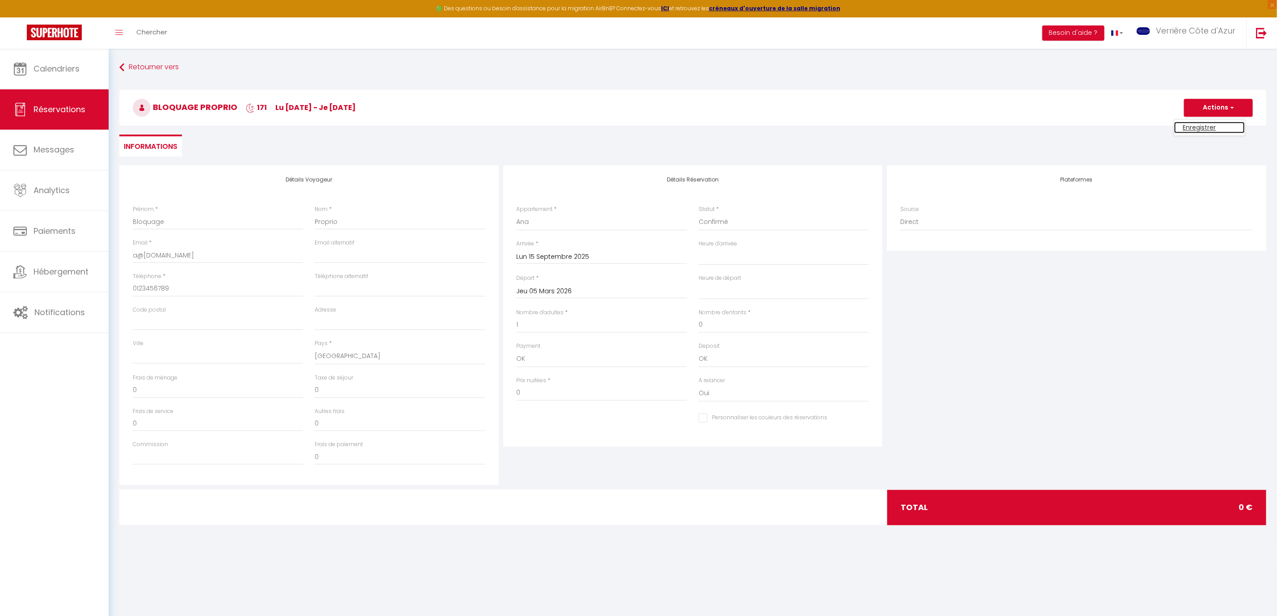
click at [1206, 125] on link "Enregistrer" at bounding box center [1209, 128] width 71 height 12
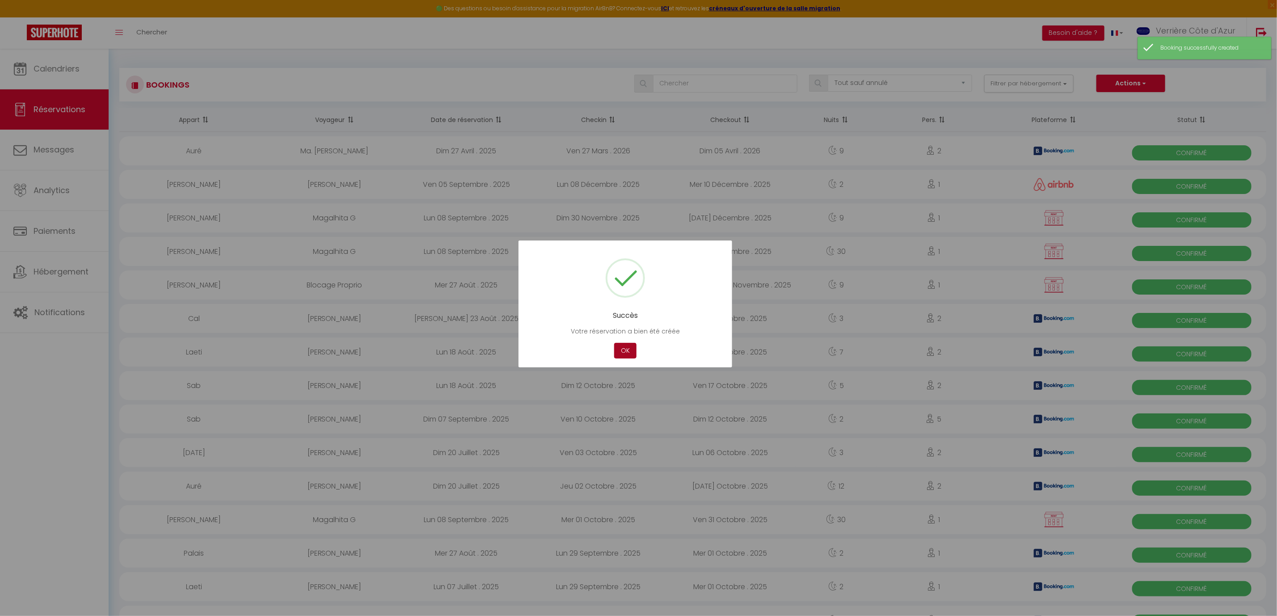
click at [627, 352] on button "OK" at bounding box center [625, 351] width 22 height 16
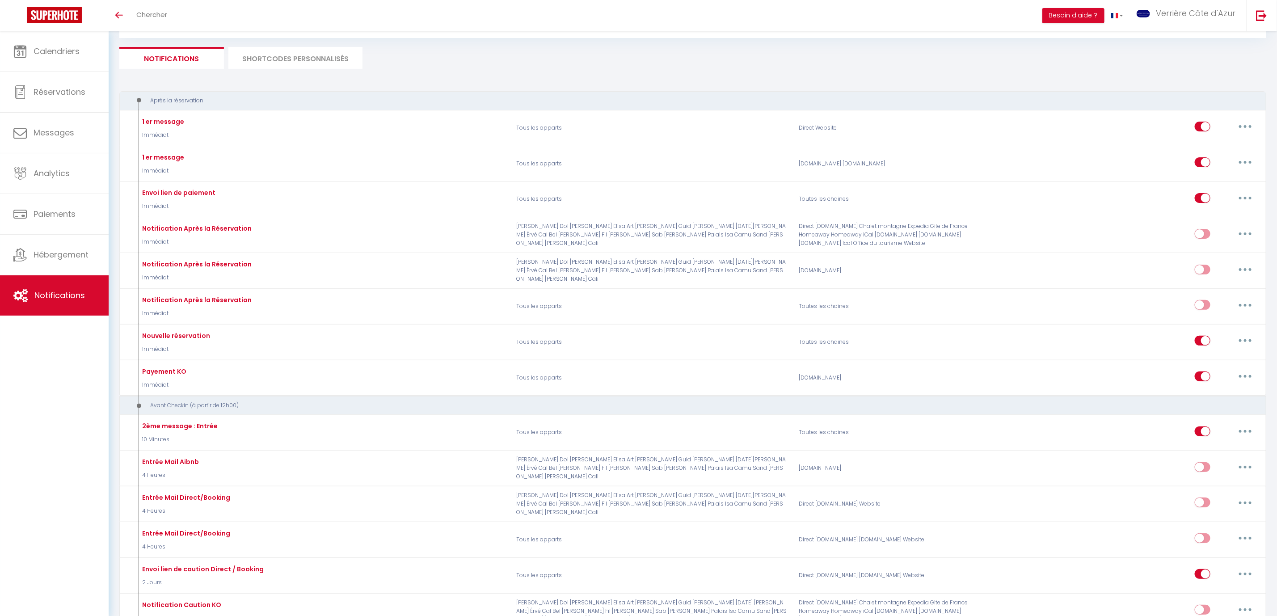
scroll to position [67, 0]
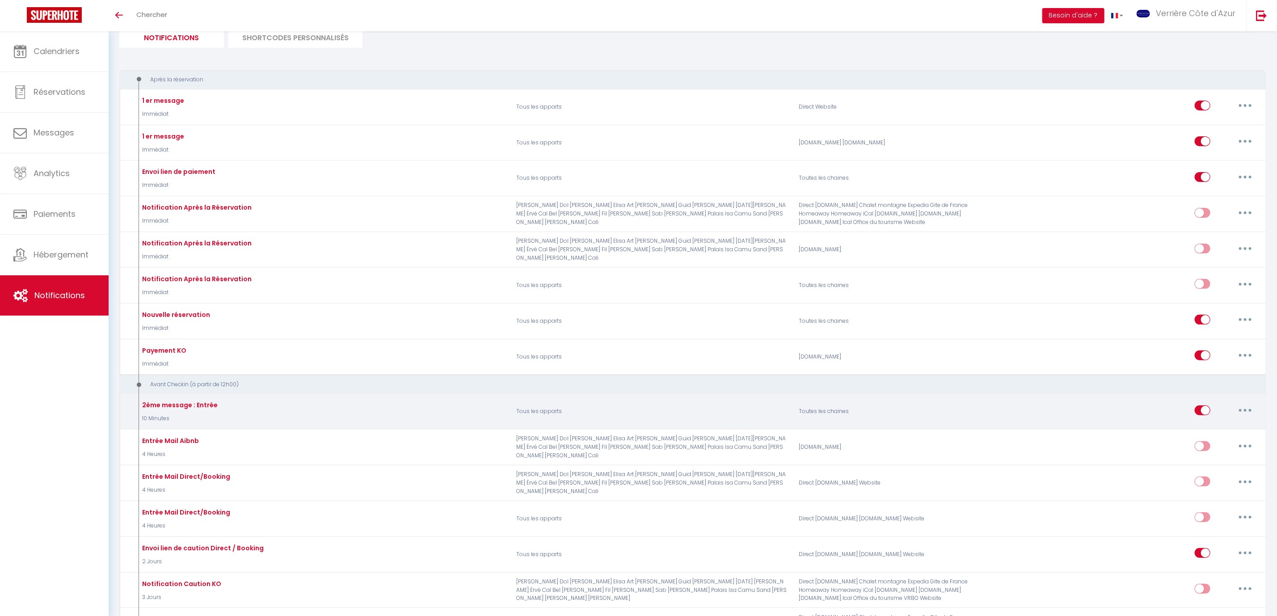
click at [1242, 424] on div "Editer Dupliquer Tester Supprimer" at bounding box center [1226, 412] width 63 height 26
click at [1243, 417] on button "button" at bounding box center [1245, 410] width 25 height 14
click at [1213, 434] on link "Editer" at bounding box center [1222, 430] width 66 height 15
type input "2ème message : Entrée"
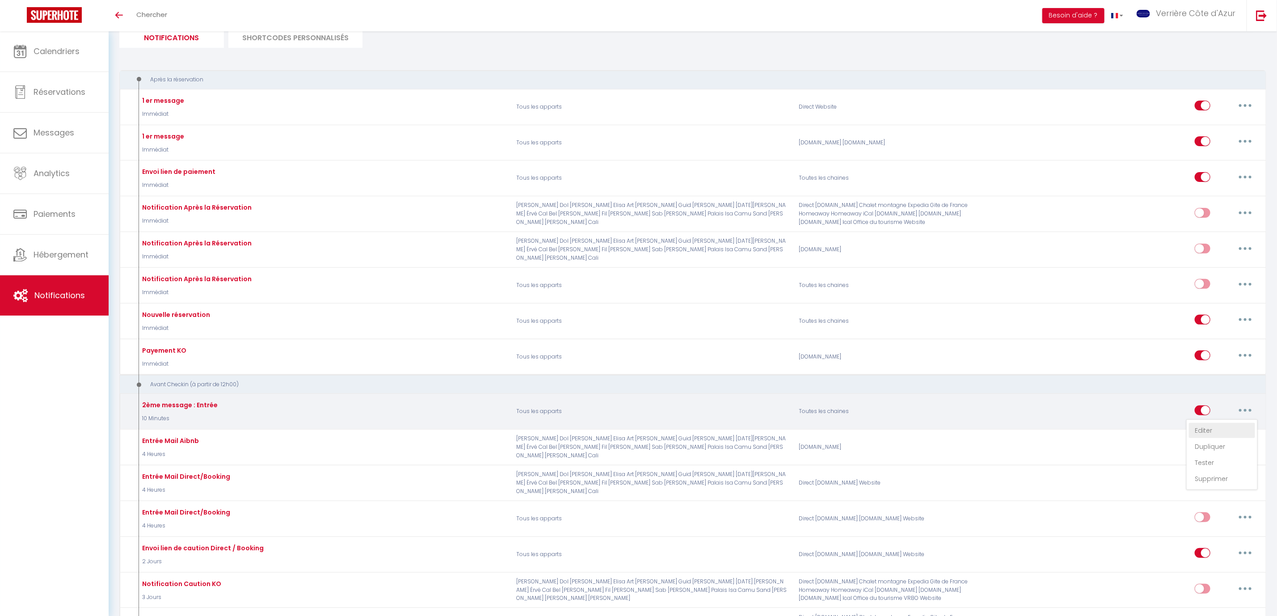
select select "10 Minutes"
select select "if_deposit_is_paid"
checkbox input "true"
checkbox input "false"
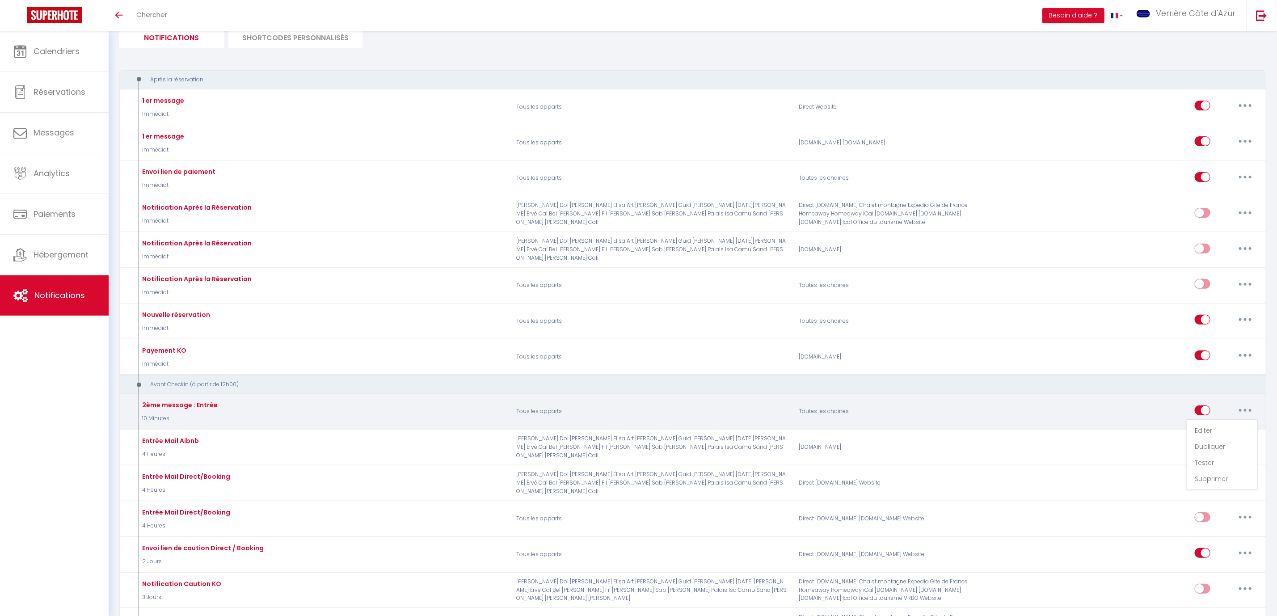
radio input "true"
type input "Jour J"
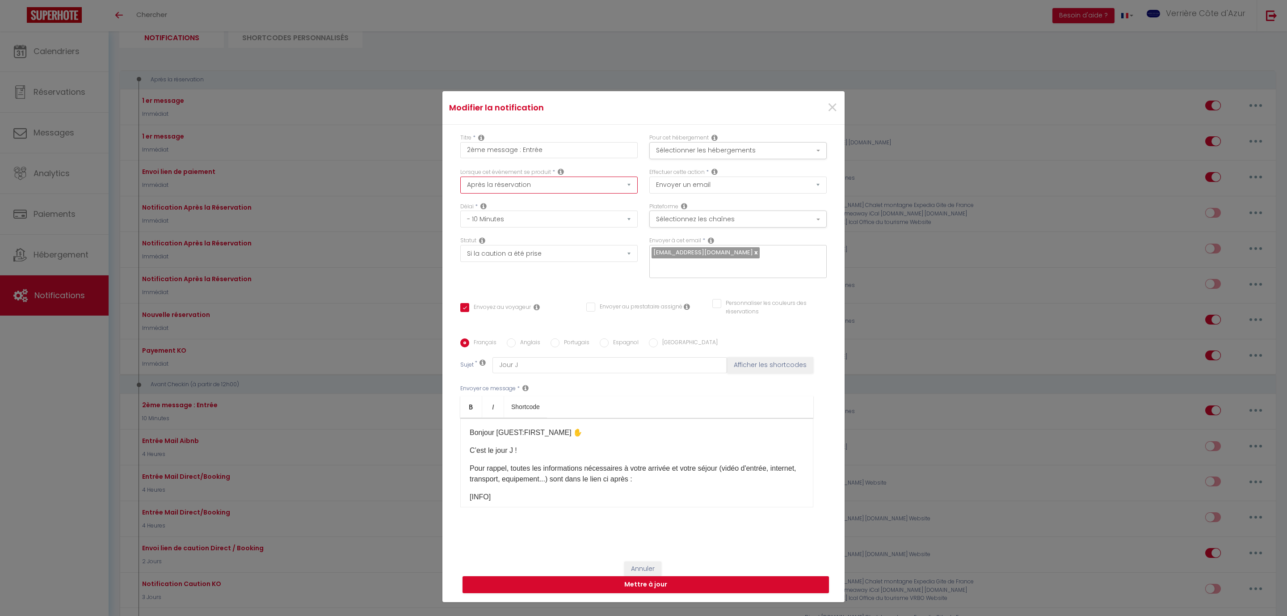
click at [558, 184] on select "Après la réservation Avant Checkin (à partir de 12h00) Après Checkin (à partir …" at bounding box center [548, 185] width 177 height 17
select select "3"
click at [460, 177] on select "Après la réservation Avant Checkin (à partir de 12h00) Après Checkin (à partir …" at bounding box center [548, 185] width 177 height 17
checkbox input "true"
checkbox input "false"
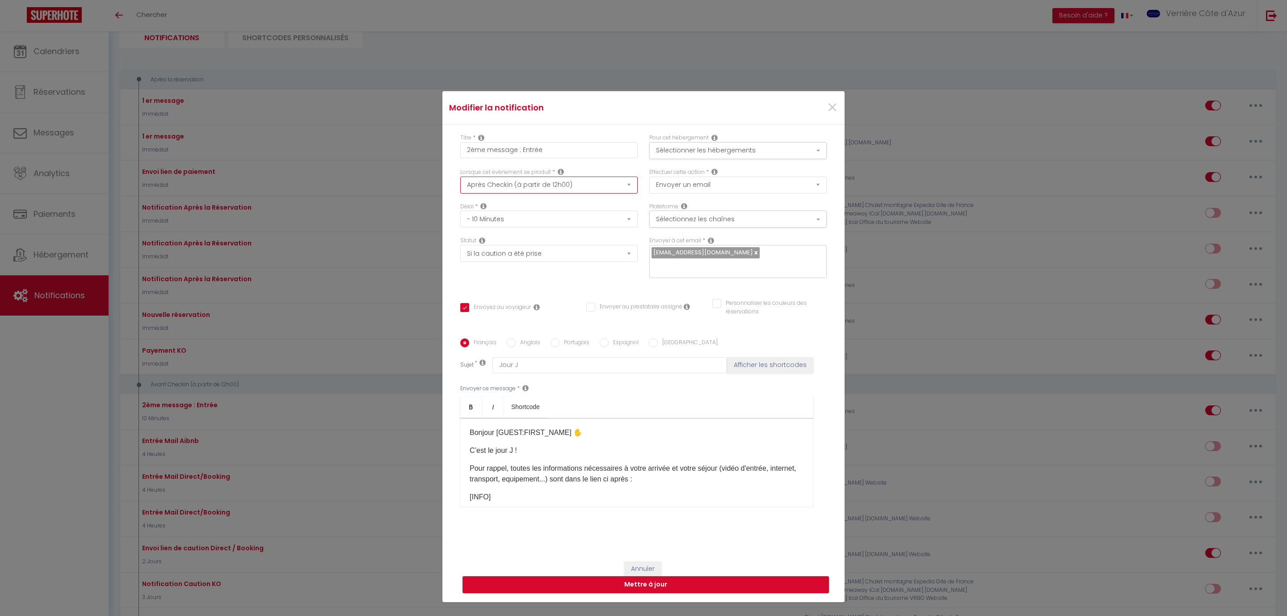
checkbox input "false"
click at [551, 226] on select "Immédiat + 10 Minutes + 1 Heure + 2 Heures + 3 Heures + 4 Heures + 5 Heures + 6…" at bounding box center [548, 218] width 177 height 17
select select "3 Heures"
click at [460, 210] on select "Immédiat + 10 Minutes + 1 Heure + 2 Heures + 3 Heures + 4 Heures + 5 Heures + 6…" at bounding box center [548, 218] width 177 height 17
checkbox input "true"
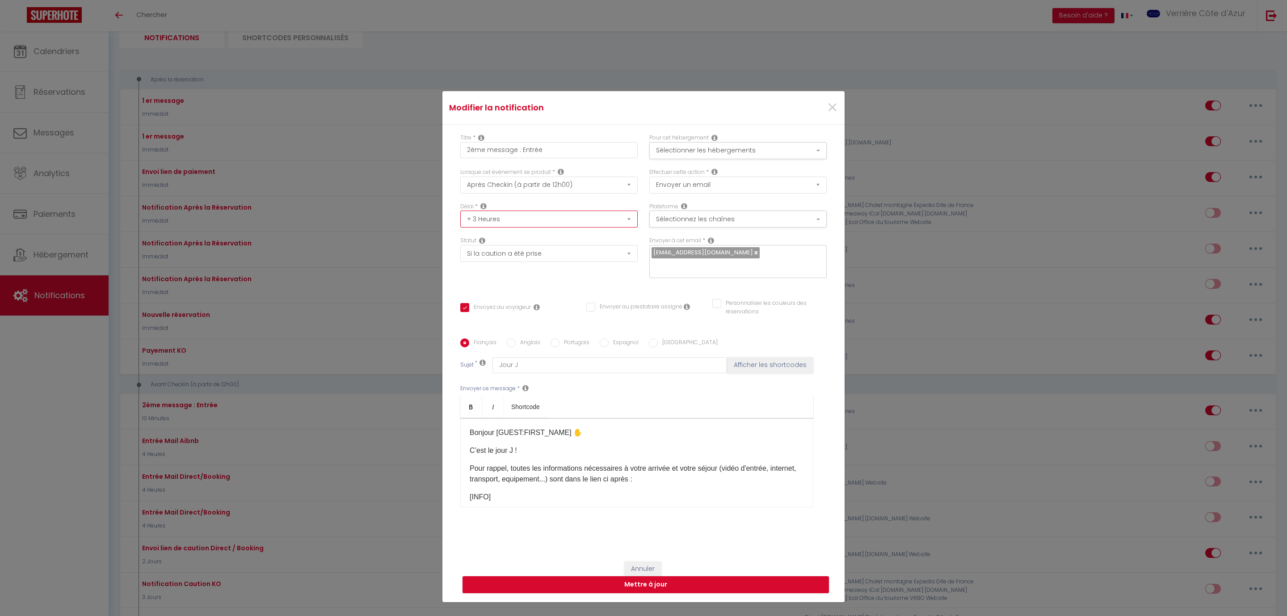
checkbox input "false"
click at [643, 585] on button "Mettre à jour" at bounding box center [646, 584] width 366 height 17
checkbox input "true"
checkbox input "false"
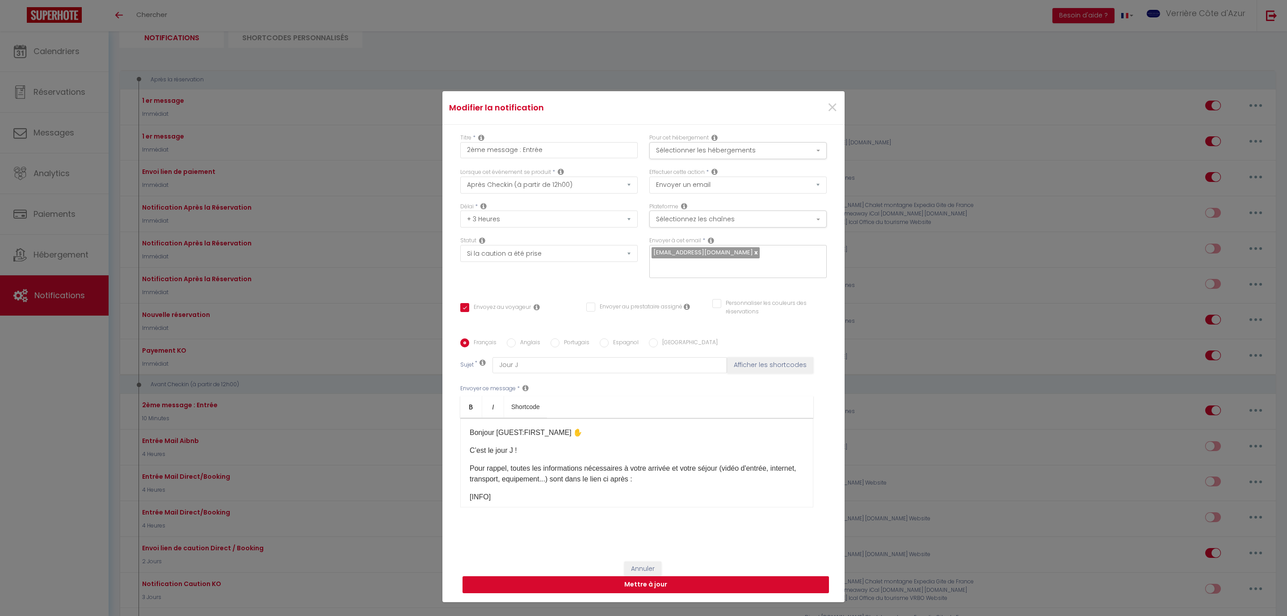
checkbox input "false"
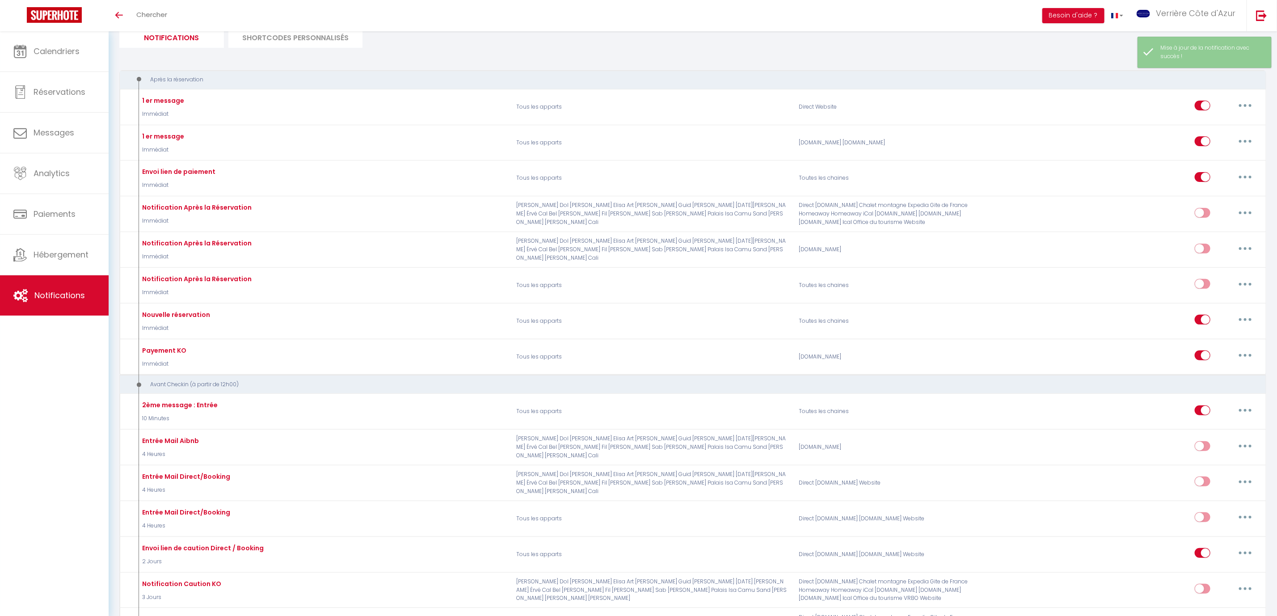
checkbox input "false"
checkbox input "true"
checkbox input "false"
checkbox input "true"
